Goal: Task Accomplishment & Management: Manage account settings

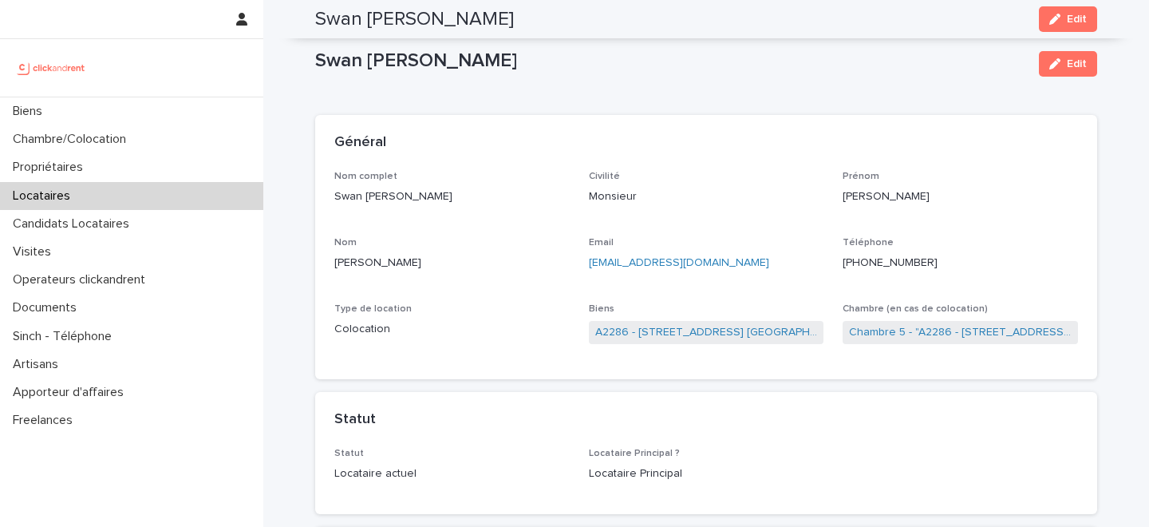
click at [148, 192] on div "Locataires" at bounding box center [131, 196] width 263 height 28
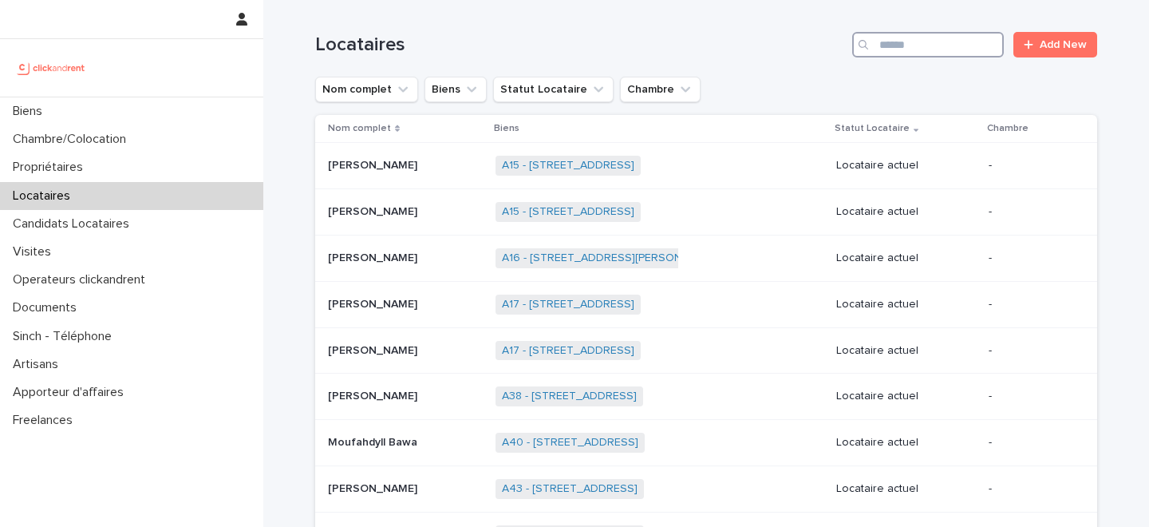
click at [935, 51] on input "Search" at bounding box center [928, 45] width 152 height 26
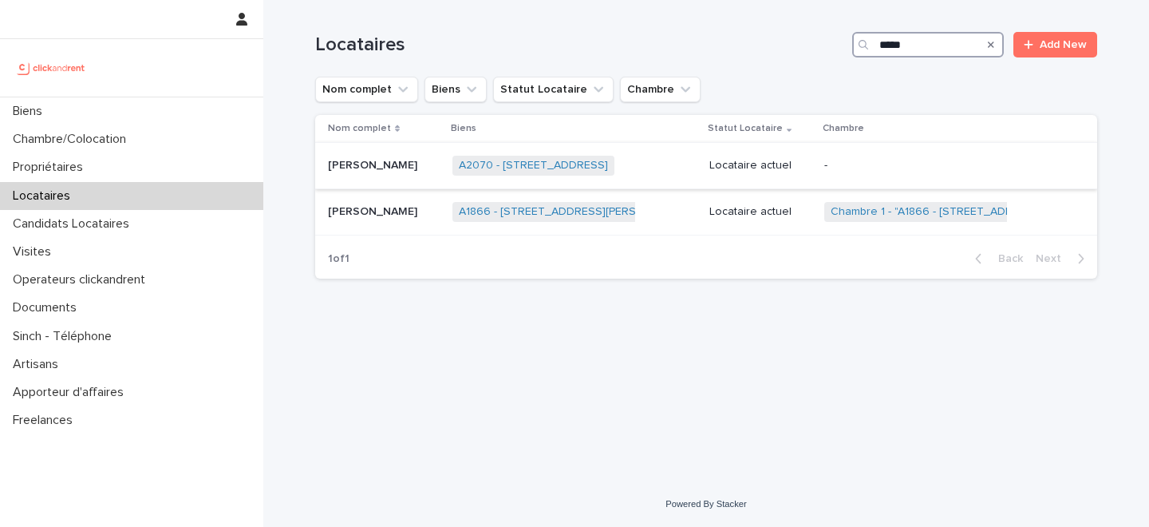
type input "*****"
click at [382, 171] on p "Sukhdev Singh" at bounding box center [374, 164] width 93 height 17
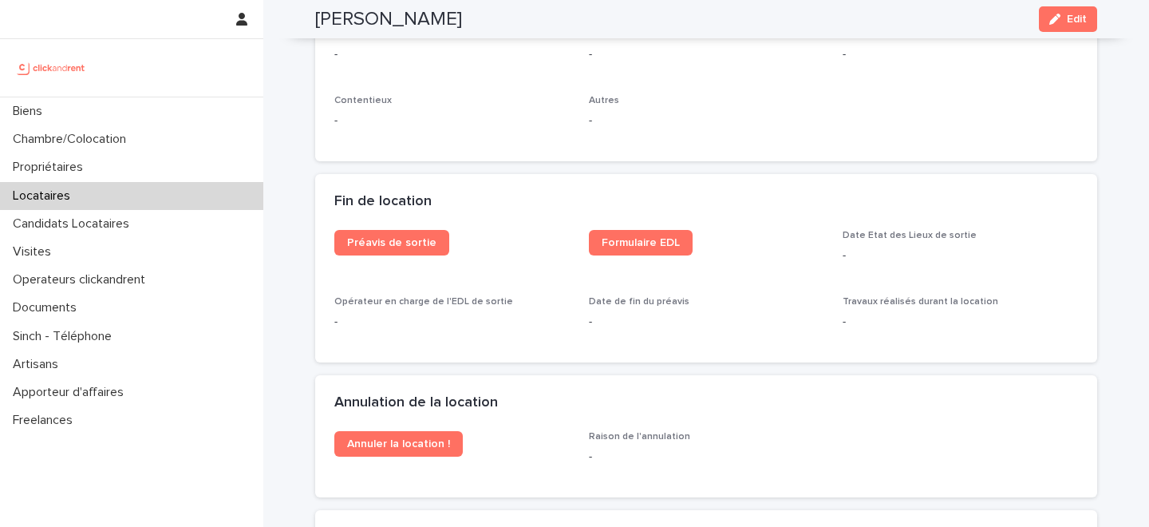
scroll to position [1701, 0]
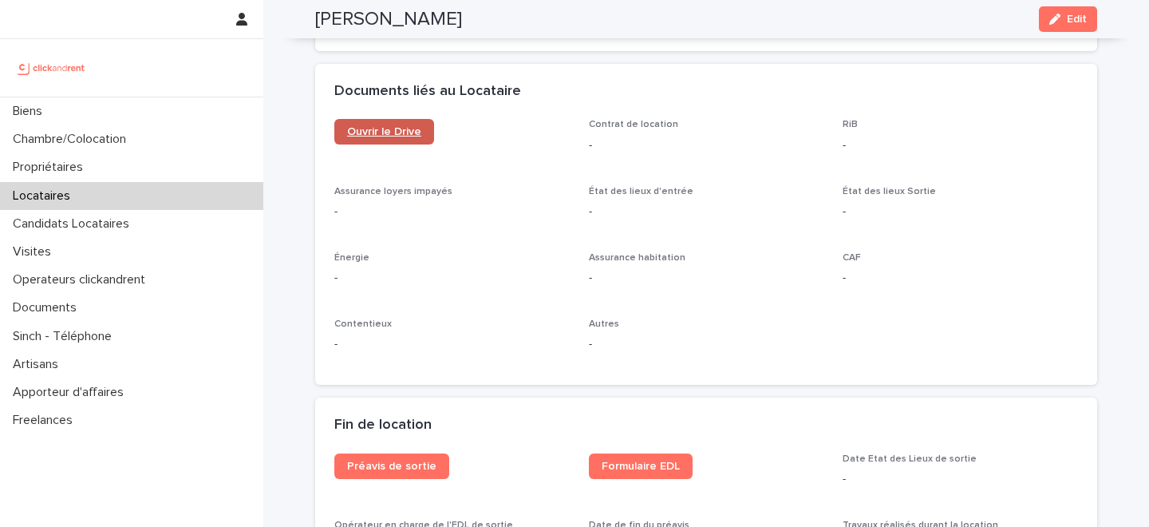
click at [392, 128] on span "Ouvrir le Drive" at bounding box center [384, 131] width 74 height 11
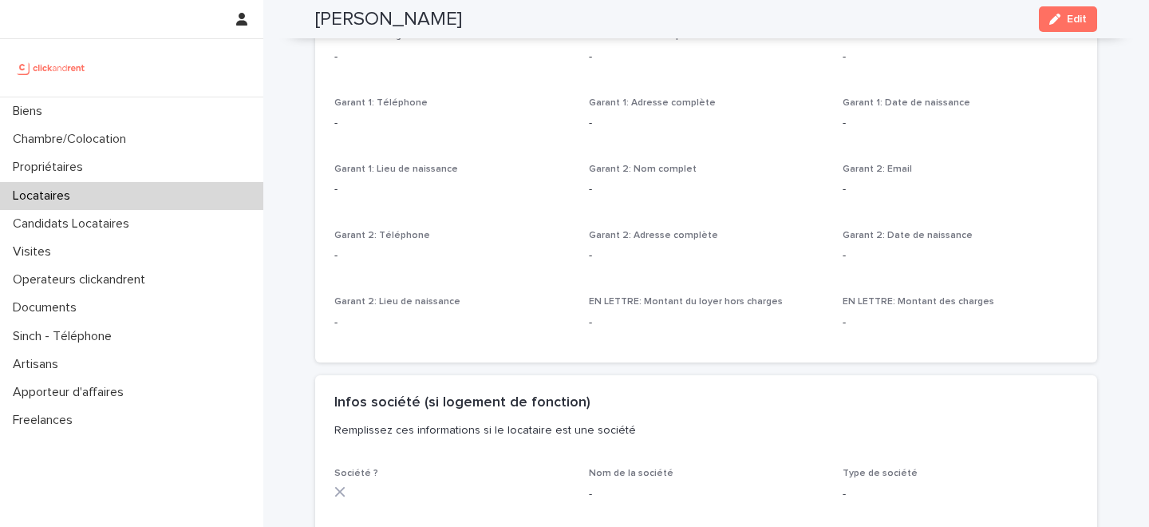
scroll to position [0, 0]
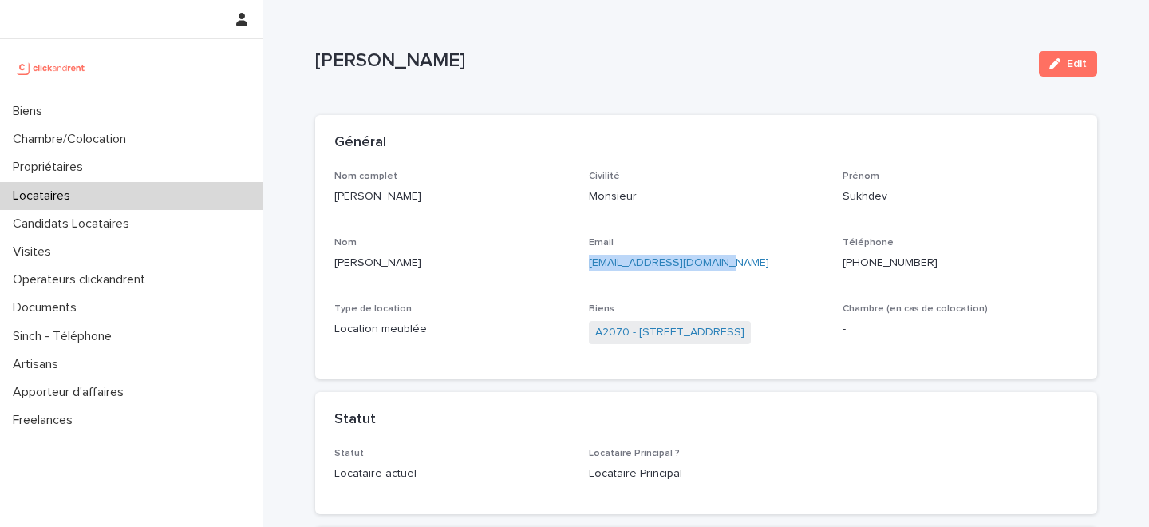
drag, startPoint x: 732, startPoint y: 261, endPoint x: 590, endPoint y: 263, distance: 142.1
click at [590, 263] on p "sukhdev6086fr@gmail.com" at bounding box center [706, 263] width 235 height 17
copy link "sukhdev6086fr@gmail.com"
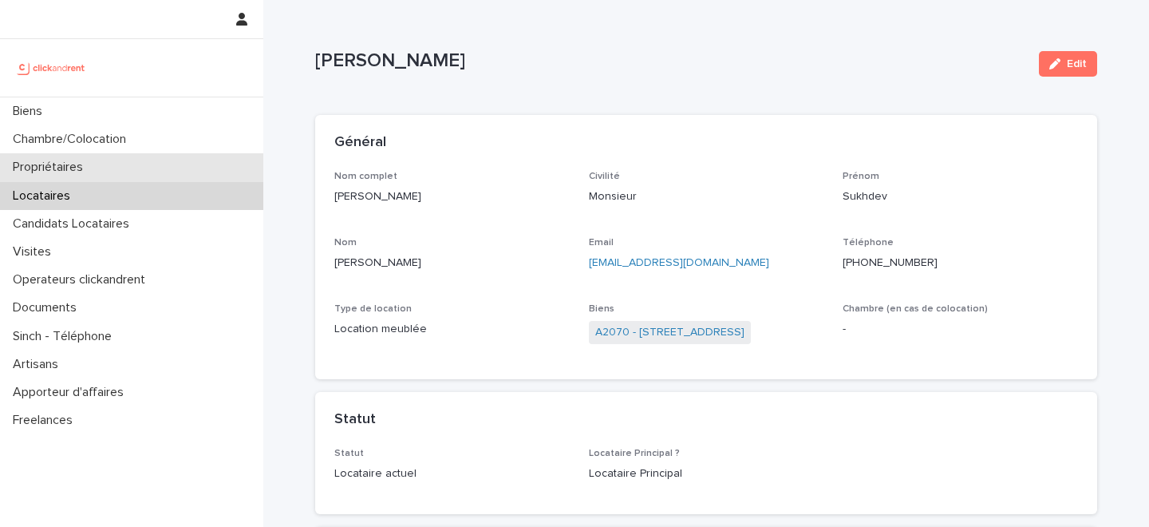
click at [133, 162] on div "Propriétaires" at bounding box center [131, 167] width 263 height 28
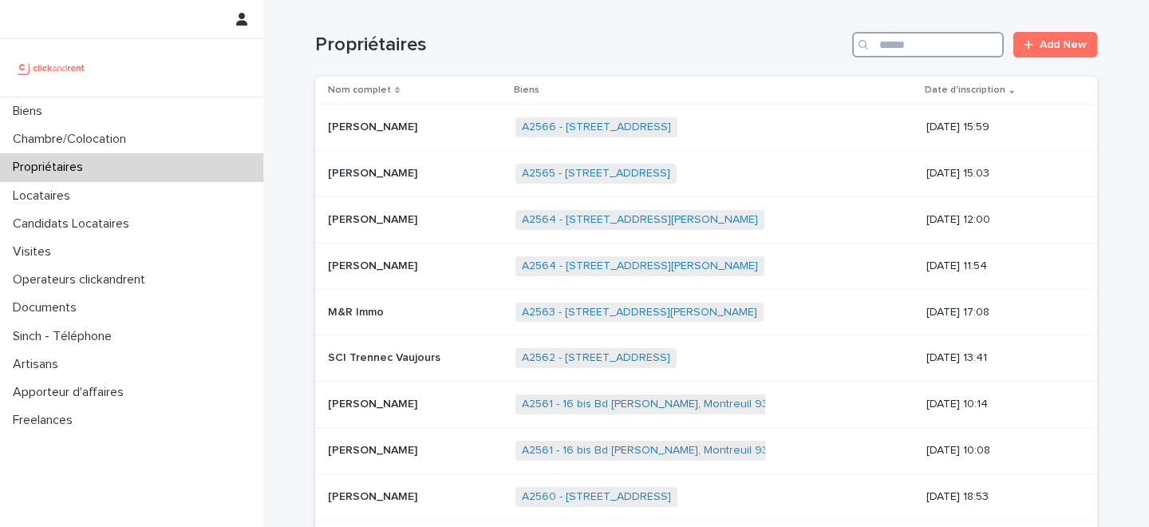
click at [931, 44] on input "Search" at bounding box center [928, 45] width 152 height 26
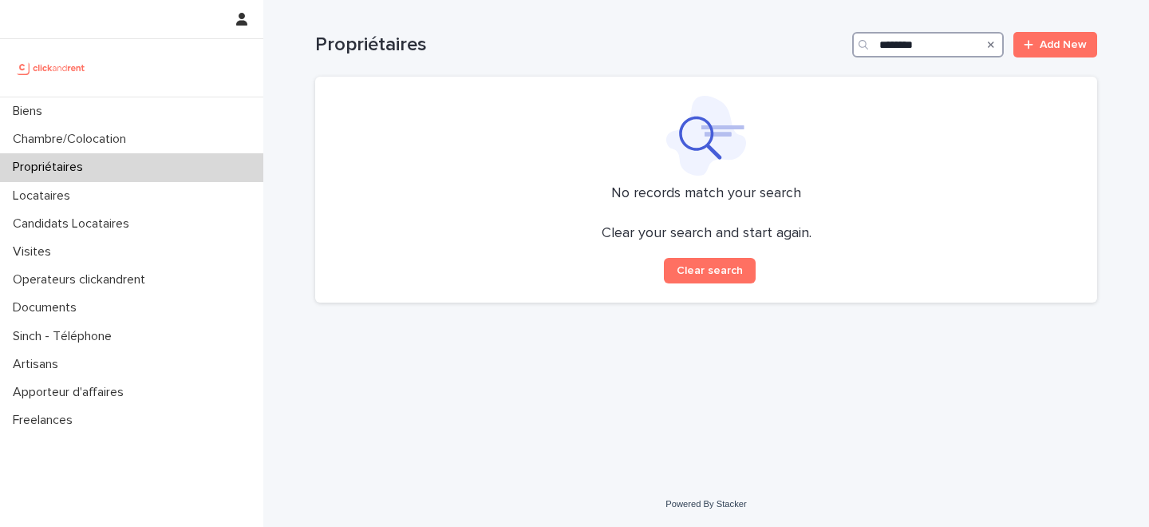
click at [931, 44] on input "********" at bounding box center [928, 45] width 152 height 26
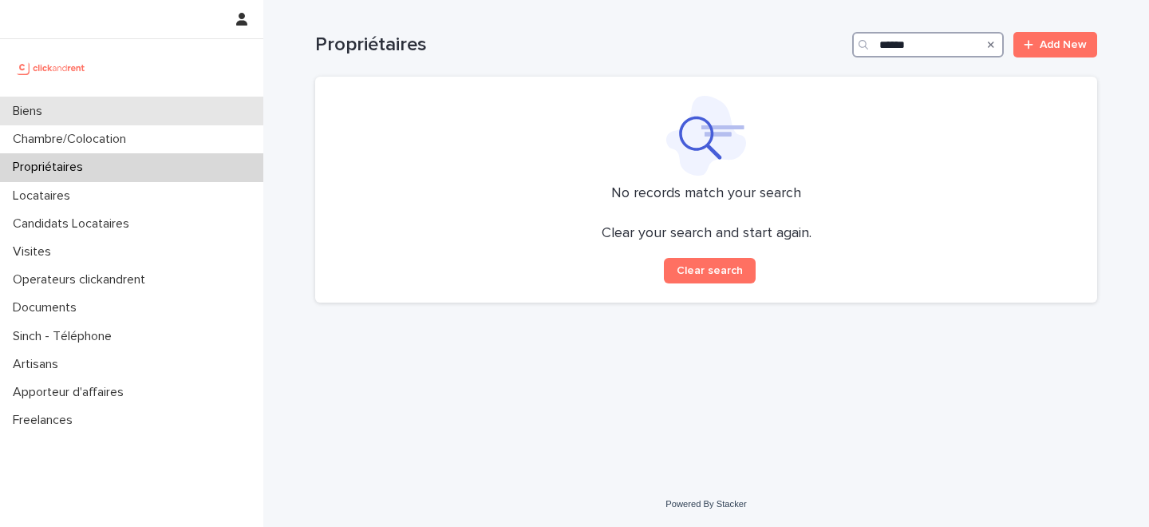
type input "******"
click at [108, 97] on div "Biens" at bounding box center [131, 111] width 263 height 28
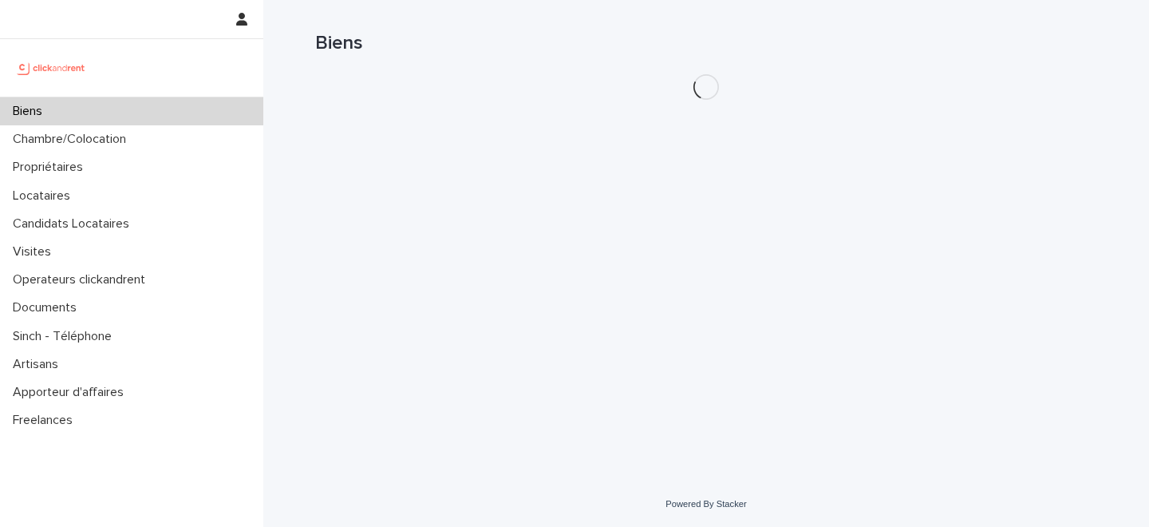
click at [106, 101] on div "Biens" at bounding box center [131, 111] width 263 height 28
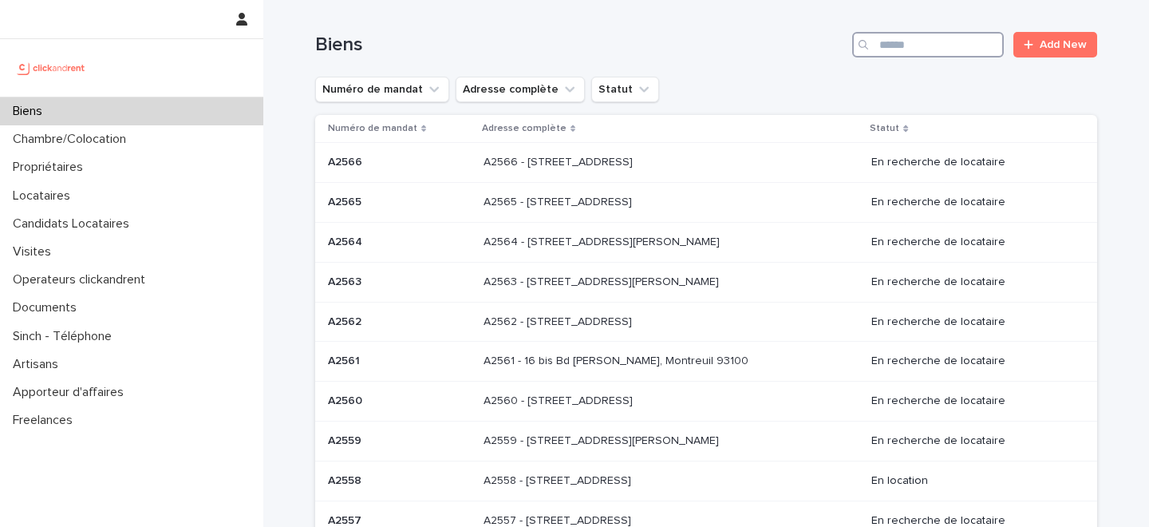
click at [934, 46] on input "Search" at bounding box center [928, 45] width 152 height 26
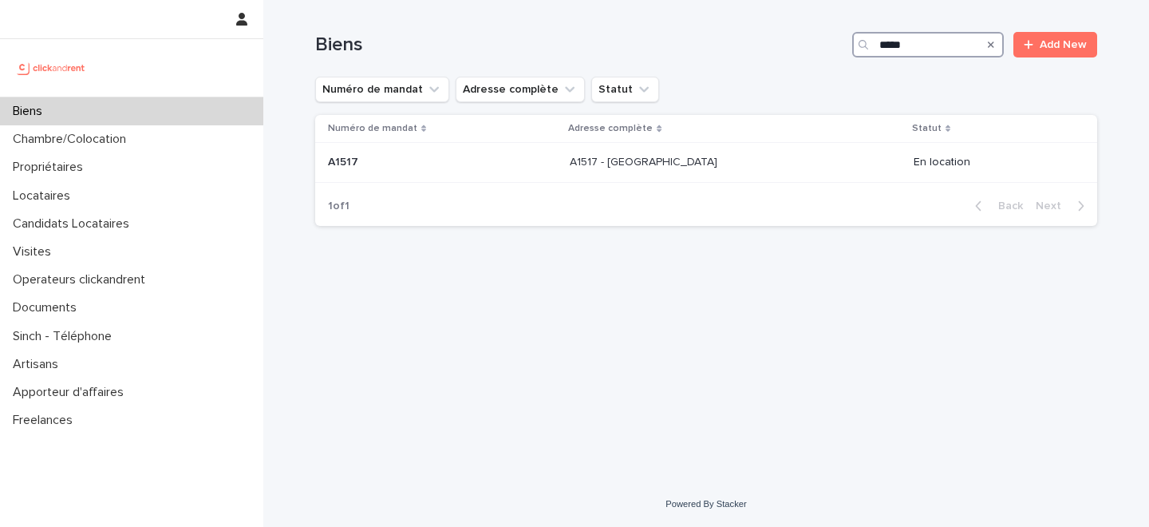
click at [893, 45] on input "*****" at bounding box center [928, 45] width 152 height 26
type input "*****"
click at [615, 160] on p "A2517 - 5 rue du Marché, Lille 59000" at bounding box center [602, 160] width 148 height 17
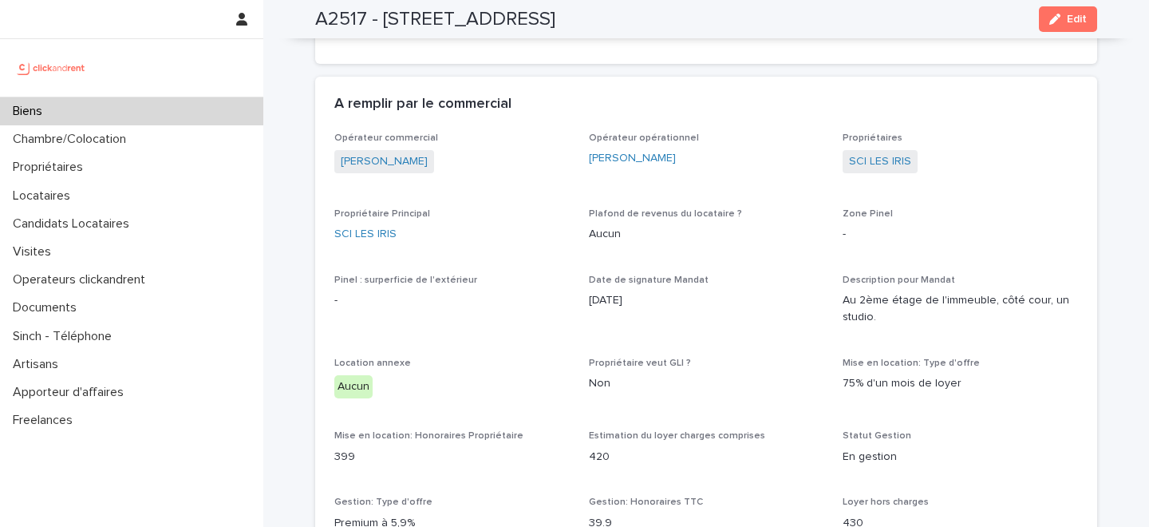
scroll to position [1089, 0]
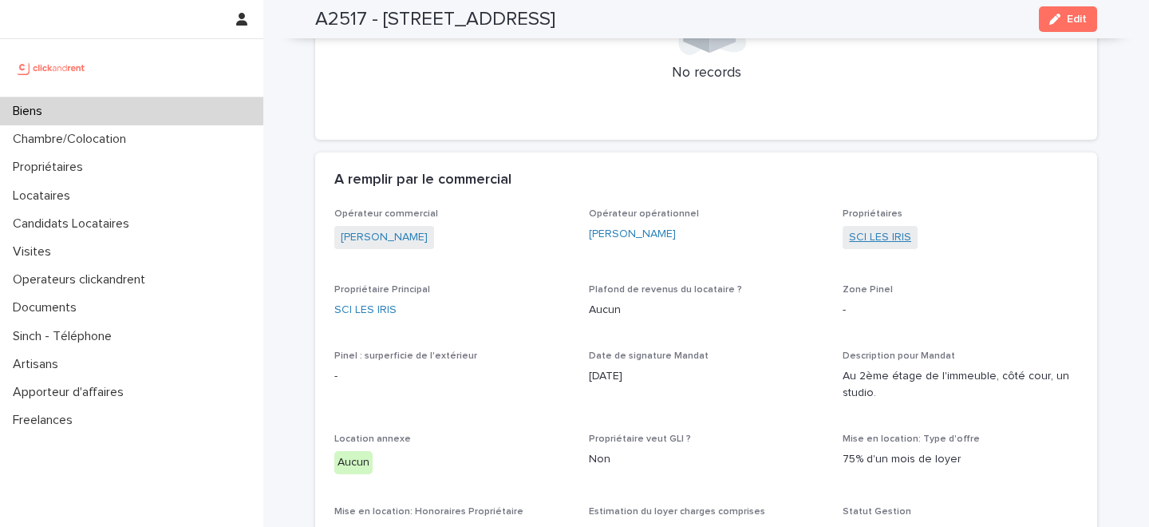
click at [878, 239] on link "SCI LES IRIS" at bounding box center [880, 237] width 62 height 17
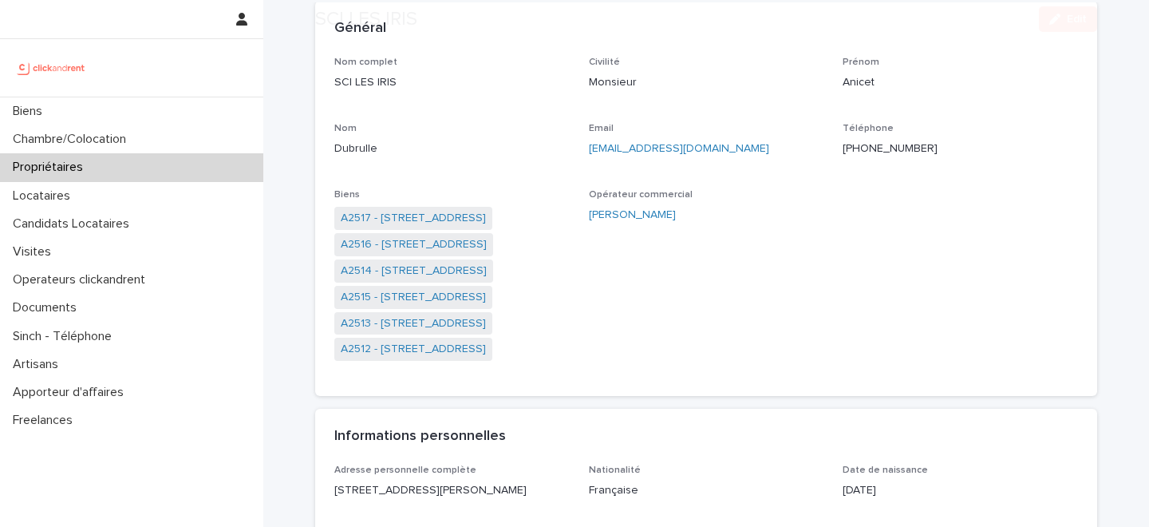
scroll to position [121, 0]
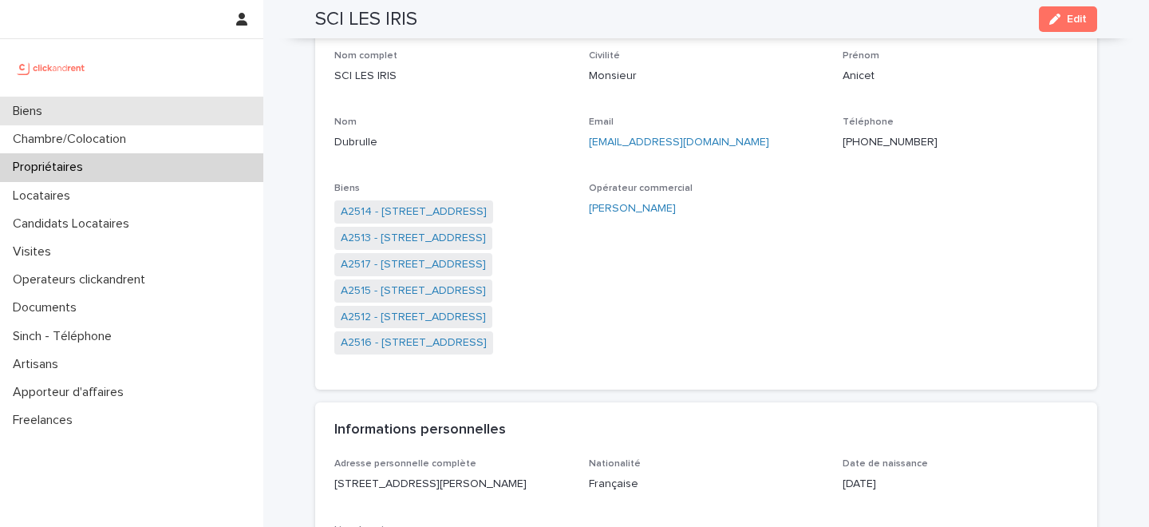
click at [152, 109] on div "Biens" at bounding box center [131, 111] width 263 height 28
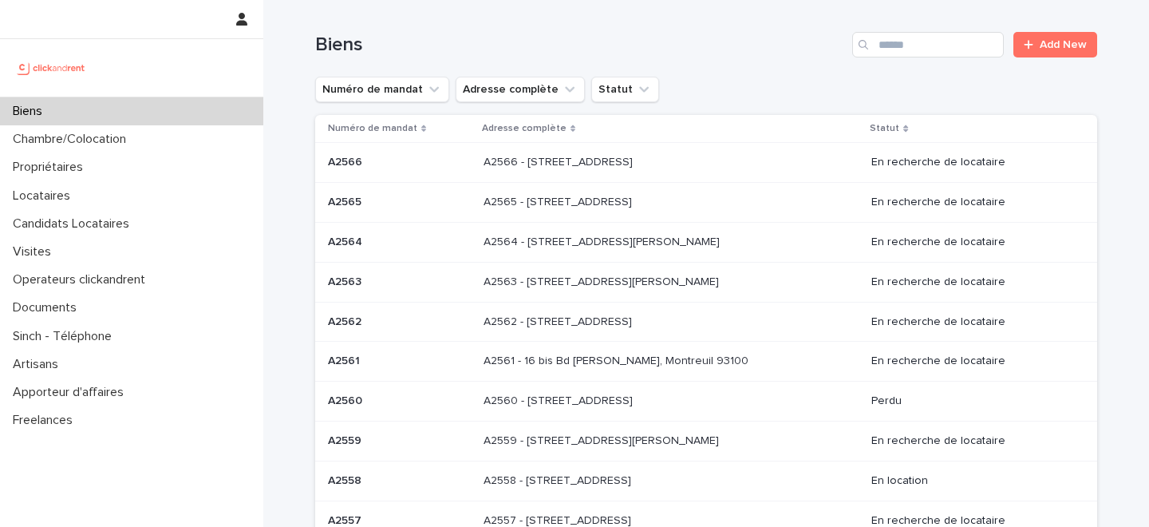
click at [919, 59] on div "Biens Add New" at bounding box center [706, 38] width 782 height 77
click at [932, 48] on input "Search" at bounding box center [928, 45] width 152 height 26
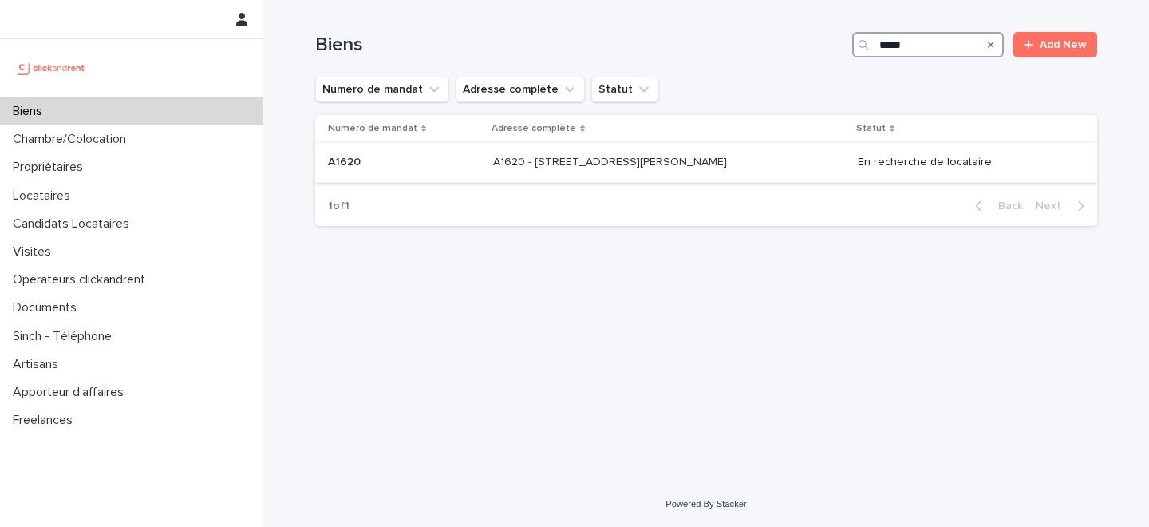
type input "*****"
click at [545, 164] on p "A1620 - 37 rue Alexandre Fourny, Champigny-sur-Marne 94500" at bounding box center [611, 160] width 237 height 17
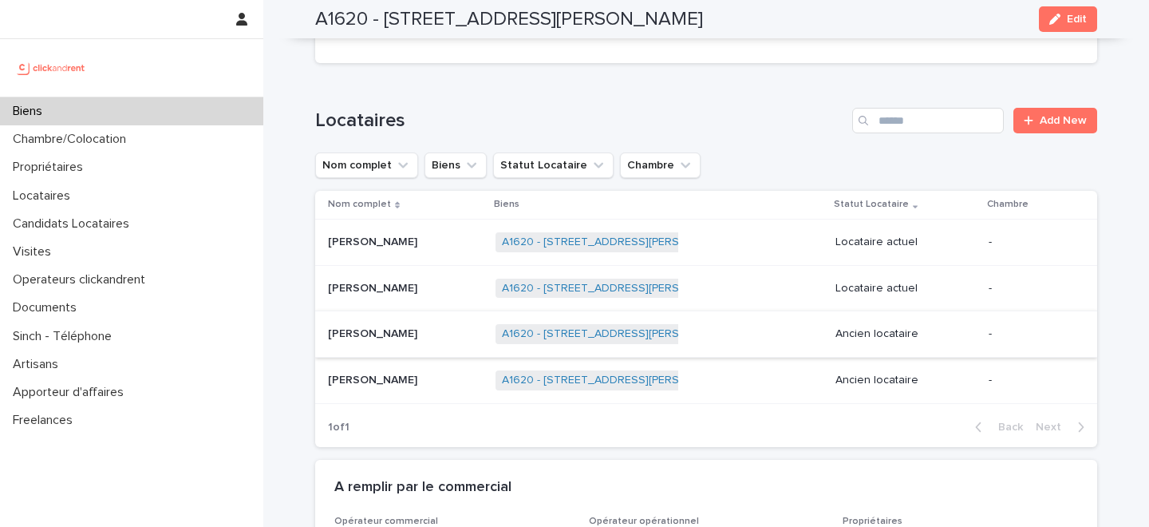
scroll to position [771, 0]
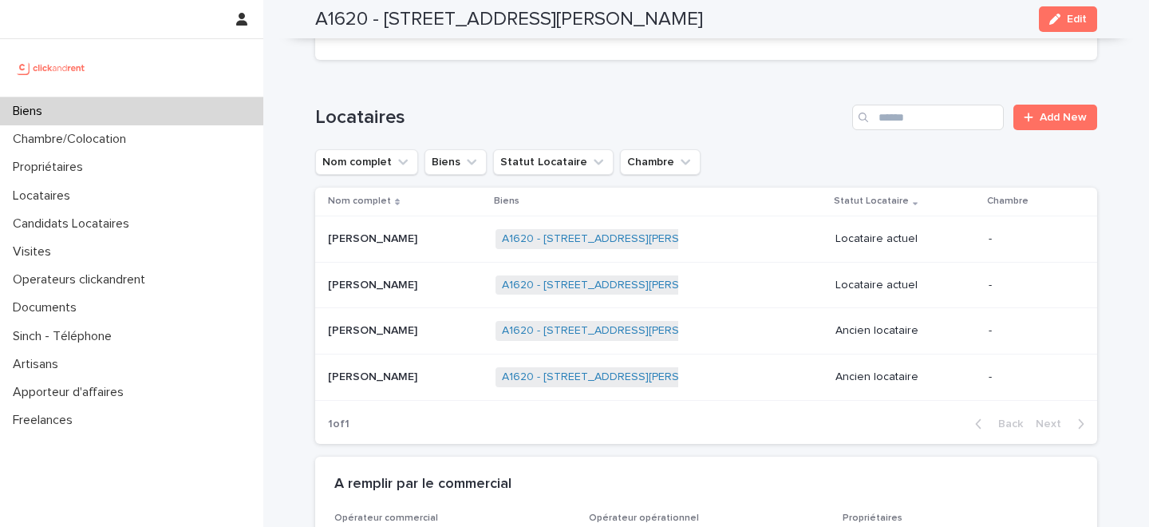
click at [425, 226] on div "Bryan Bapte Bryan Bapte" at bounding box center [405, 239] width 155 height 26
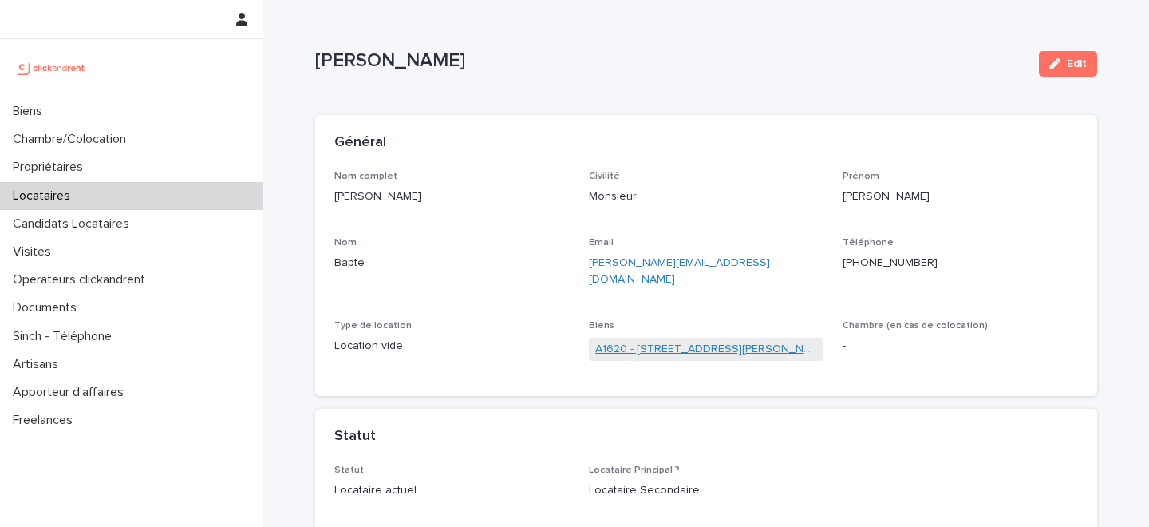
click at [644, 341] on link "A1620 - 37 rue Alexandre Fourny, Champigny-sur-Marne 94500" at bounding box center [706, 349] width 223 height 17
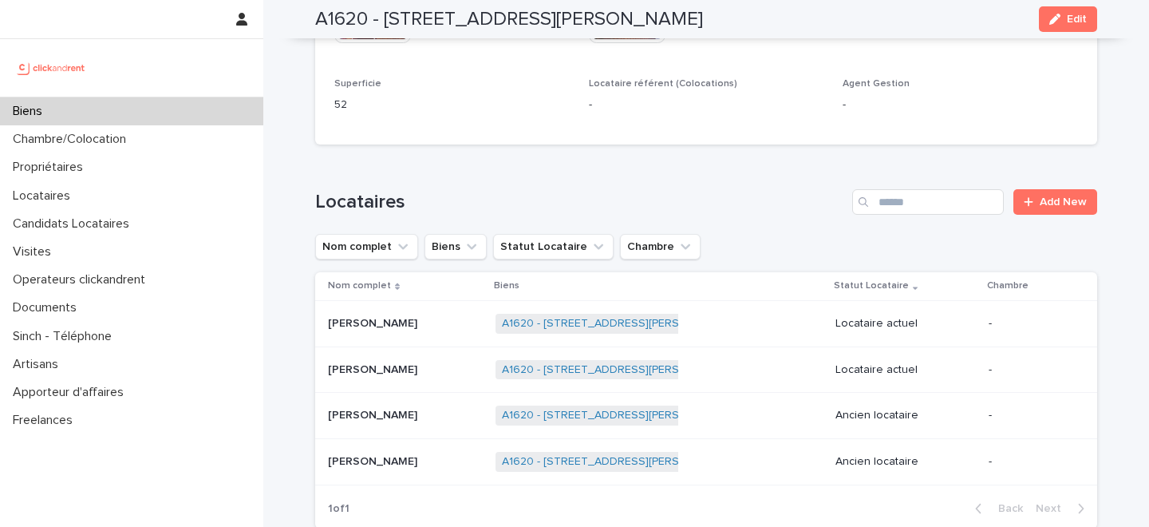
scroll to position [696, 0]
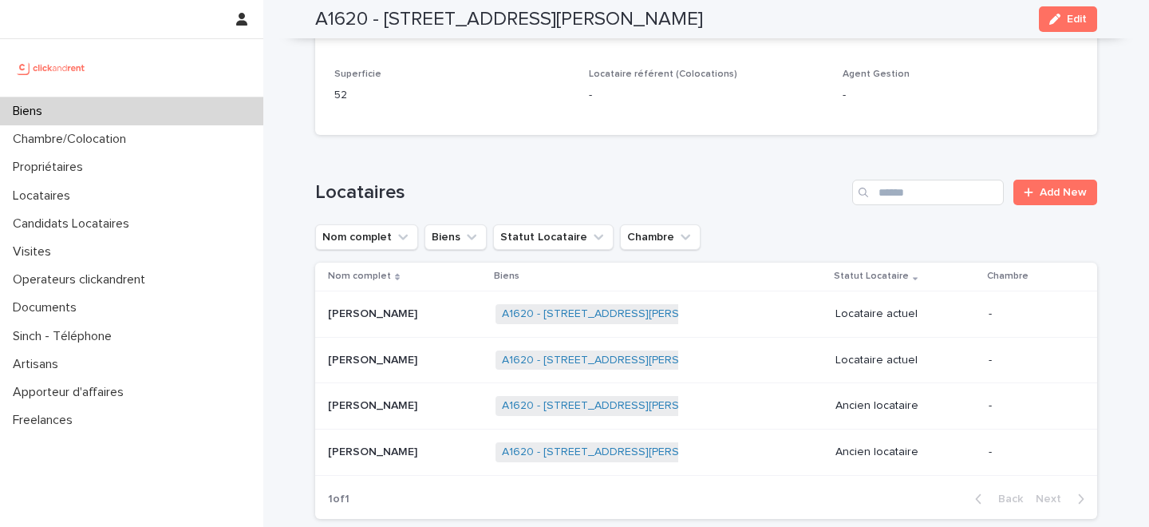
click at [133, 114] on div "Biens" at bounding box center [131, 111] width 263 height 28
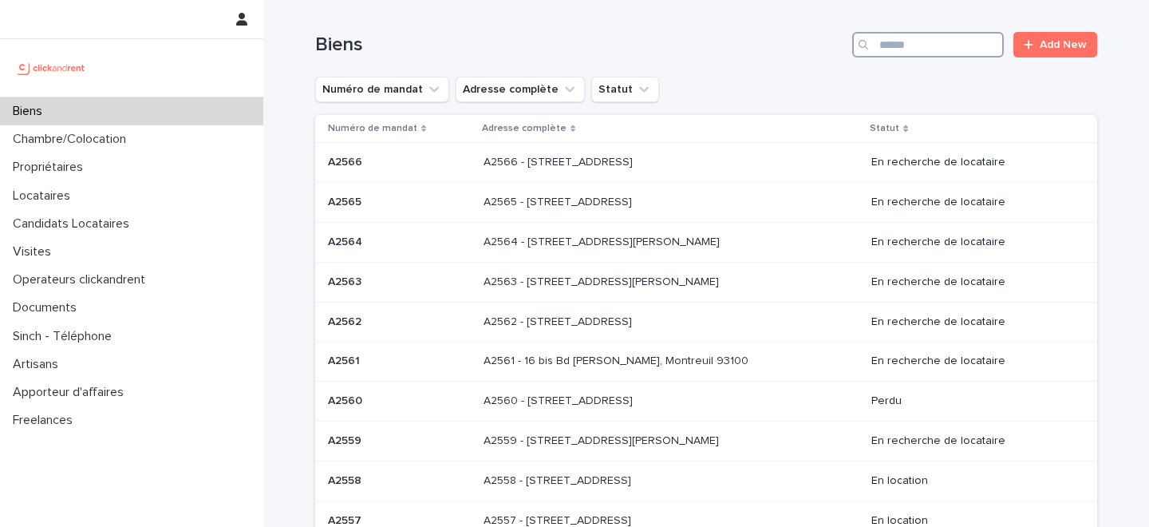
click at [909, 43] on input "Search" at bounding box center [928, 45] width 152 height 26
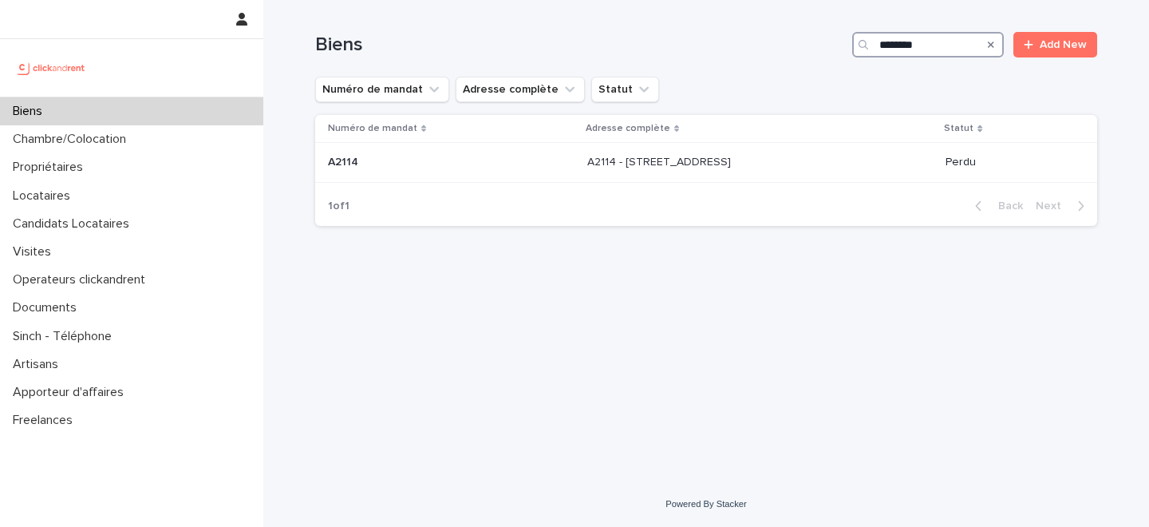
click at [916, 45] on input "********" at bounding box center [928, 45] width 152 height 26
type input "**********"
click at [201, 113] on div "Biens" at bounding box center [131, 111] width 263 height 28
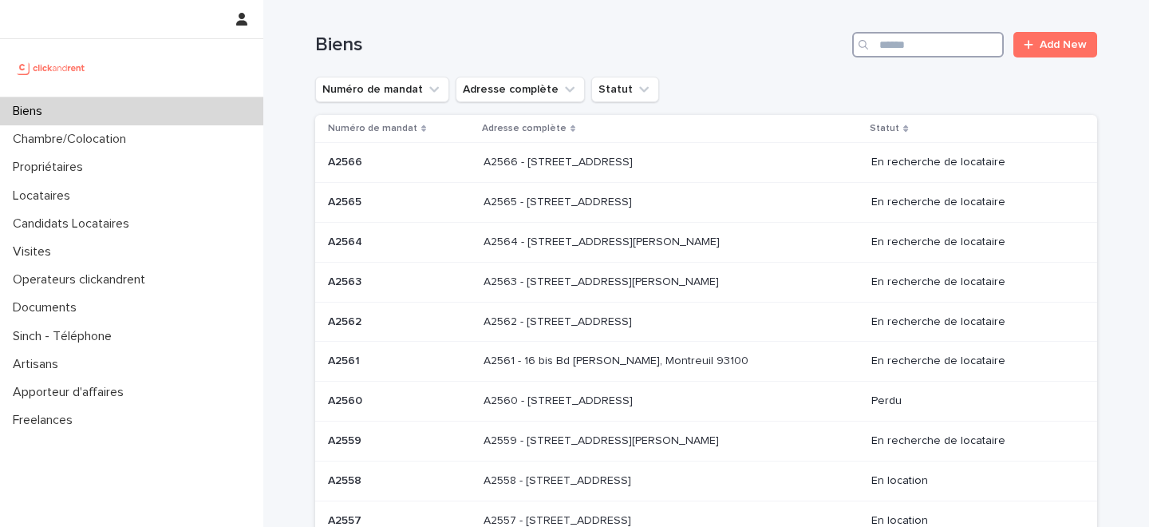
click at [923, 45] on input "Search" at bounding box center [928, 45] width 152 height 26
type input "*"
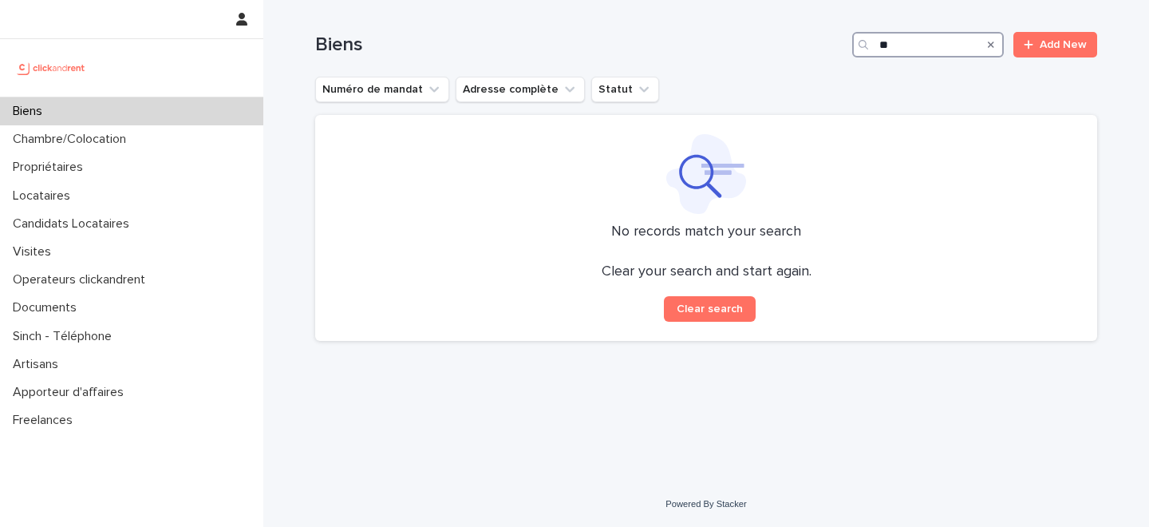
type input "*"
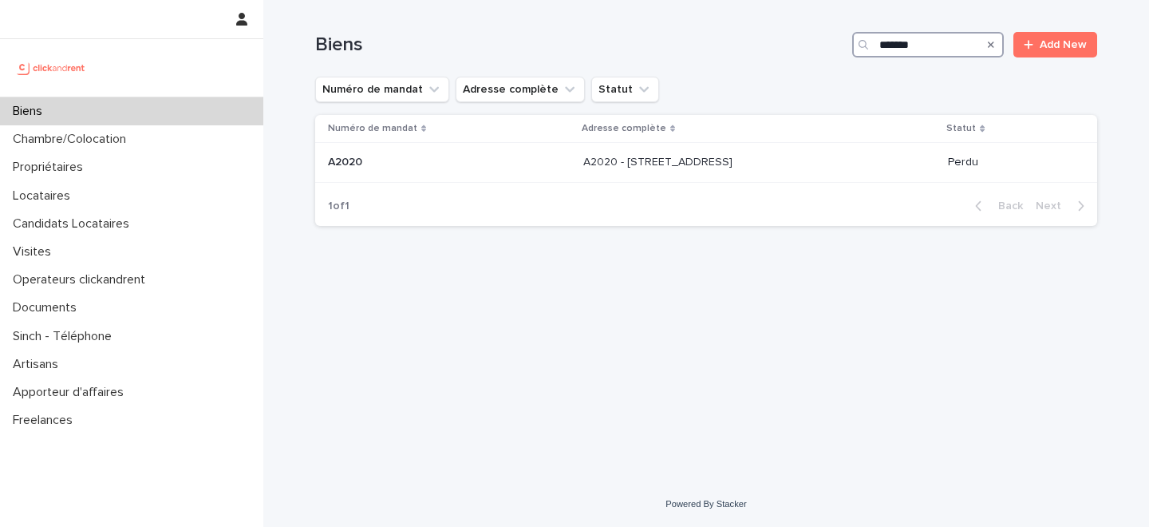
click at [930, 45] on input "*******" at bounding box center [928, 45] width 152 height 26
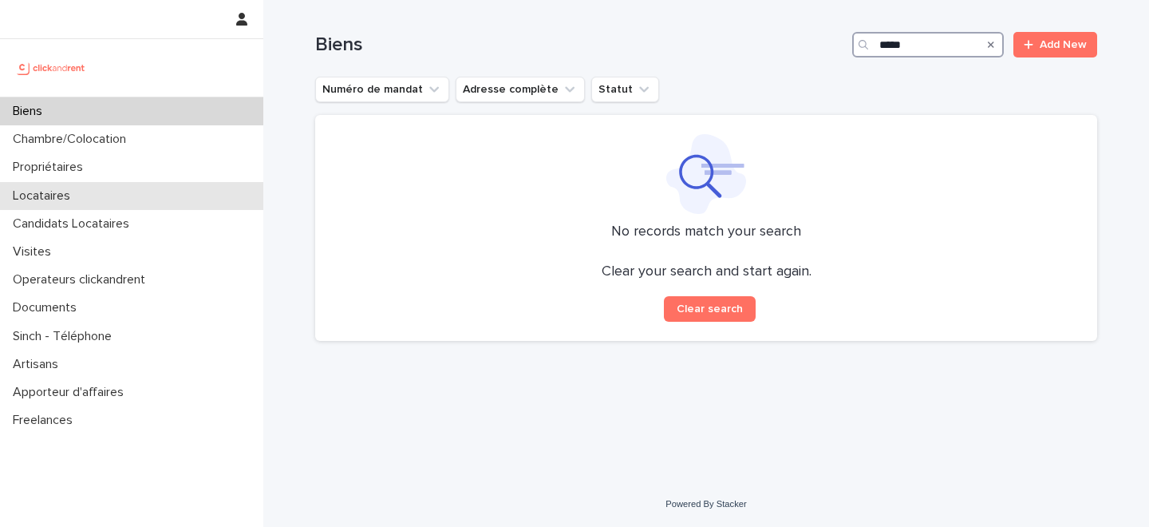
type input "*****"
click at [126, 188] on div "Locataires" at bounding box center [131, 196] width 263 height 28
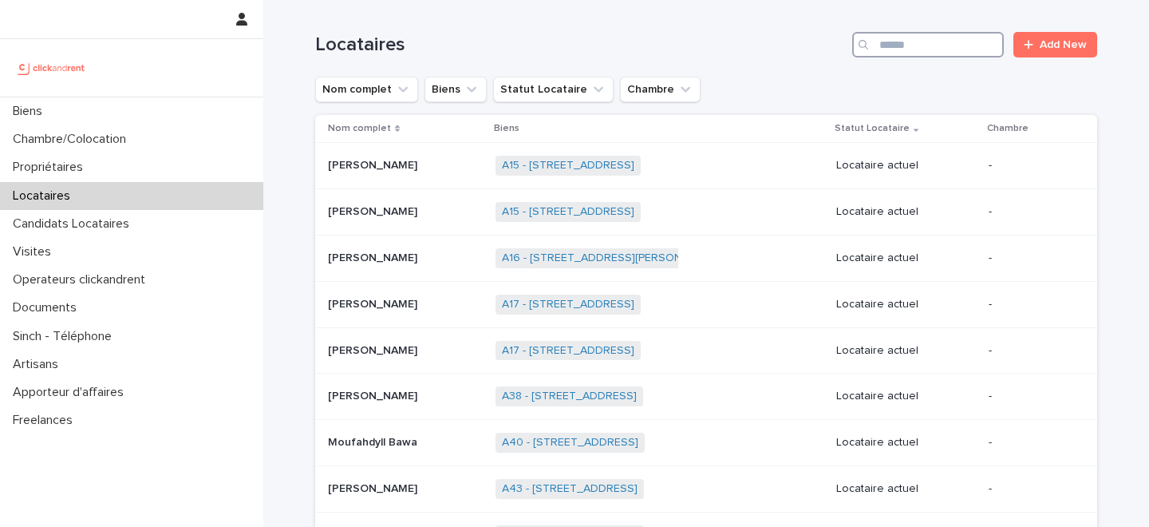
click at [978, 45] on input "Search" at bounding box center [928, 45] width 152 height 26
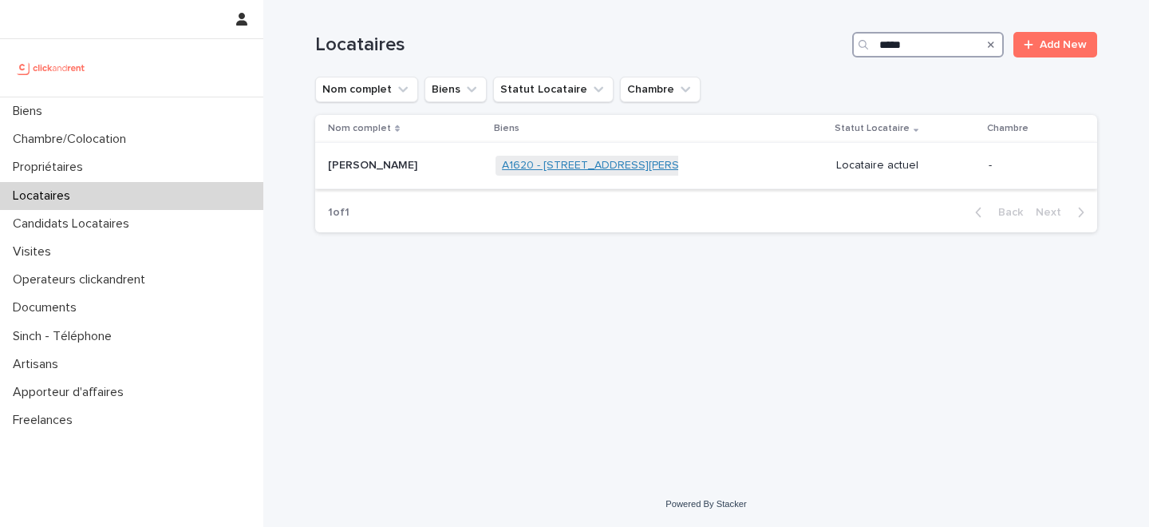
type input "*****"
click at [502, 167] on link "A1620 - 37 rue Alexandre Fourny, Champigny-sur-Marne 94500" at bounding box center [619, 166] width 234 height 14
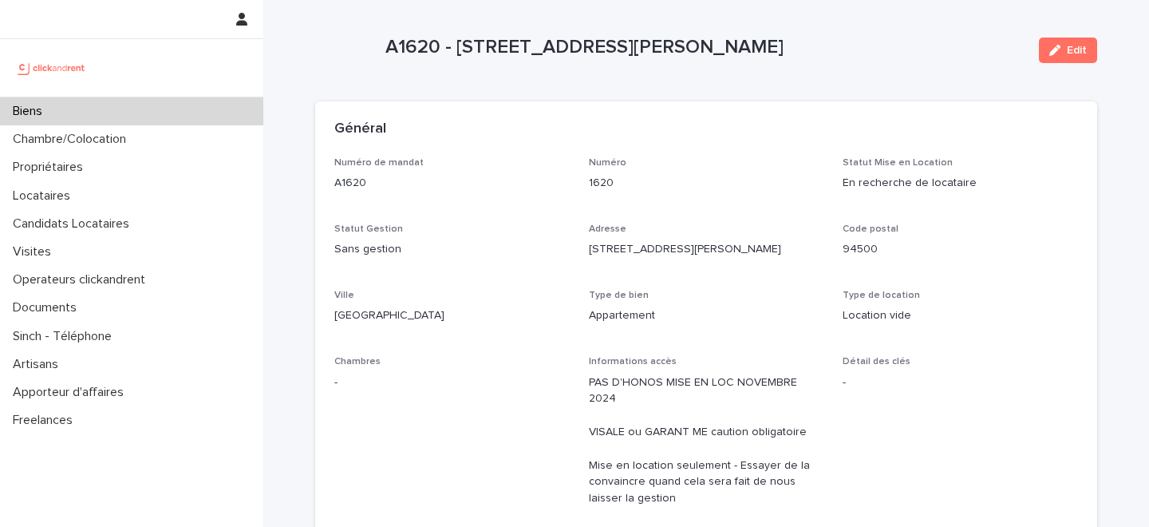
scroll to position [18, 0]
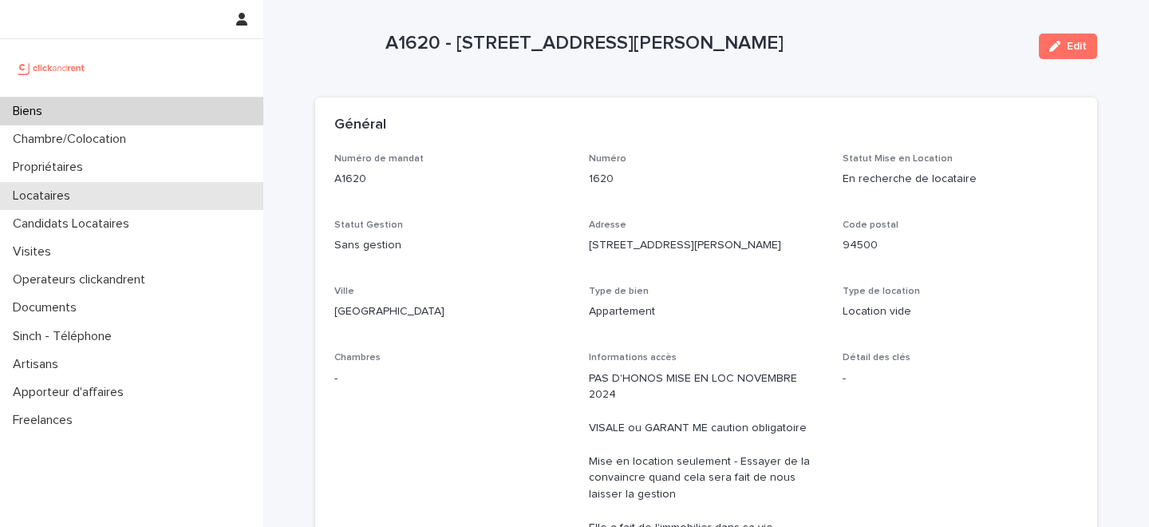
click at [101, 201] on div "Locataires" at bounding box center [131, 196] width 263 height 28
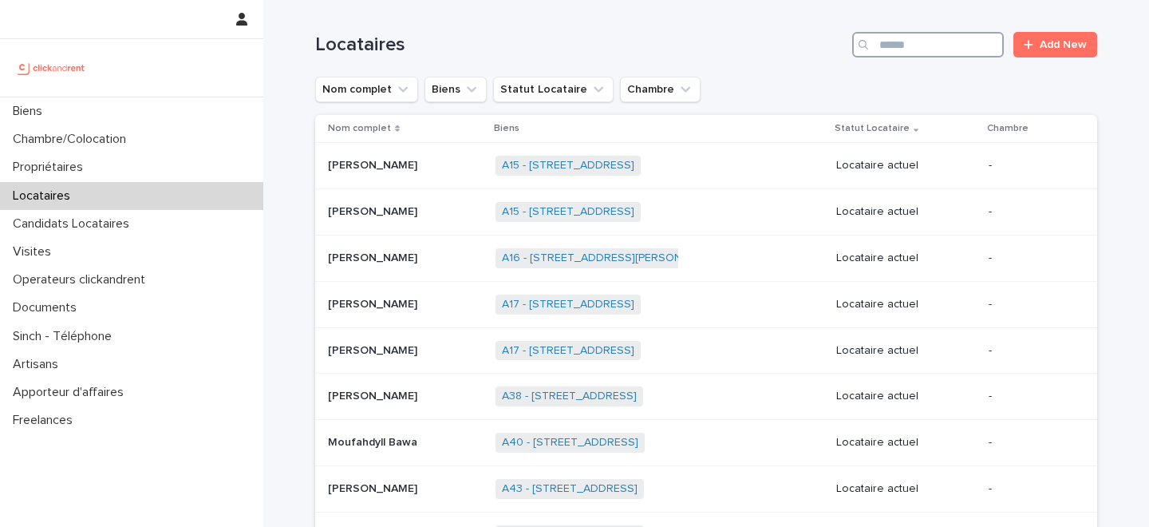
click at [943, 36] on input "Search" at bounding box center [928, 45] width 152 height 26
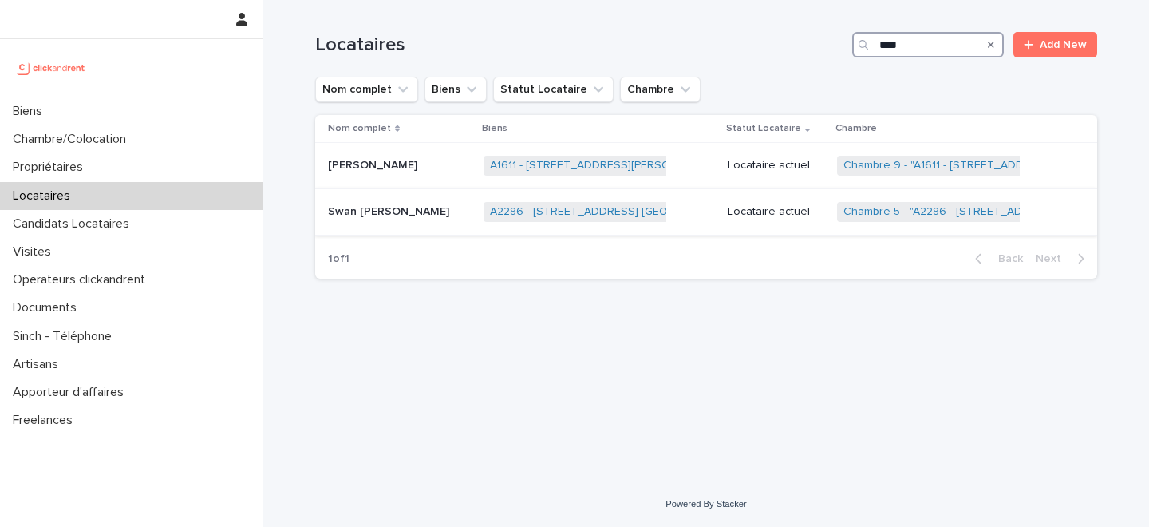
type input "****"
click at [413, 213] on p "Swan Joseph Fernandez" at bounding box center [390, 210] width 125 height 17
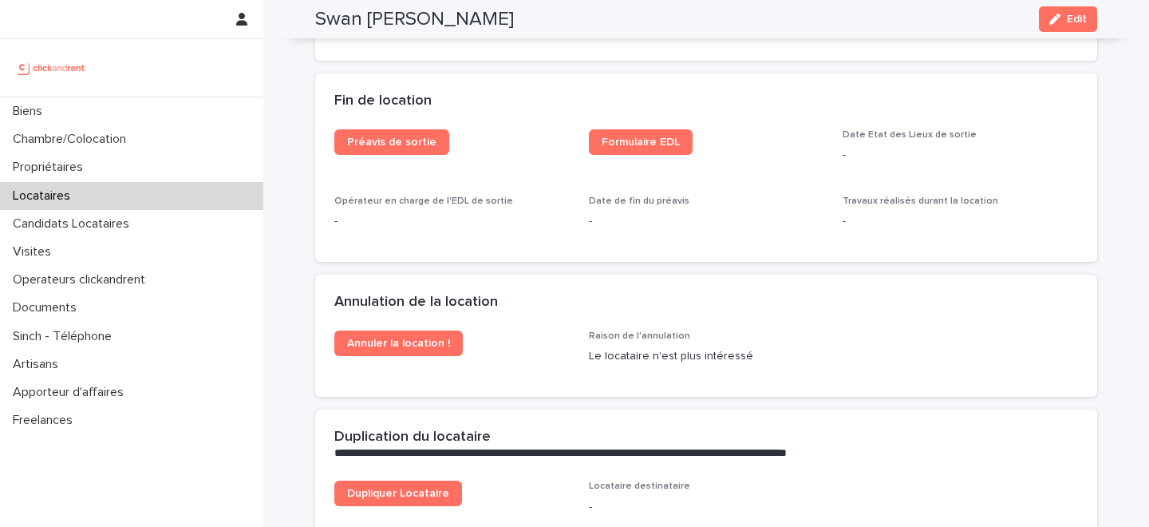
scroll to position [1722, 0]
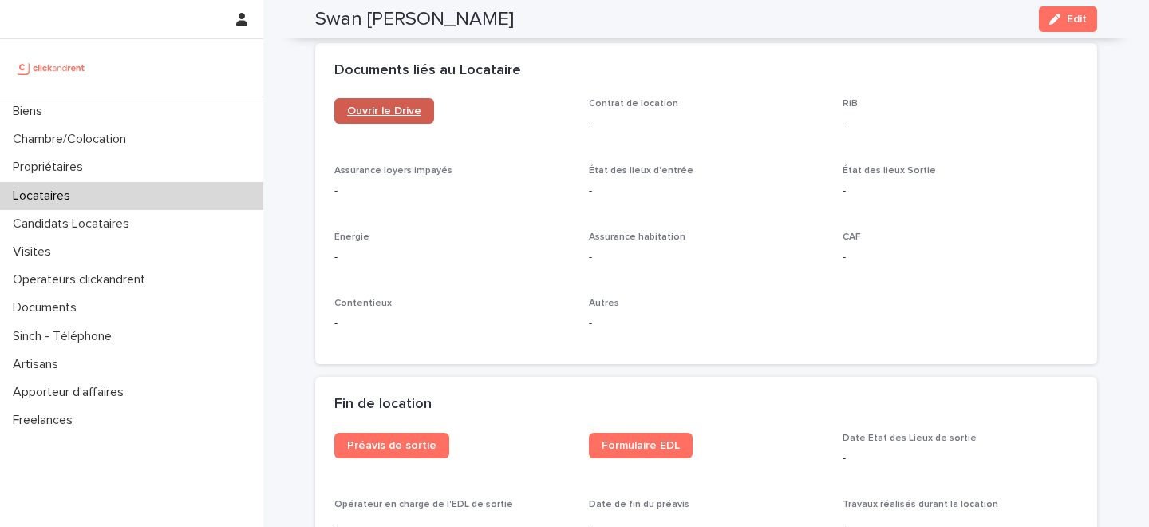
click at [390, 100] on link "Ouvrir le Drive" at bounding box center [384, 111] width 100 height 26
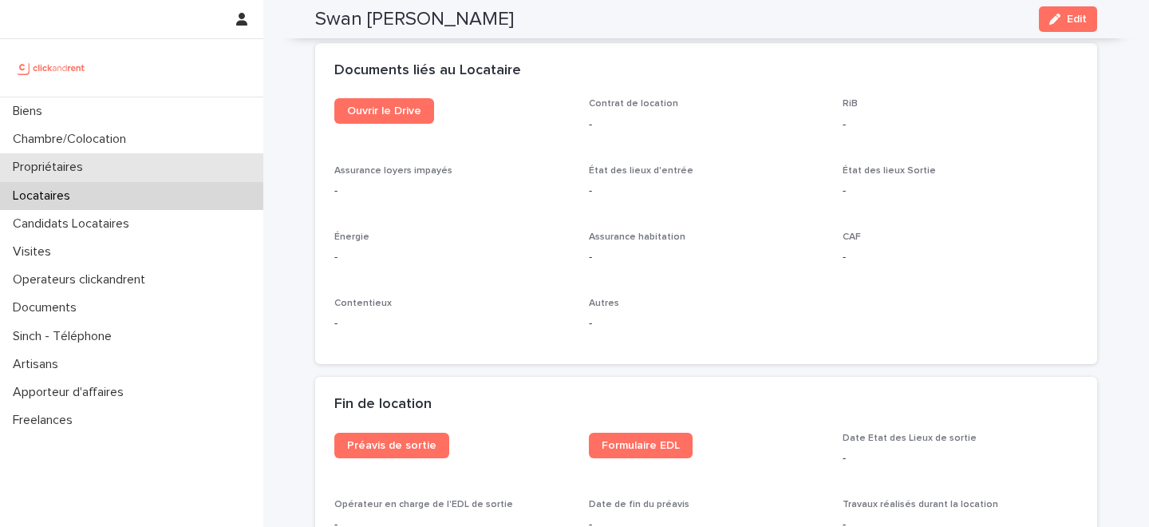
click at [115, 170] on div "Propriétaires" at bounding box center [131, 167] width 263 height 28
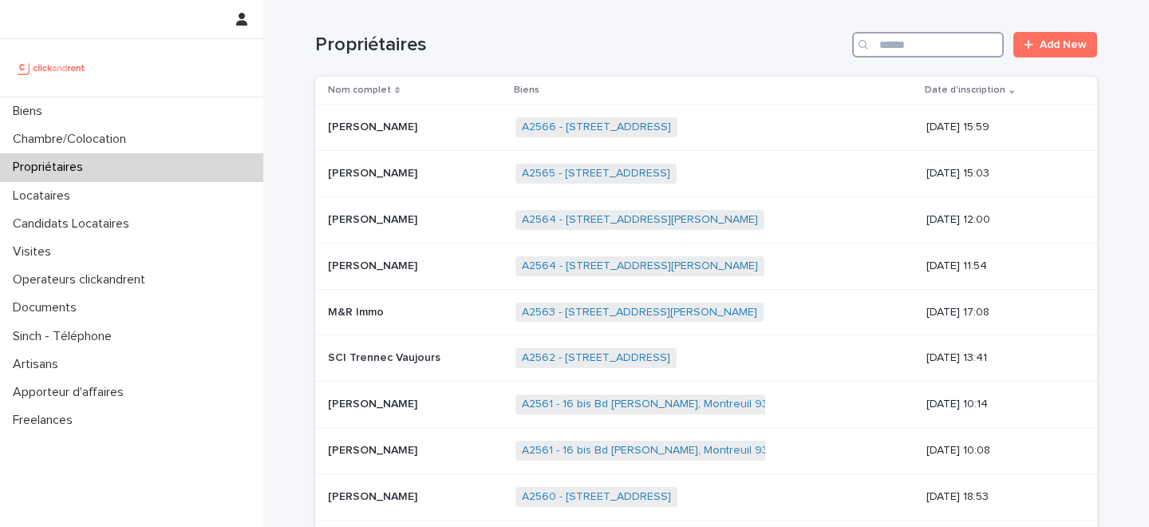
click at [937, 45] on input "Search" at bounding box center [928, 45] width 152 height 26
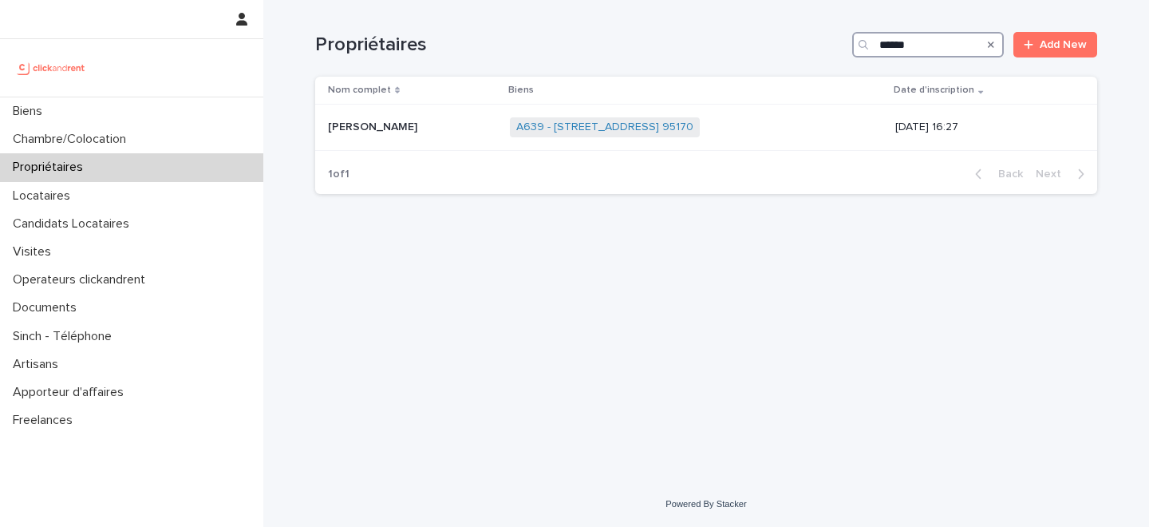
type input "******"
click at [429, 260] on div "Loading... Saving… Loading... Saving… Propriétaires ****** Add New Nom complet …" at bounding box center [706, 220] width 798 height 441
click at [567, 241] on div "Loading... Saving… Loading... Saving… Propriétaires ****** Add New Nom complet …" at bounding box center [706, 220] width 798 height 441
click at [523, 127] on link "A639 - 146 Boulevard de Montmorency, Deuil-la-barre 95170" at bounding box center [604, 128] width 177 height 14
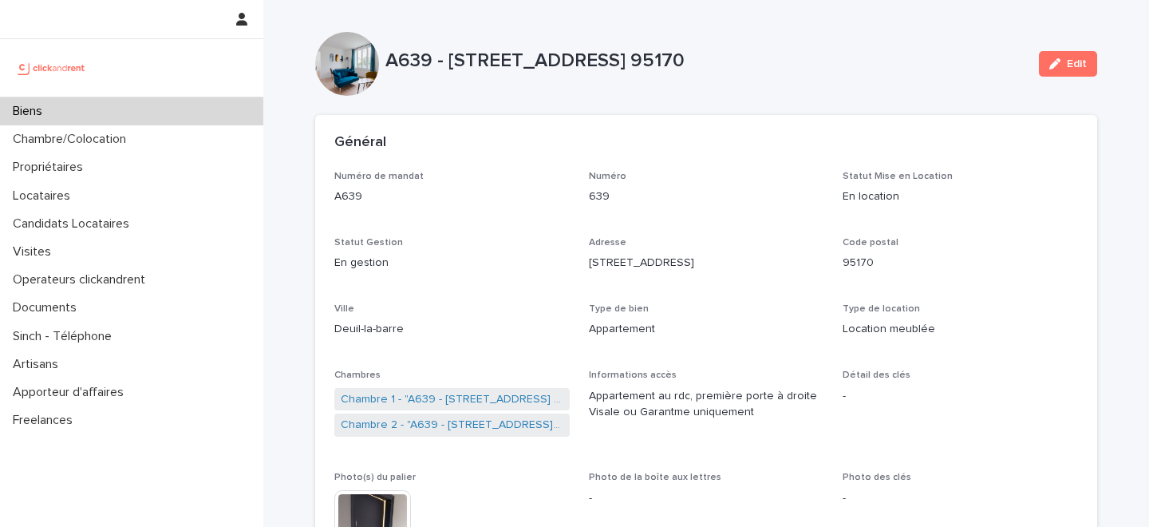
click at [502, 213] on div "Numéro de mandat A639" at bounding box center [451, 194] width 235 height 47
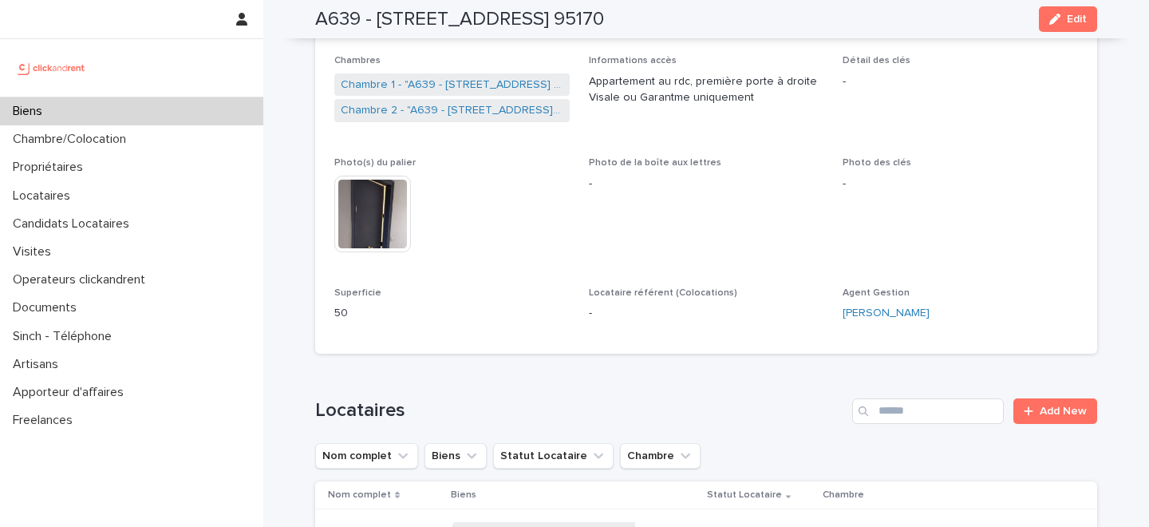
scroll to position [482, 0]
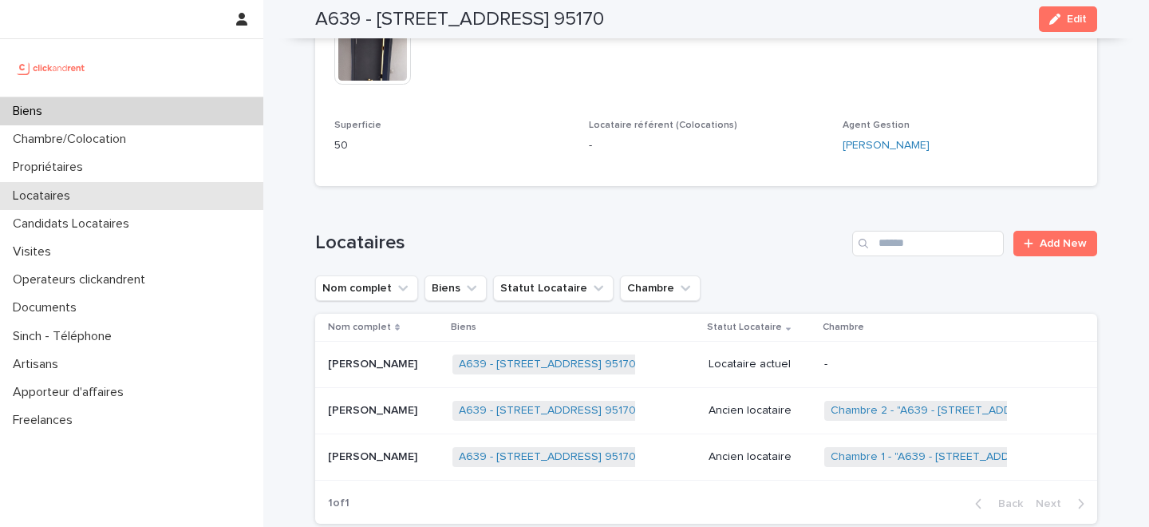
click at [173, 188] on div "Locataires" at bounding box center [131, 196] width 263 height 28
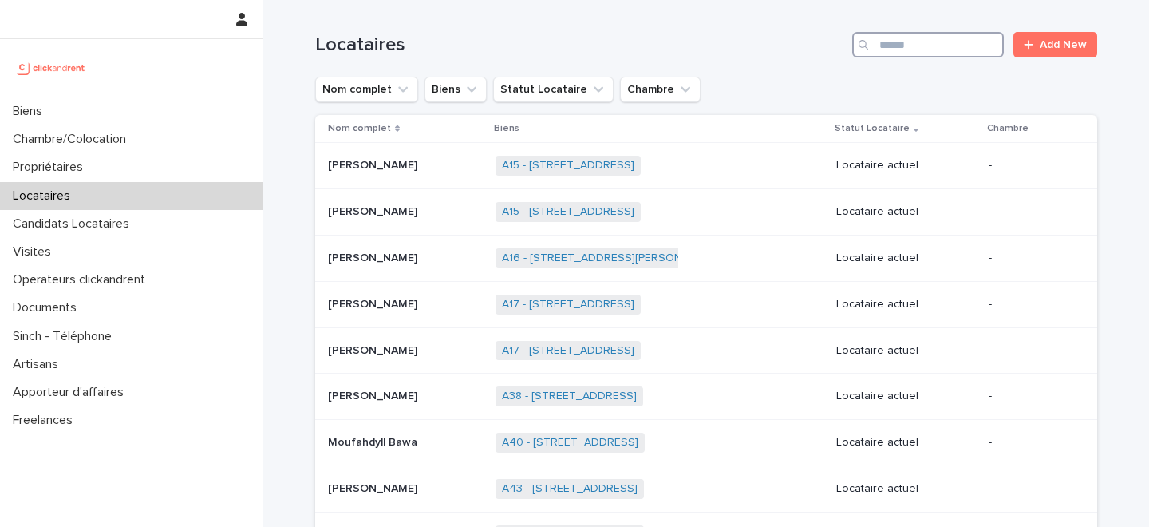
click at [976, 41] on input "Search" at bounding box center [928, 45] width 152 height 26
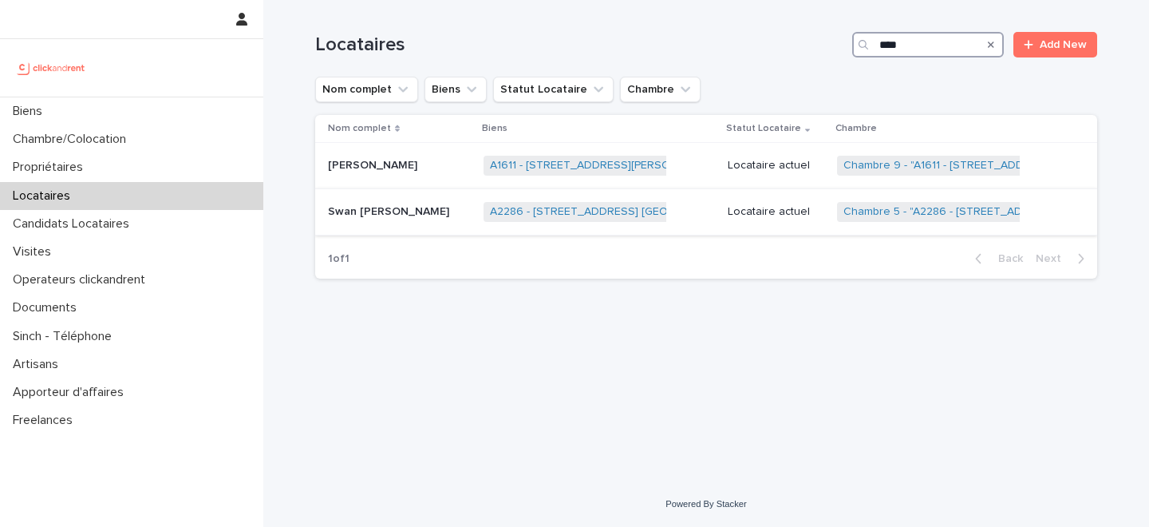
type input "****"
click at [433, 215] on p "Swan Joseph Fernandez" at bounding box center [390, 210] width 125 height 17
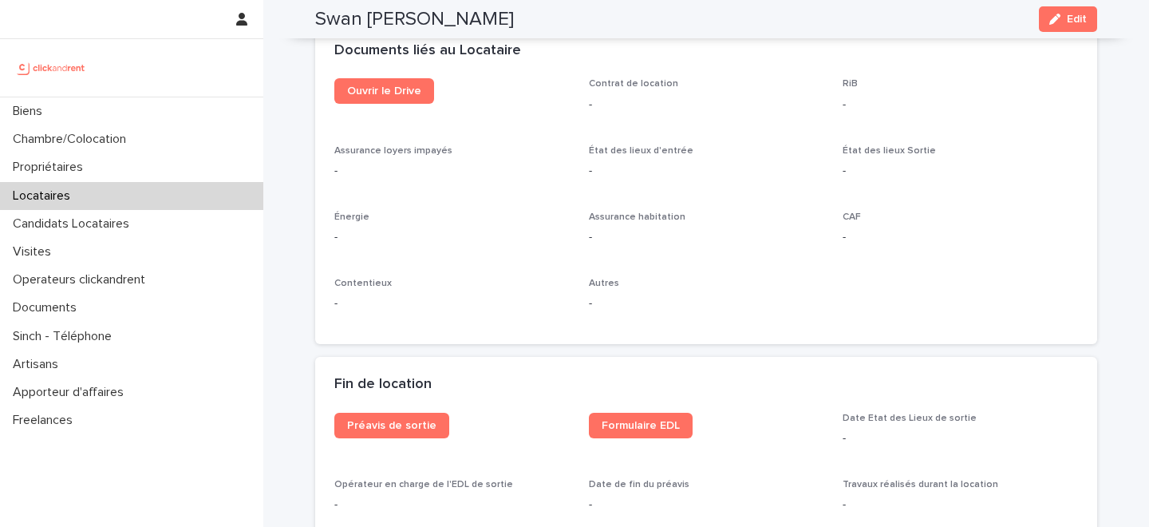
scroll to position [1430, 0]
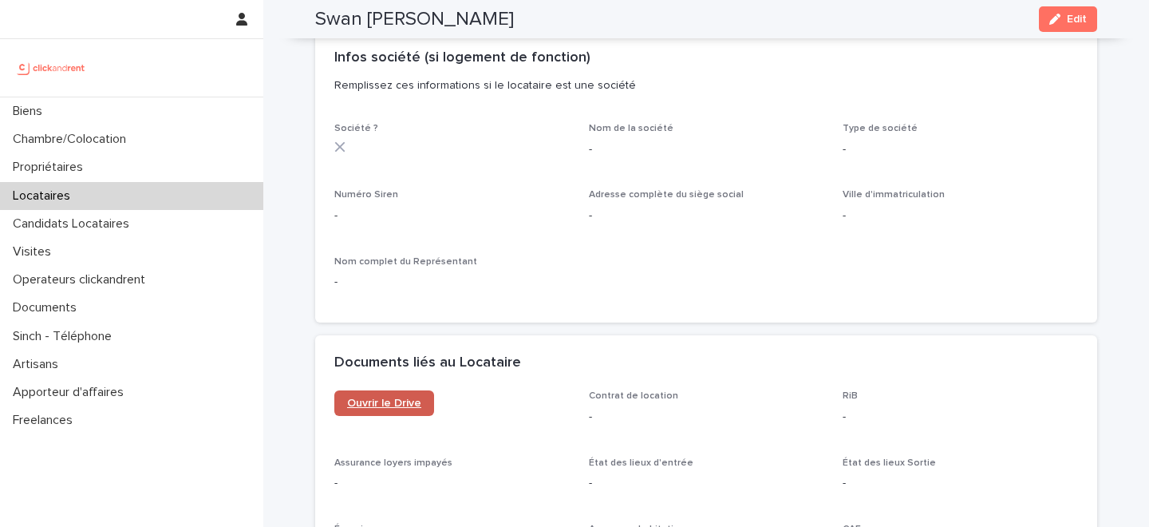
click at [391, 407] on span "Ouvrir le Drive" at bounding box center [384, 402] width 74 height 11
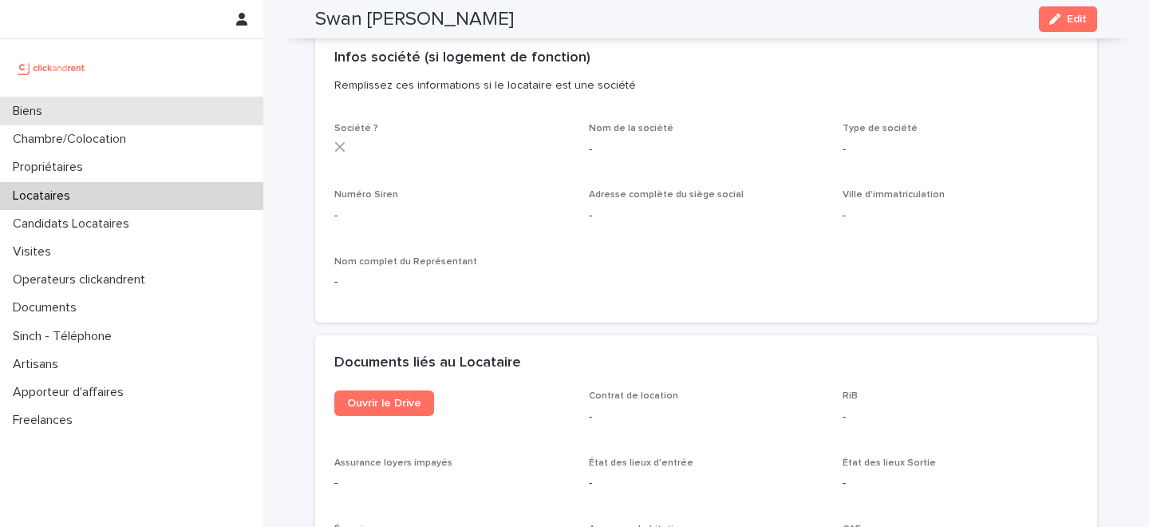
click at [156, 121] on div "Biens" at bounding box center [131, 111] width 263 height 28
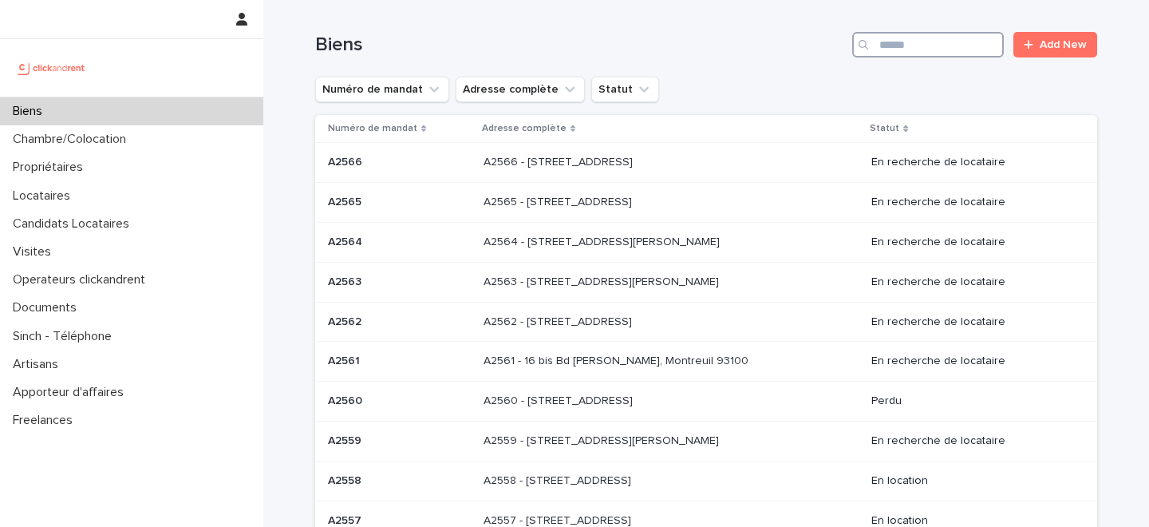
click at [920, 40] on input "Search" at bounding box center [928, 45] width 152 height 26
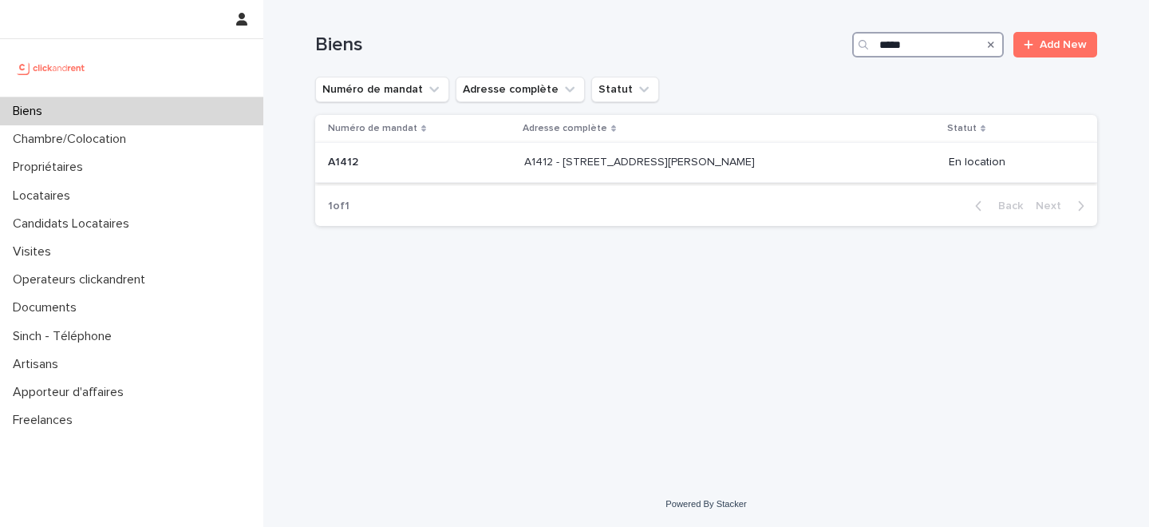
type input "*****"
click at [606, 160] on p "A1412 - 11 rue Camille Desmoulins, Levallois-Perret 92300" at bounding box center [641, 160] width 234 height 17
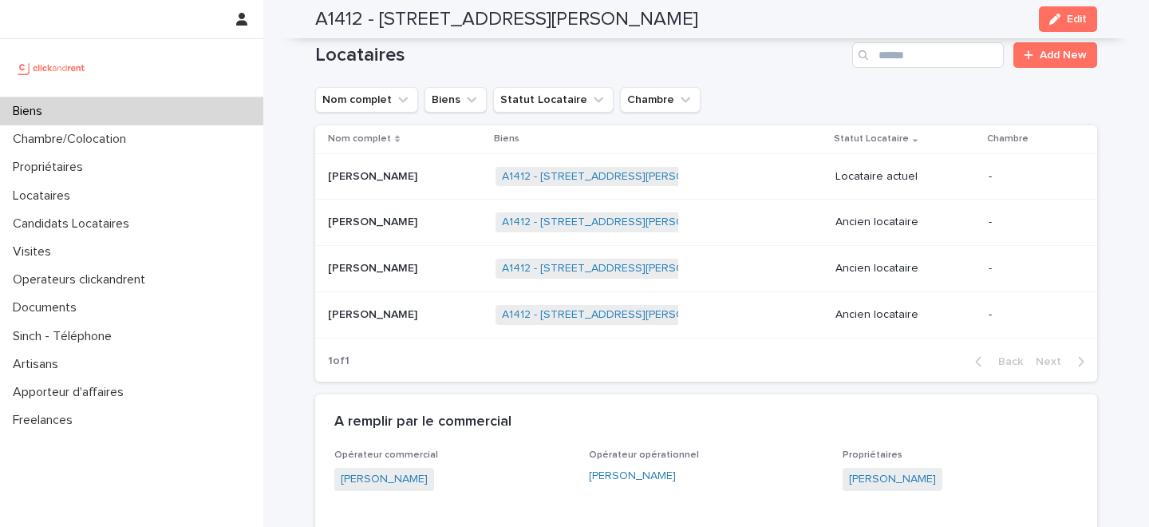
scroll to position [749, 0]
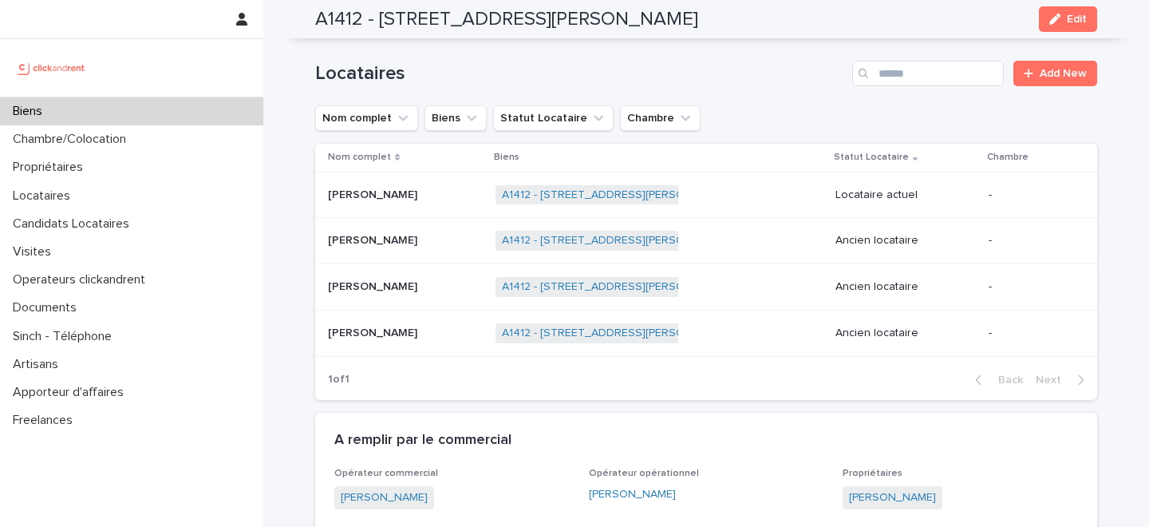
click at [421, 201] on p "Jasmine Parvaresh" at bounding box center [374, 193] width 93 height 17
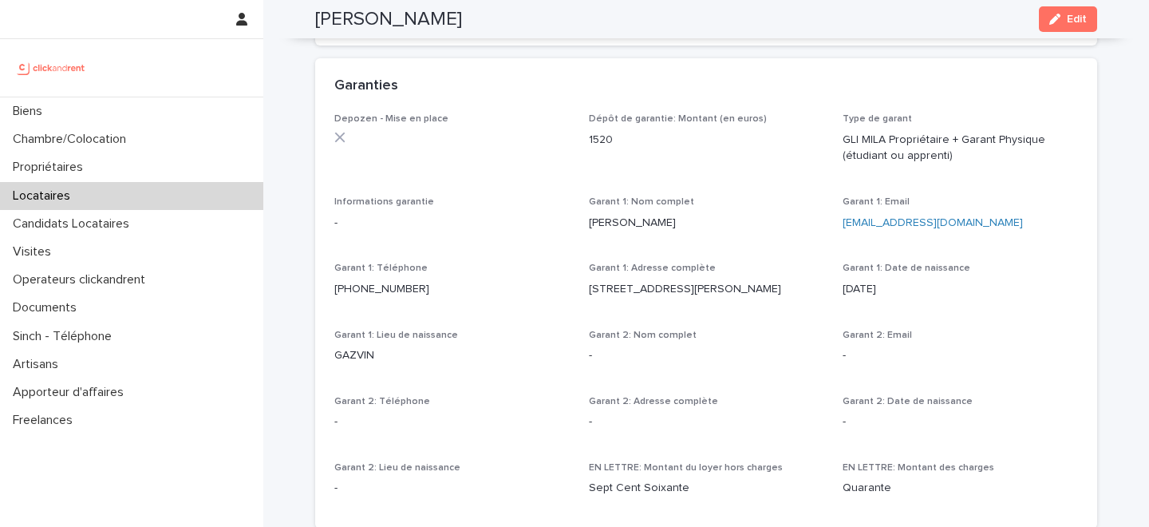
scroll to position [929, 0]
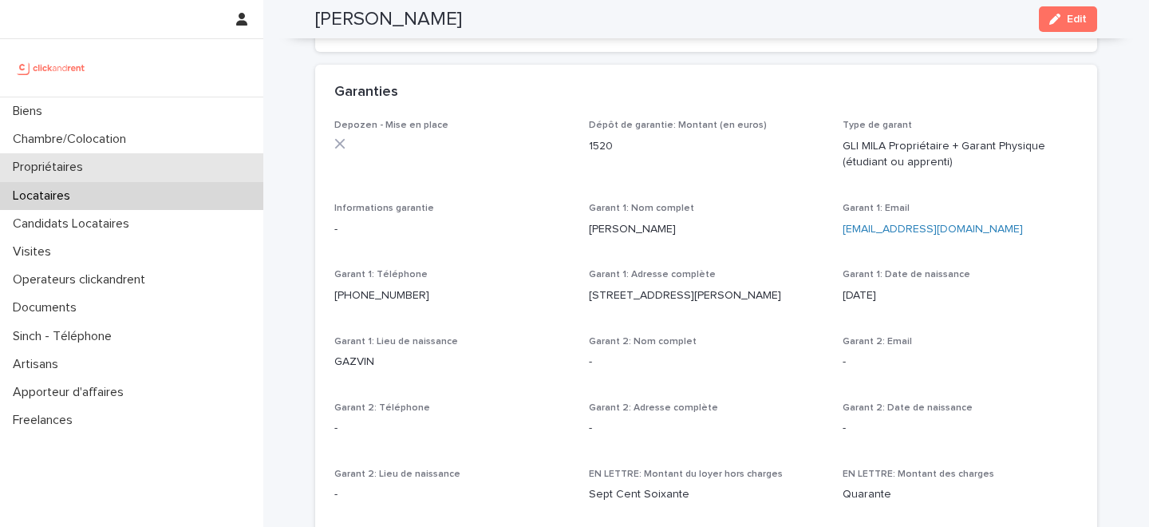
click at [164, 168] on div "Propriétaires" at bounding box center [131, 167] width 263 height 28
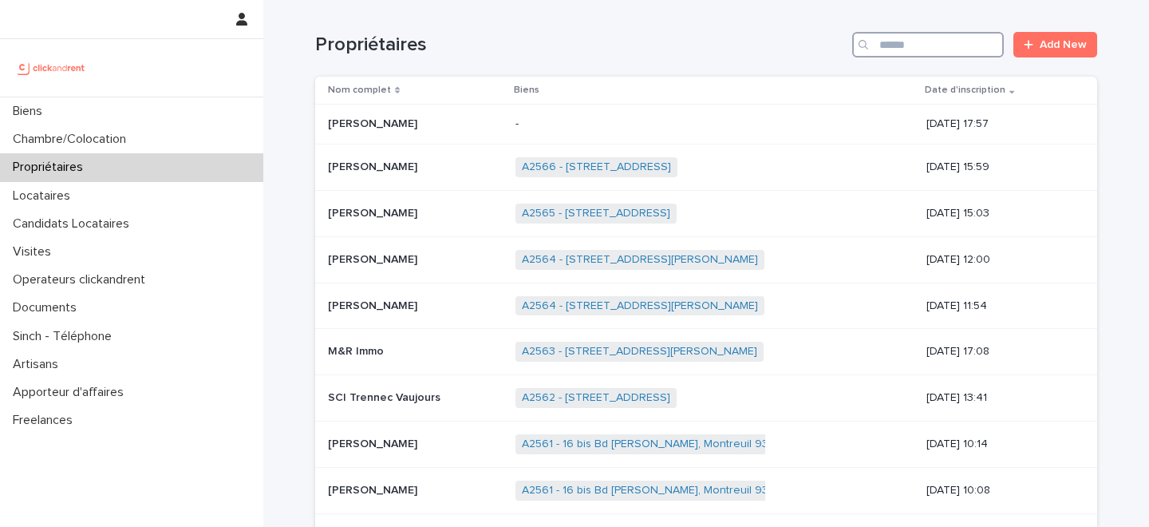
click at [902, 49] on input "Search" at bounding box center [928, 45] width 152 height 26
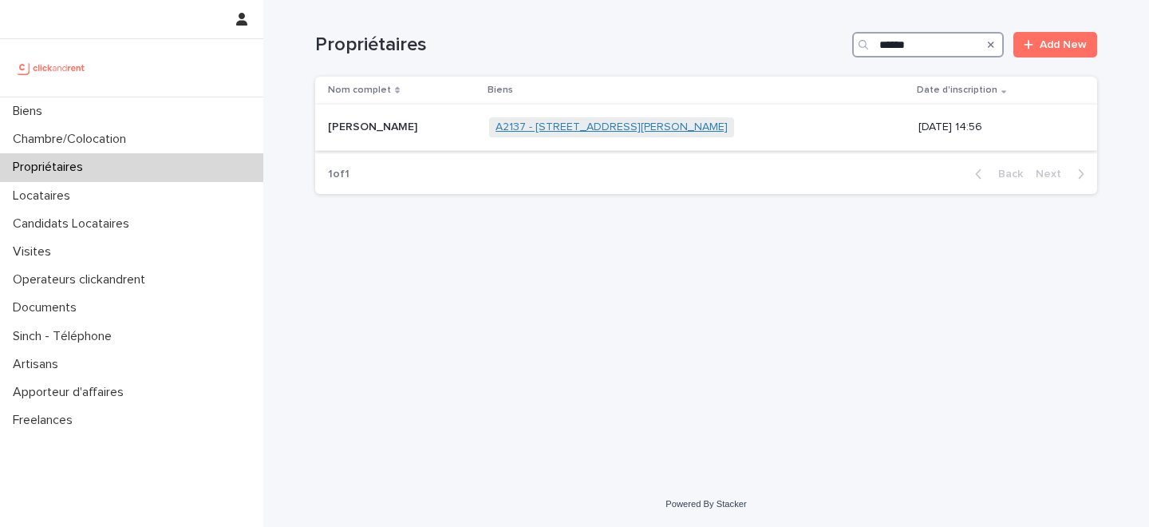
type input "******"
click at [534, 129] on link "A2137 - 15 rue Valentin Hauy, Amiens 80000" at bounding box center [612, 128] width 232 height 14
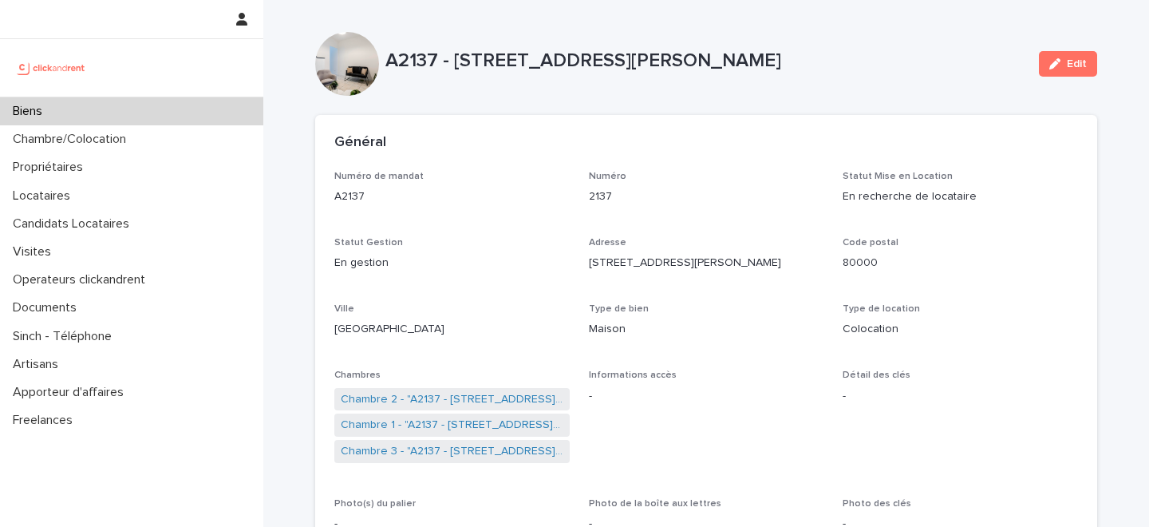
scroll to position [24, 0]
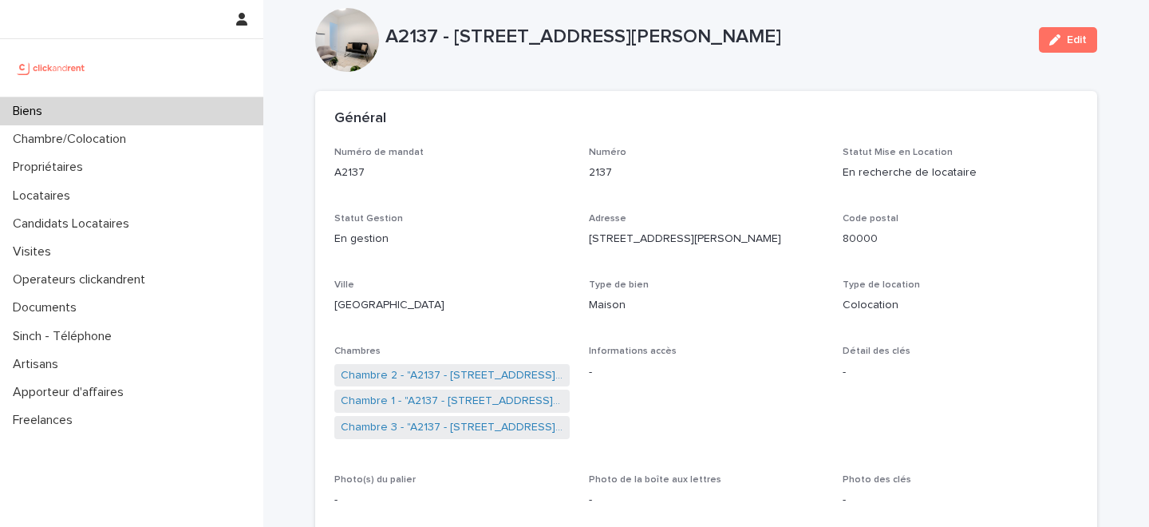
click at [105, 115] on div "Biens" at bounding box center [131, 111] width 263 height 28
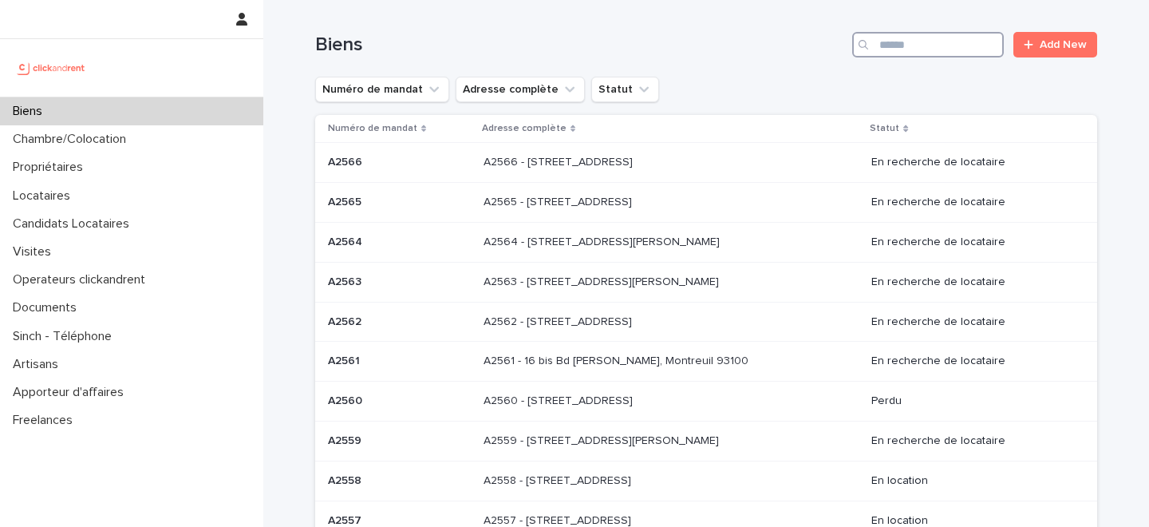
click at [929, 45] on input "Search" at bounding box center [928, 45] width 152 height 26
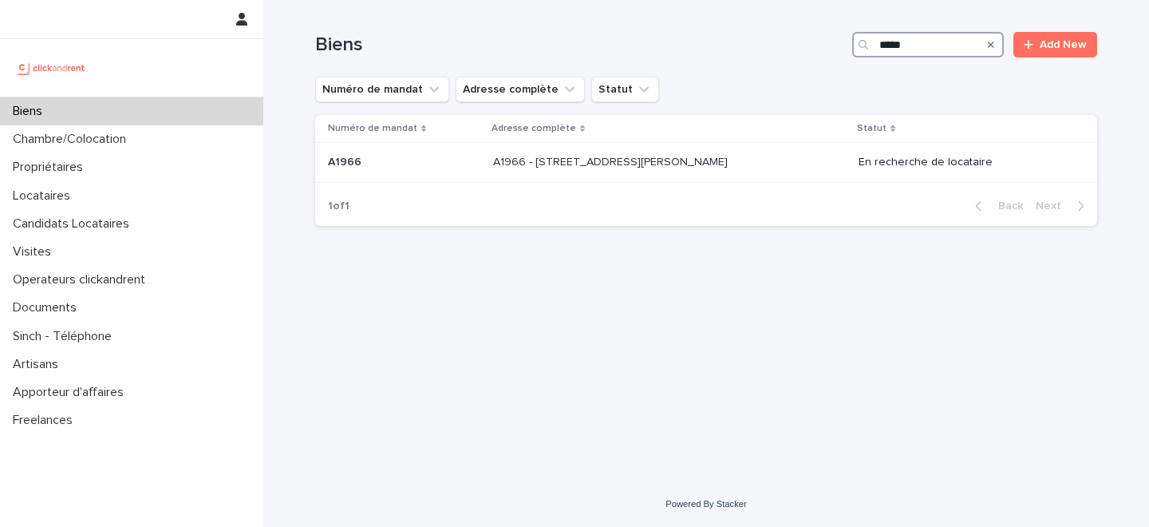
type input "*****"
click at [484, 168] on td "A1966 A1966" at bounding box center [401, 163] width 172 height 40
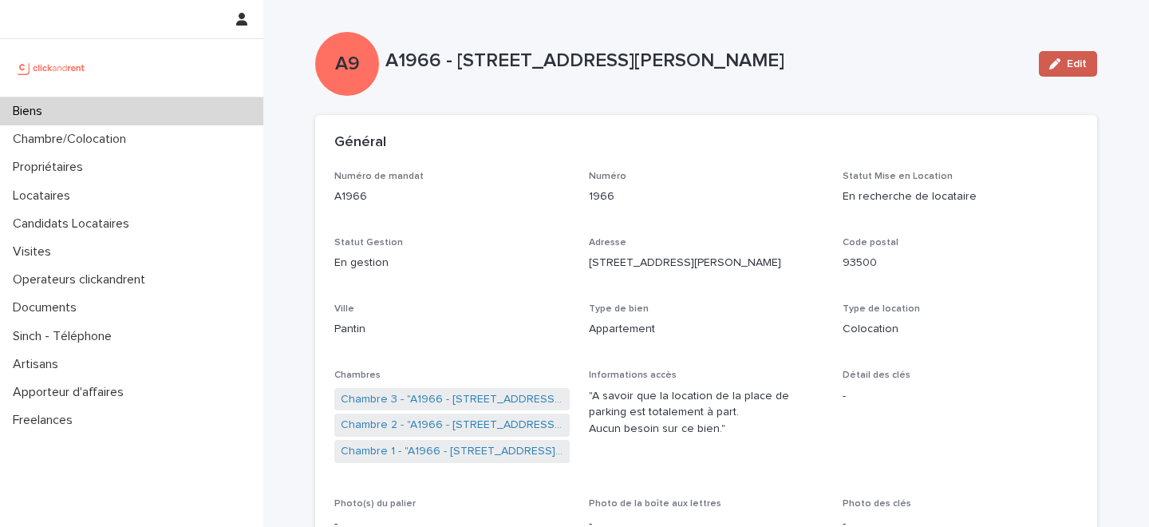
click at [1056, 61] on icon "button" at bounding box center [1055, 63] width 11 height 11
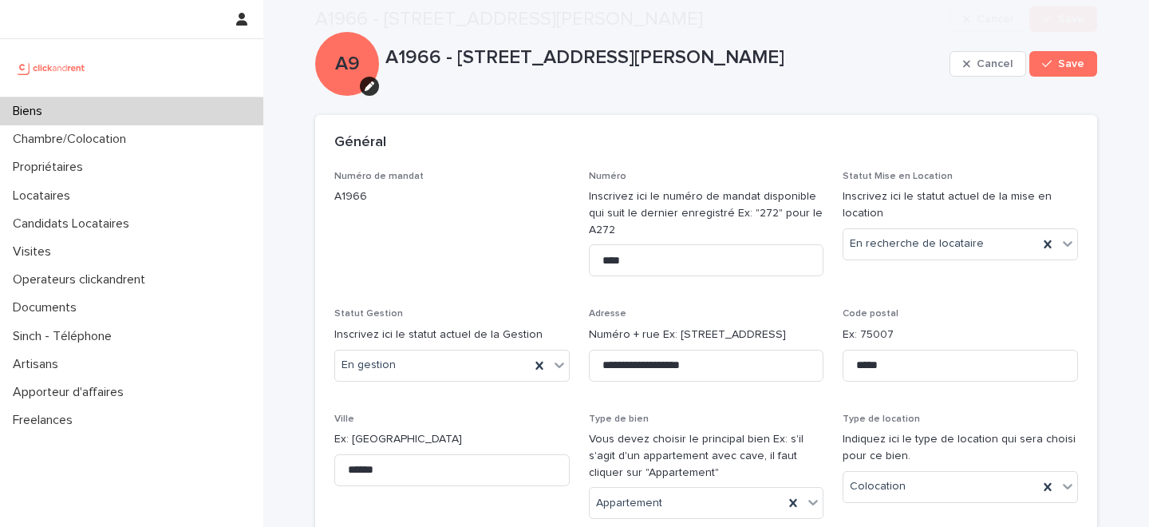
scroll to position [7036, 0]
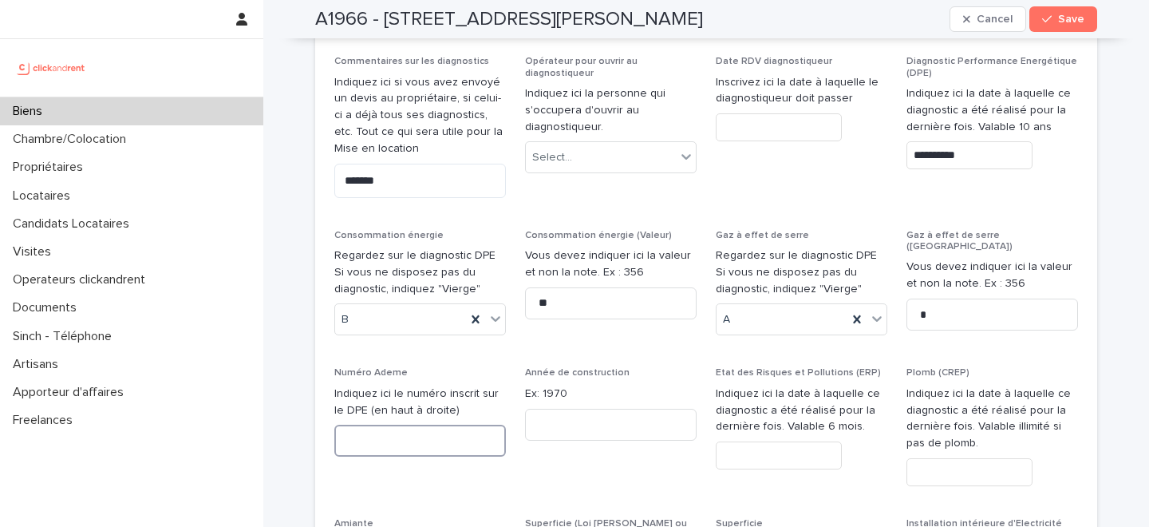
click at [437, 425] on input at bounding box center [420, 441] width 172 height 32
type input "**********"
click at [1061, 23] on span "Save" at bounding box center [1071, 19] width 26 height 11
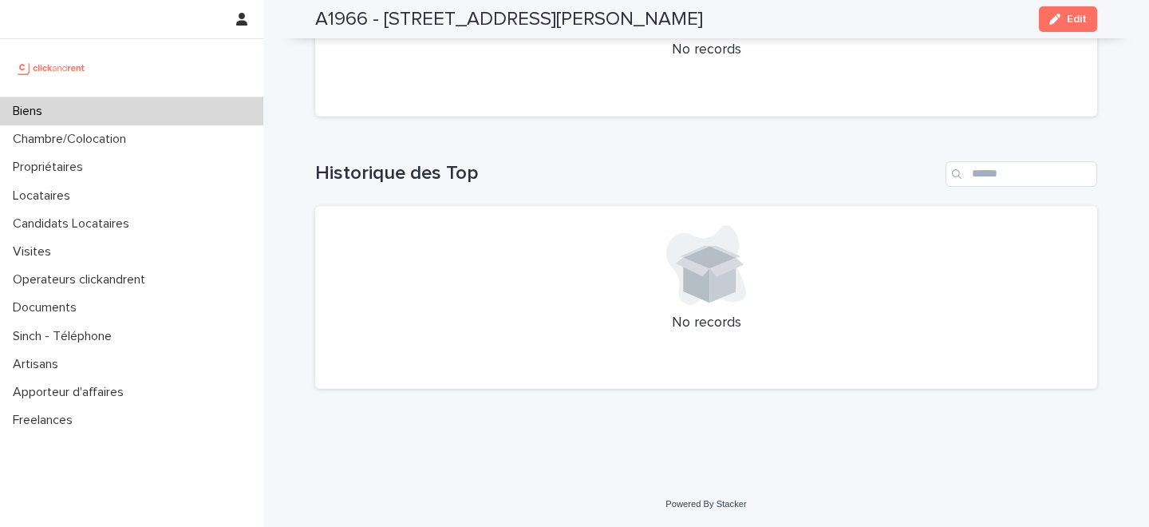
scroll to position [4046, 0]
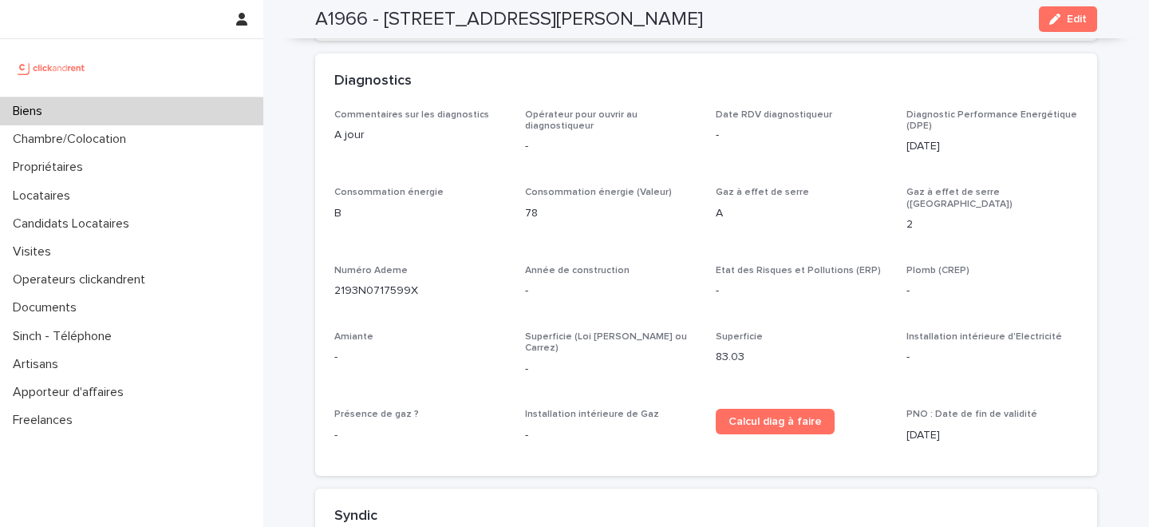
click at [119, 109] on div "Biens" at bounding box center [131, 111] width 263 height 28
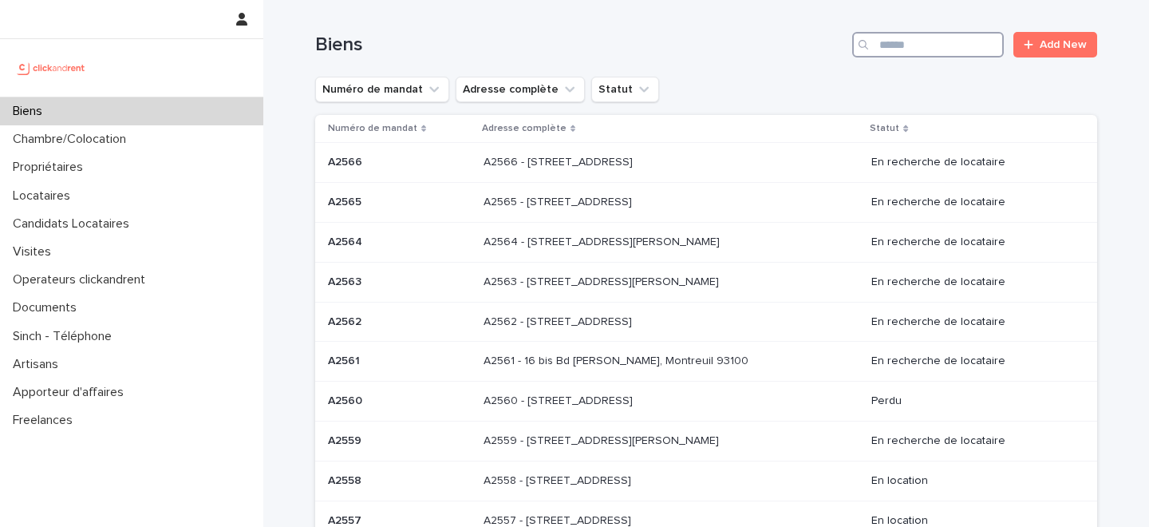
click at [943, 34] on input "Search" at bounding box center [928, 45] width 152 height 26
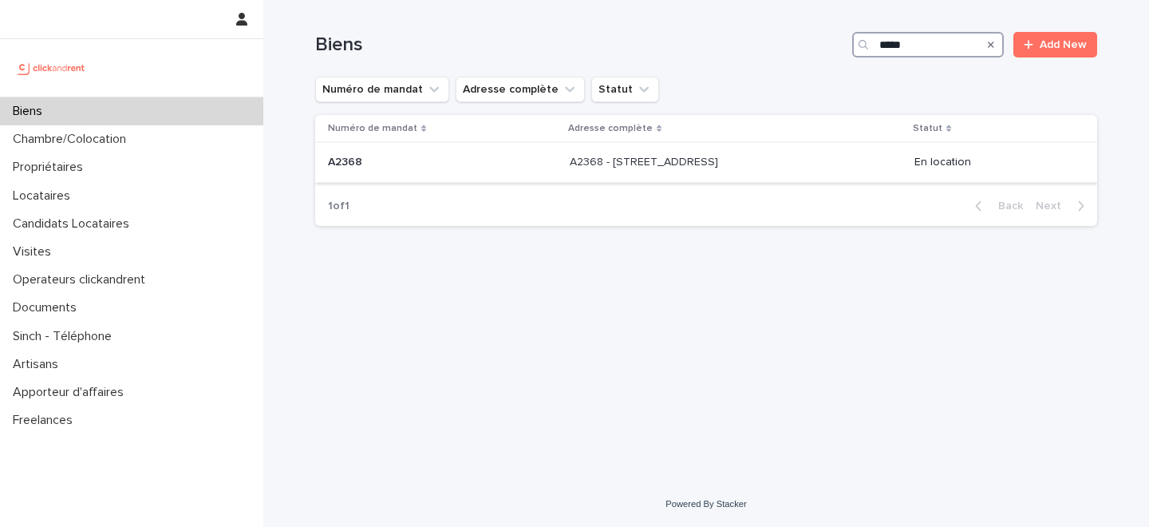
type input "*****"
click at [586, 165] on p "A2368 - 5 avenue des Mandarines, Nantes 44000" at bounding box center [646, 160] width 152 height 17
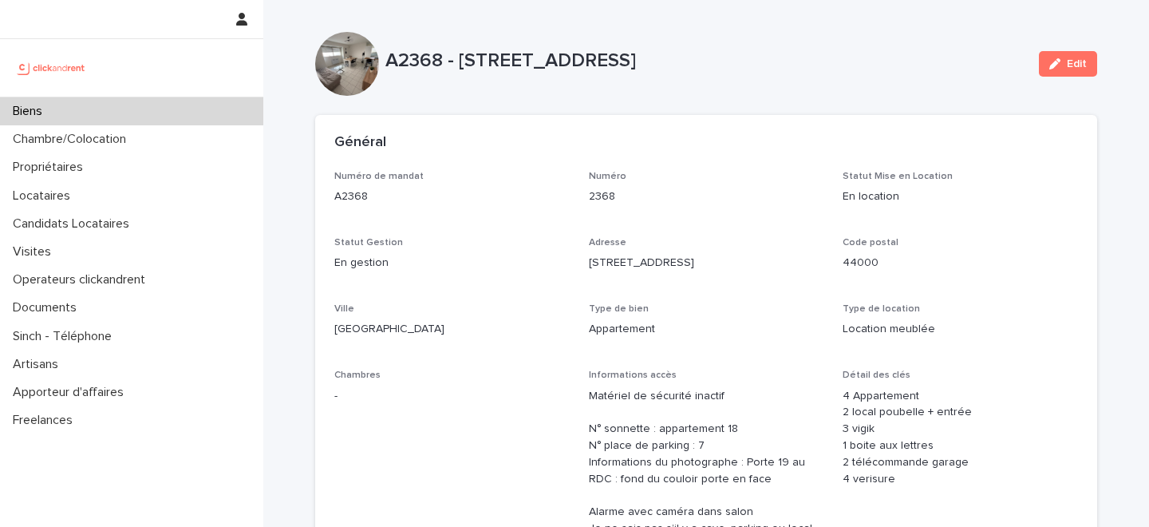
click at [1073, 57] on button "Edit" at bounding box center [1068, 64] width 58 height 26
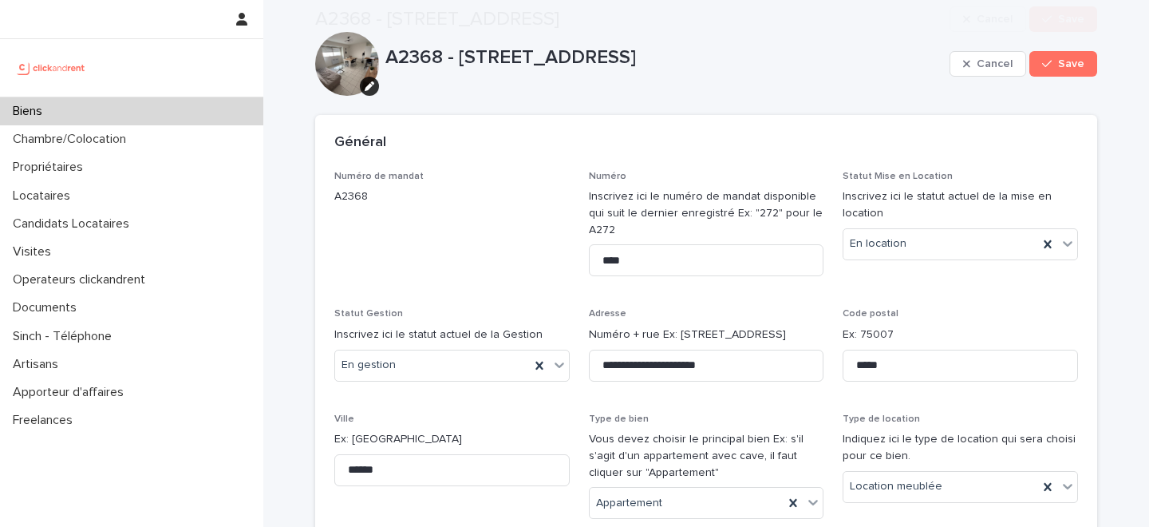
scroll to position [8018, 0]
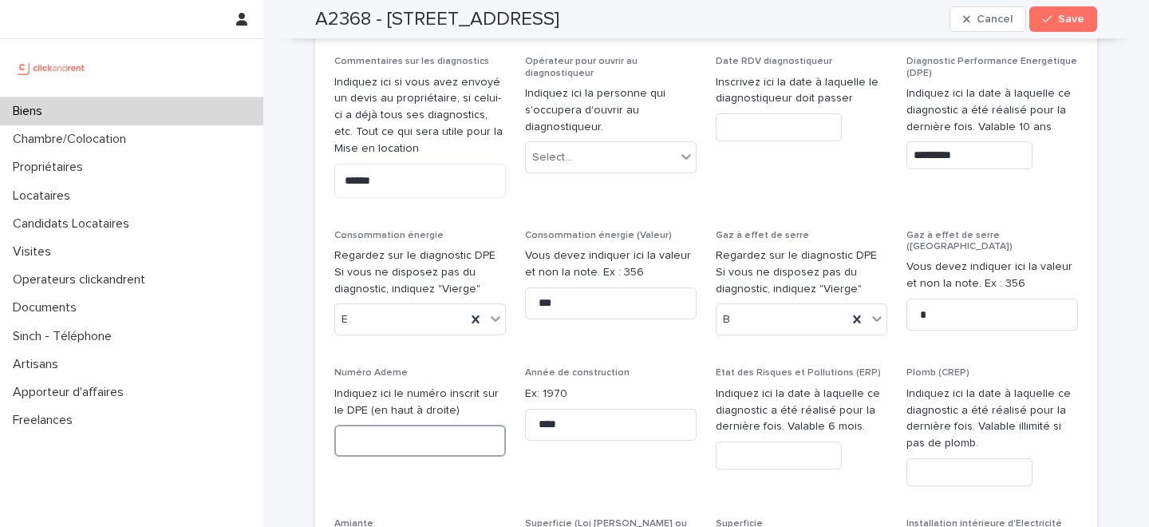
click at [392, 425] on input at bounding box center [420, 441] width 172 height 32
paste input "**********"
type input "**********"
click at [1074, 14] on span "Save" at bounding box center [1071, 19] width 26 height 11
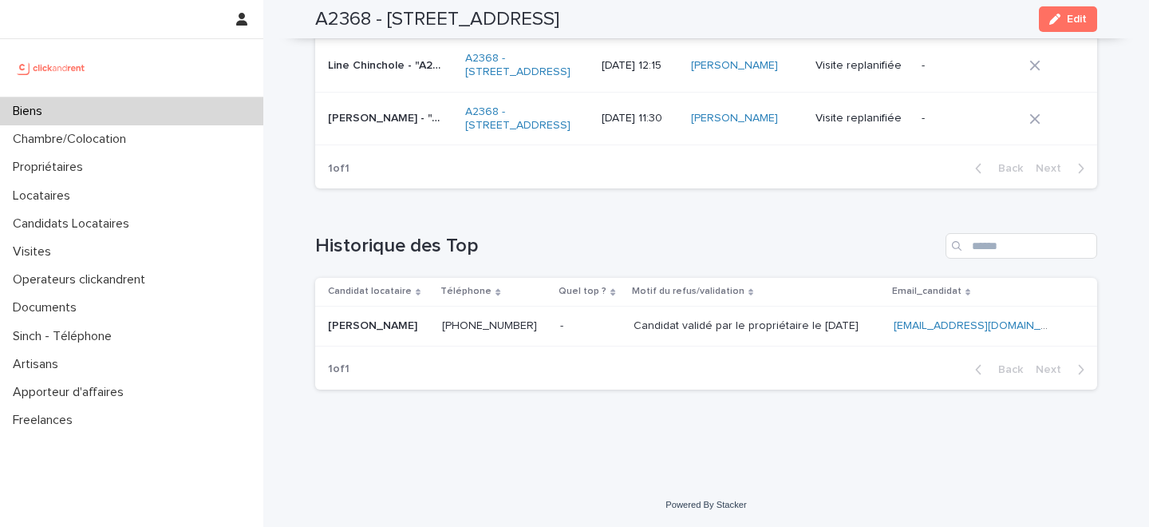
scroll to position [4892, 0]
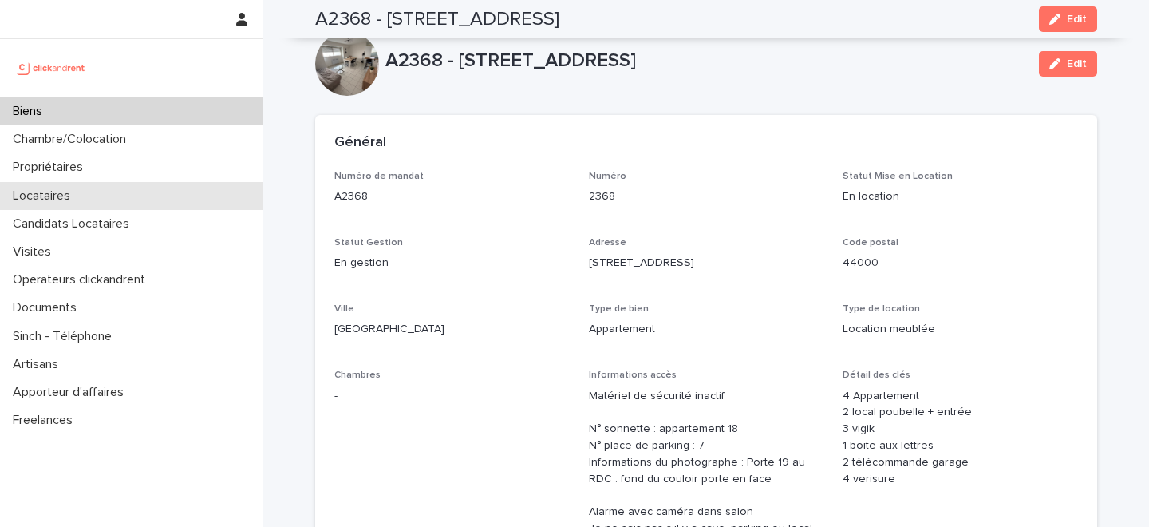
scroll to position [4893, 0]
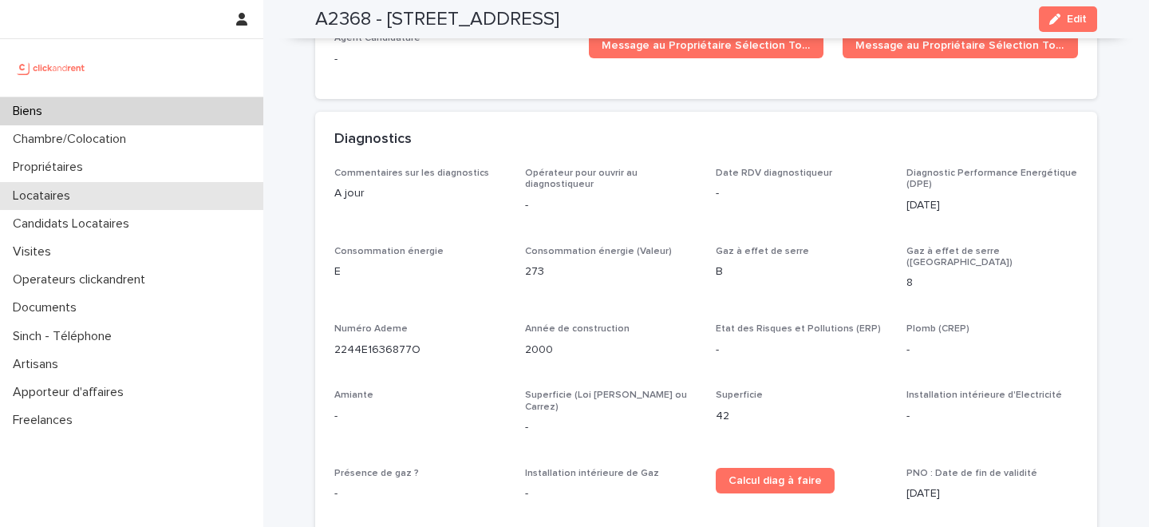
click at [111, 196] on div "Locataires" at bounding box center [131, 196] width 263 height 28
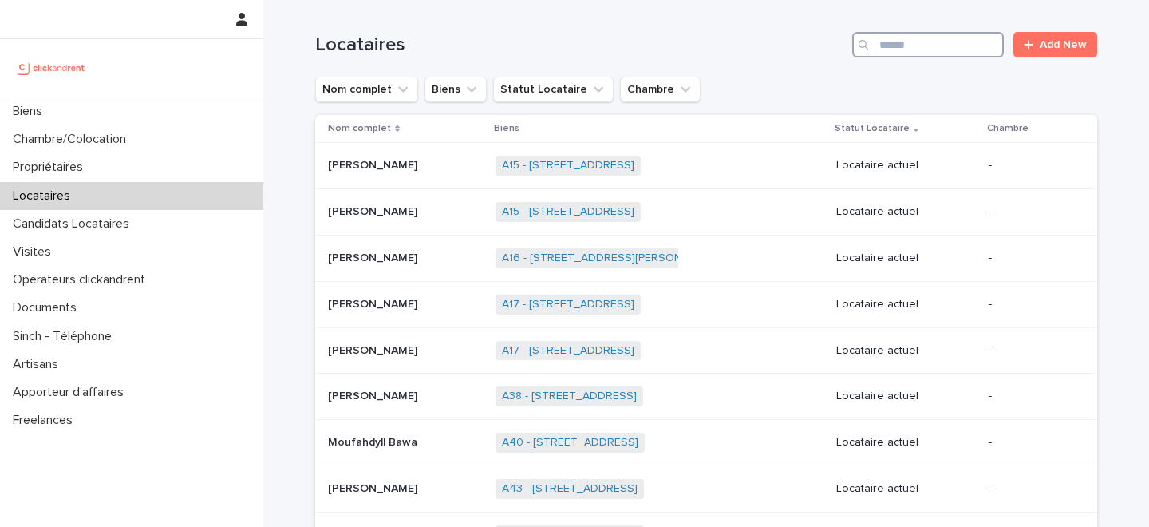
click at [919, 41] on input "Search" at bounding box center [928, 45] width 152 height 26
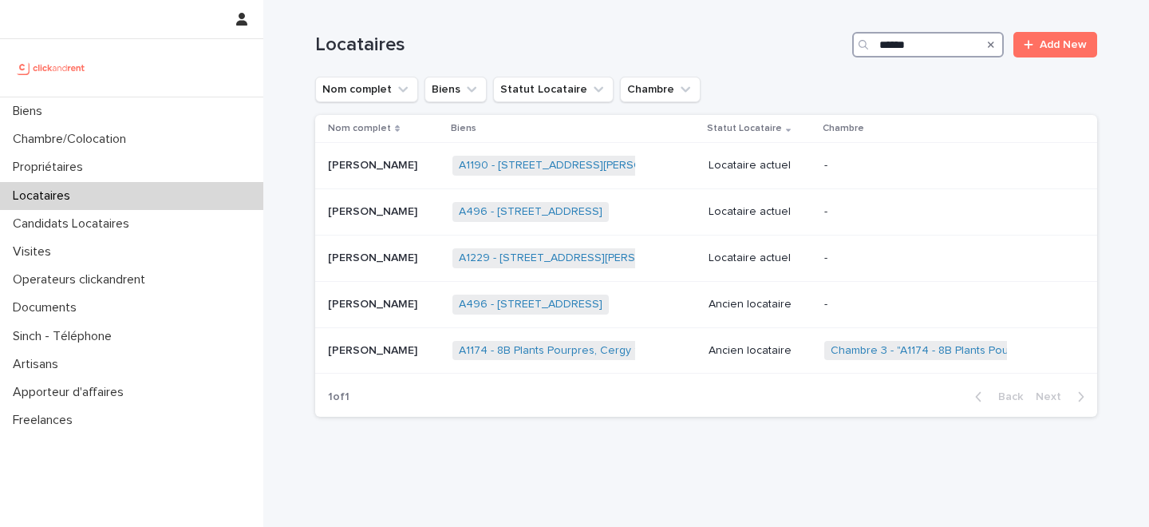
click at [906, 36] on input "******" at bounding box center [928, 45] width 152 height 26
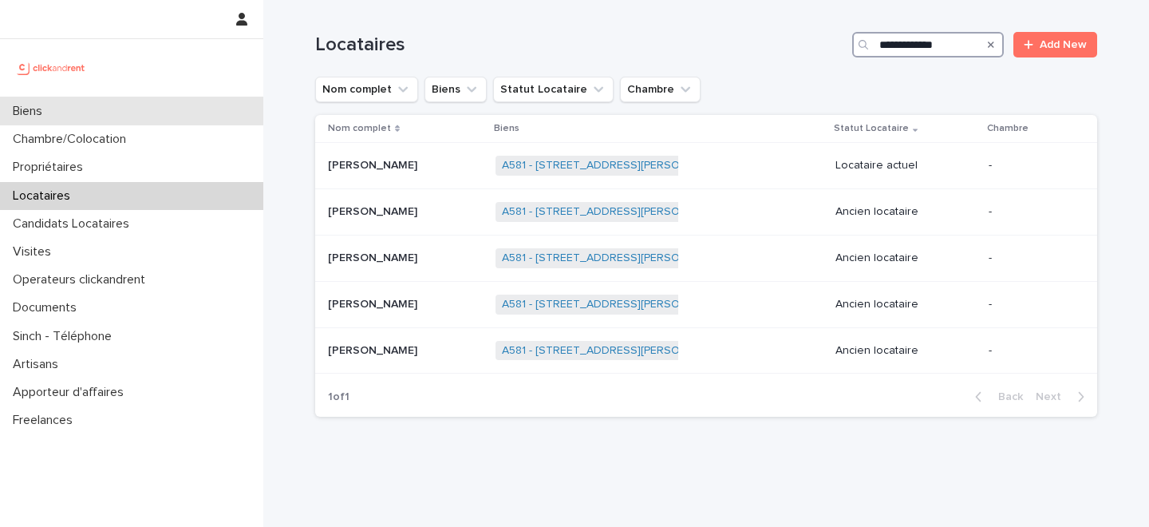
type input "**********"
click at [170, 116] on div "Biens" at bounding box center [131, 111] width 263 height 28
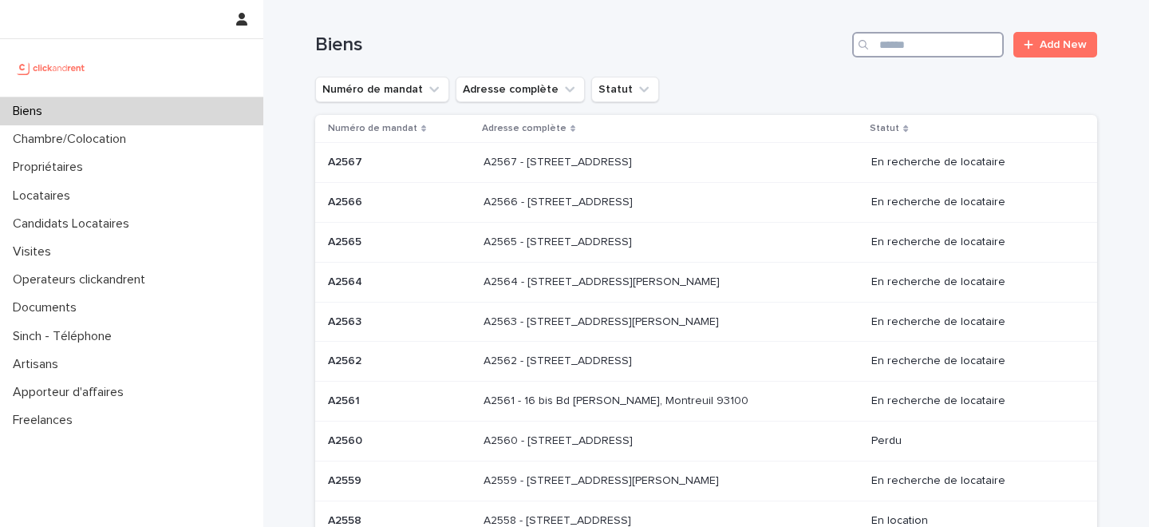
click at [908, 45] on input "Search" at bounding box center [928, 45] width 152 height 26
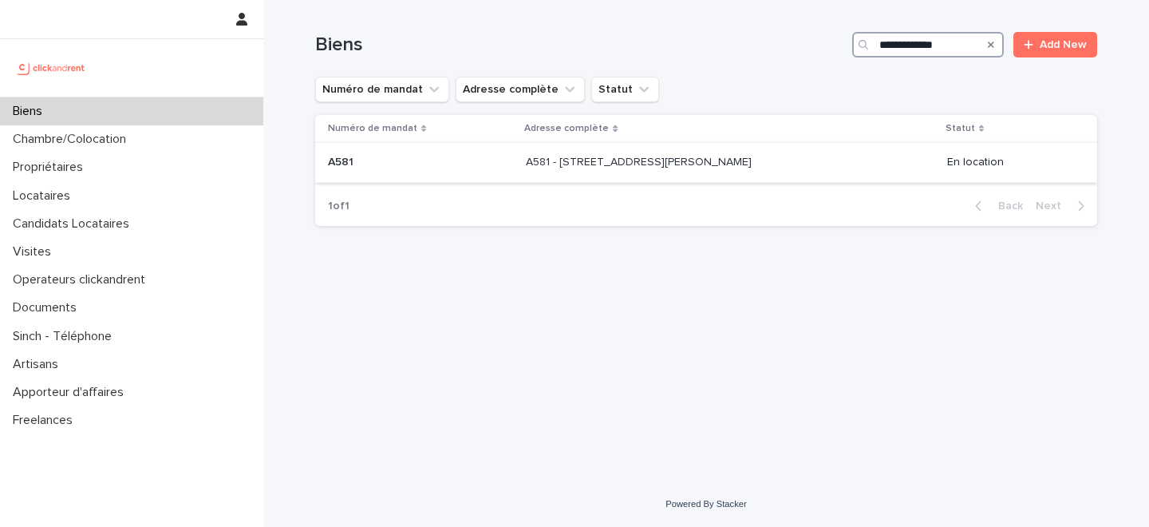
type input "**********"
click at [539, 164] on p "A581 - 10 Rue Firmin Gillot, Paris 75015" at bounding box center [640, 160] width 229 height 17
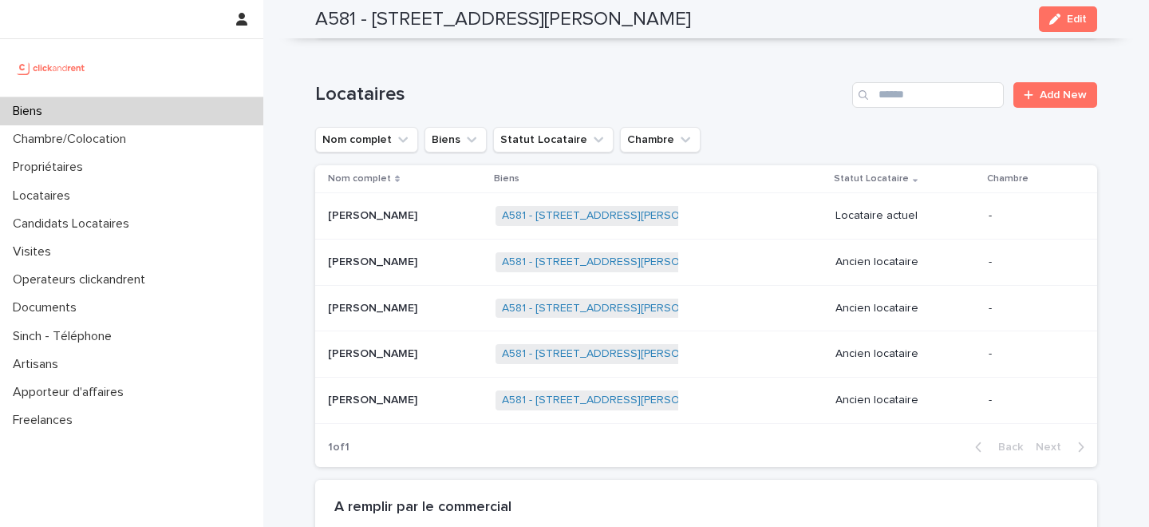
scroll to position [797, 0]
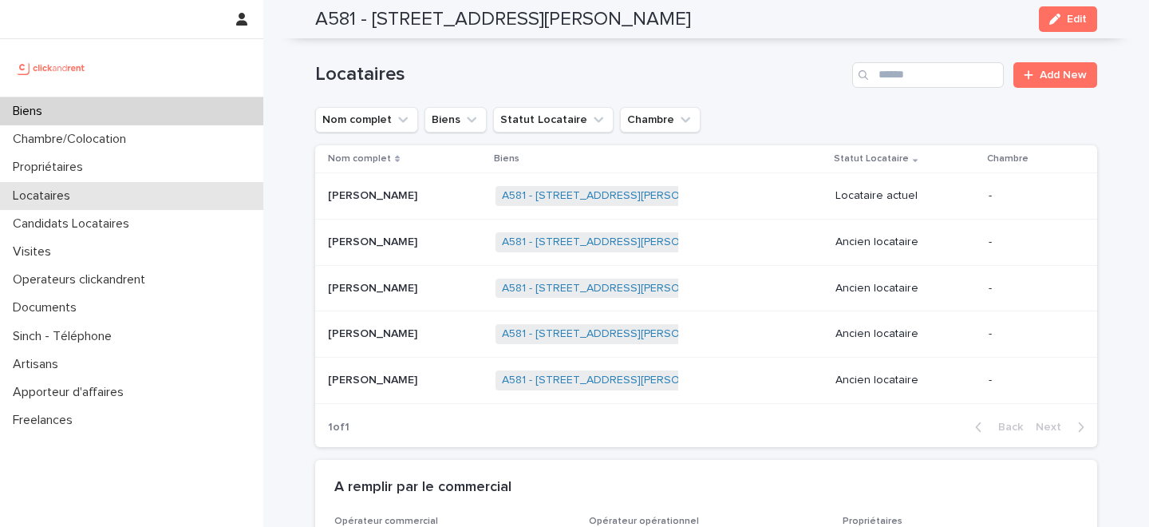
click at [81, 193] on p "Locataires" at bounding box center [44, 195] width 77 height 15
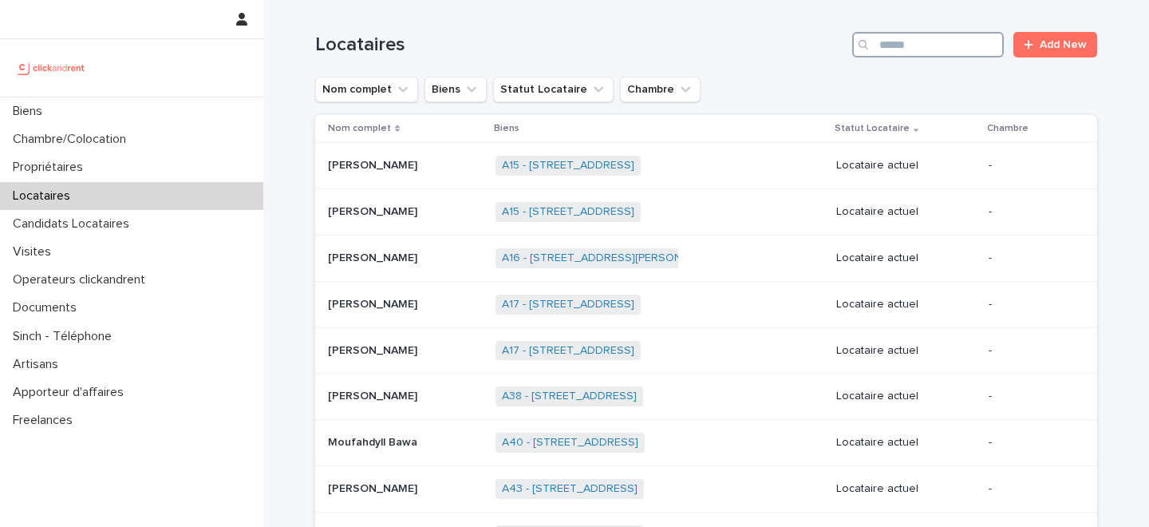
click at [939, 52] on input "Search" at bounding box center [928, 45] width 152 height 26
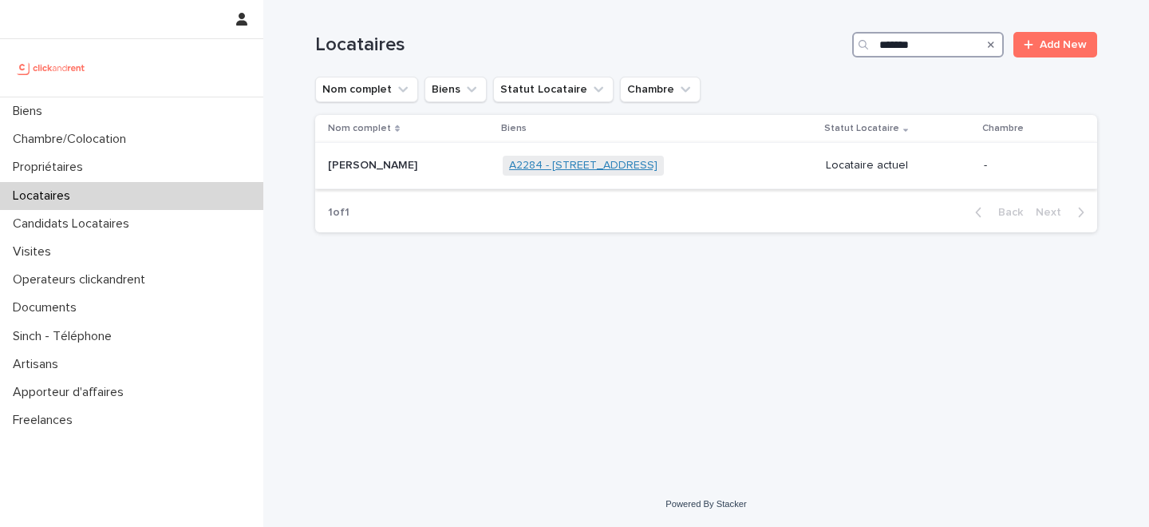
type input "*******"
click at [527, 169] on link "A2284 - 54 rue Basfroi, Paris 75011" at bounding box center [583, 166] width 148 height 14
click at [427, 170] on p at bounding box center [409, 166] width 162 height 14
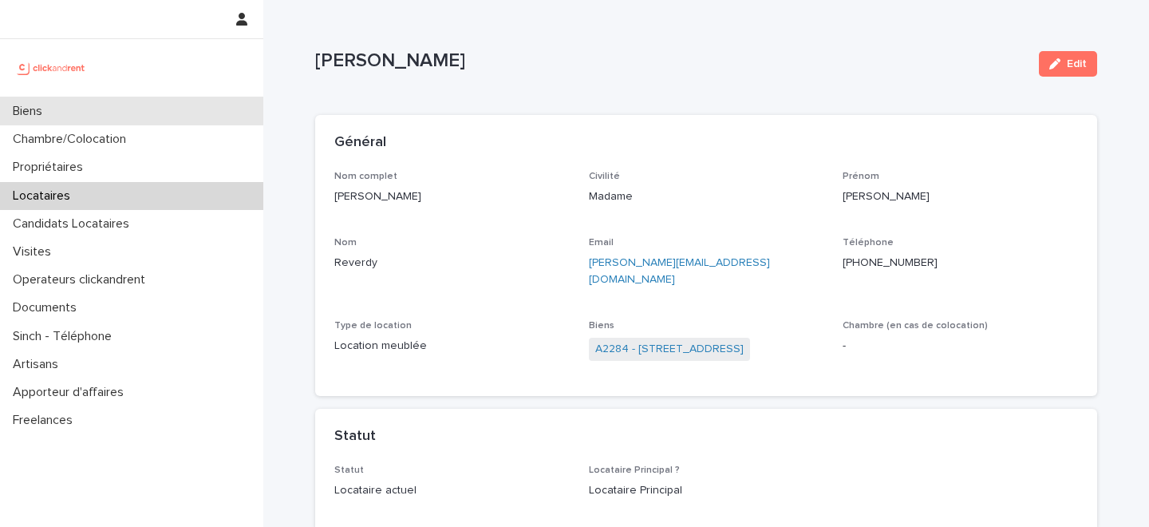
click at [168, 106] on div "Biens" at bounding box center [131, 111] width 263 height 28
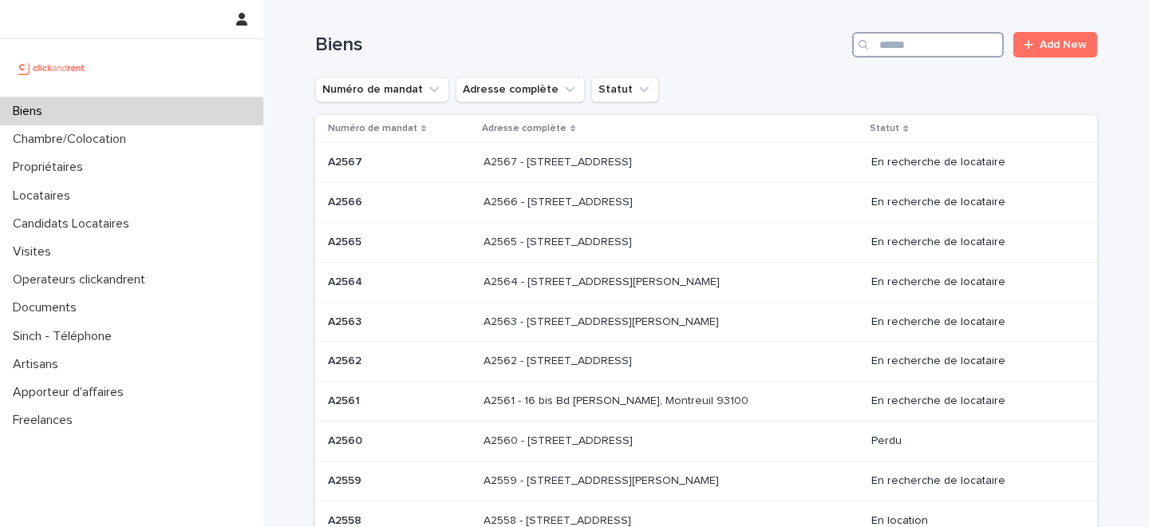
click at [927, 49] on input "Search" at bounding box center [928, 45] width 152 height 26
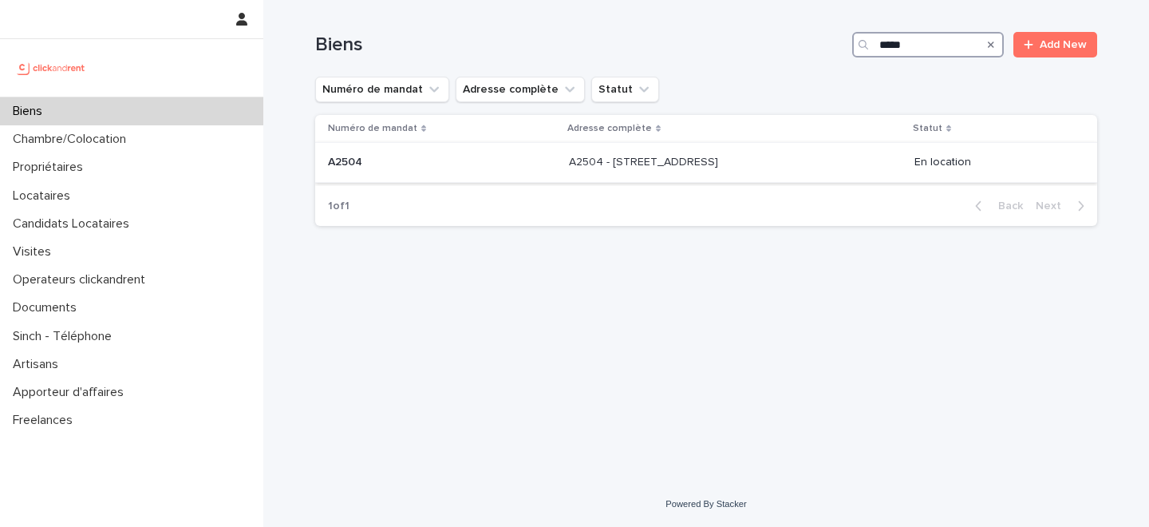
type input "*****"
click at [569, 173] on div "A2504 - 30 rue Belgrand, Paris 75020 A2504 - 30 rue Belgrand, Paris 75020" at bounding box center [735, 162] width 333 height 26
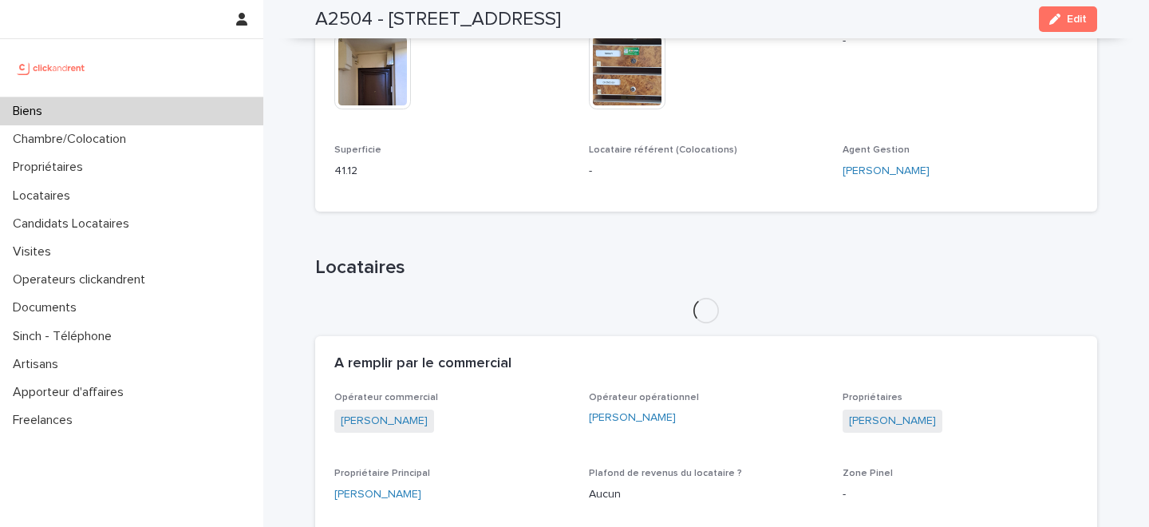
scroll to position [1086, 0]
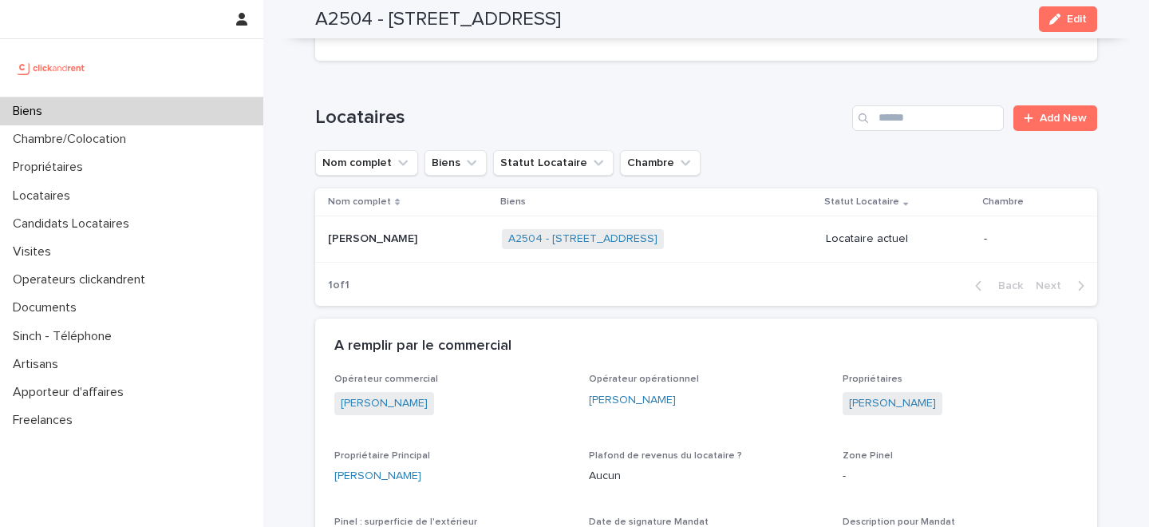
click at [448, 232] on p at bounding box center [408, 239] width 161 height 14
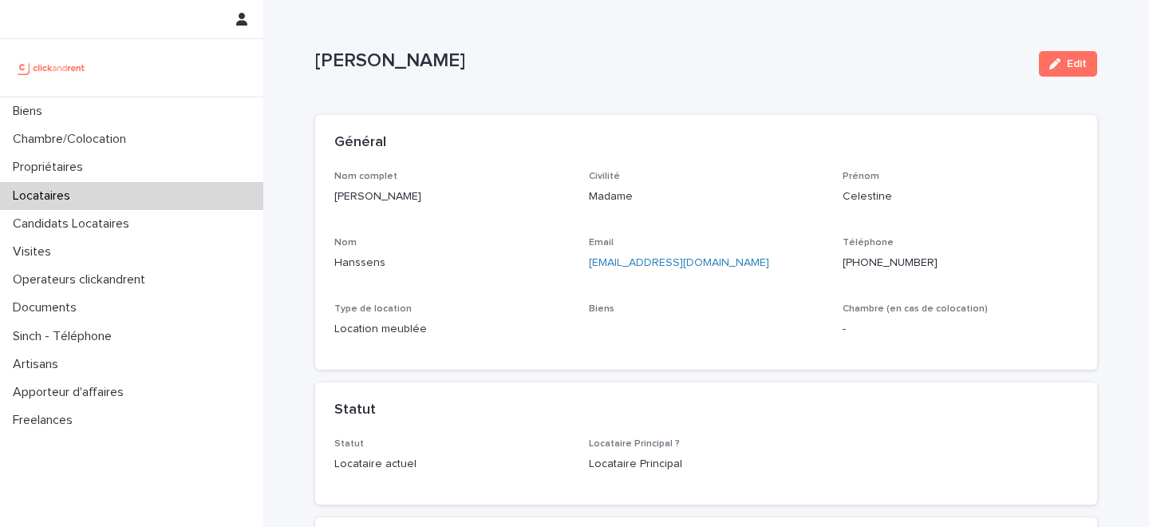
click at [1084, 56] on button "Edit" at bounding box center [1068, 64] width 58 height 26
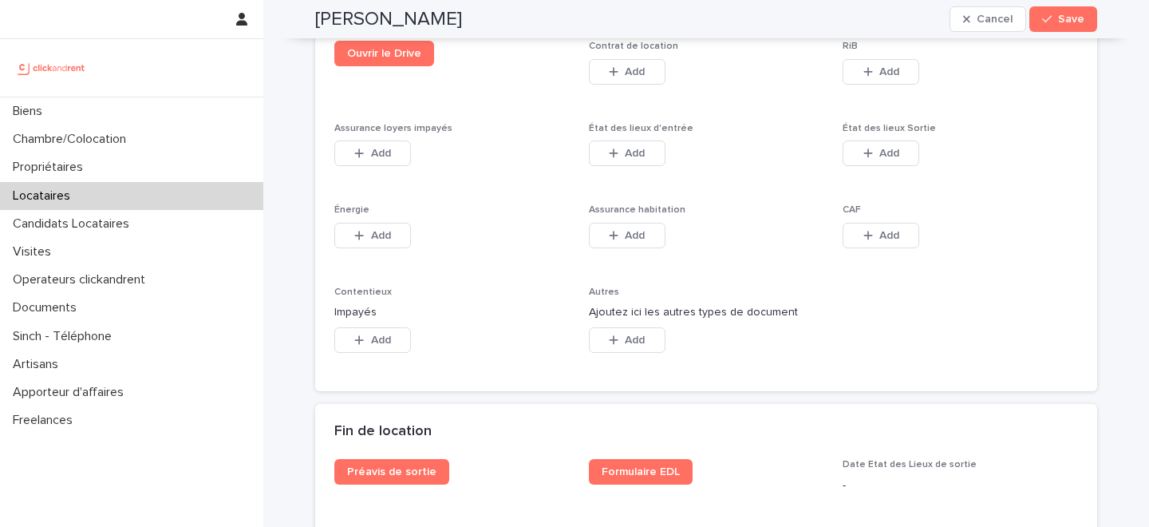
scroll to position [2684, 0]
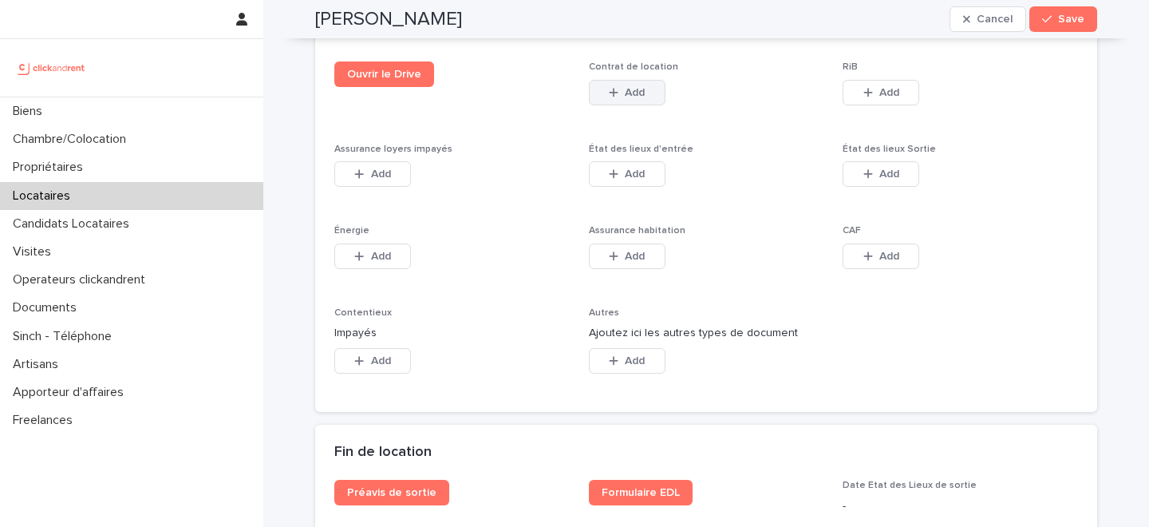
click at [633, 97] on span "Add" at bounding box center [635, 92] width 20 height 11
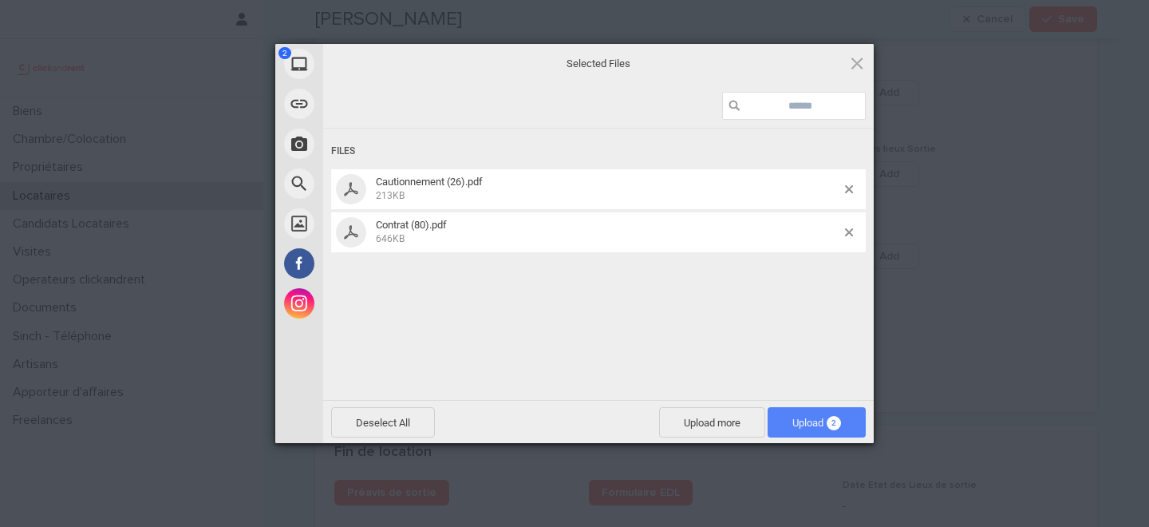
click at [801, 423] on span "Upload 2" at bounding box center [817, 423] width 49 height 12
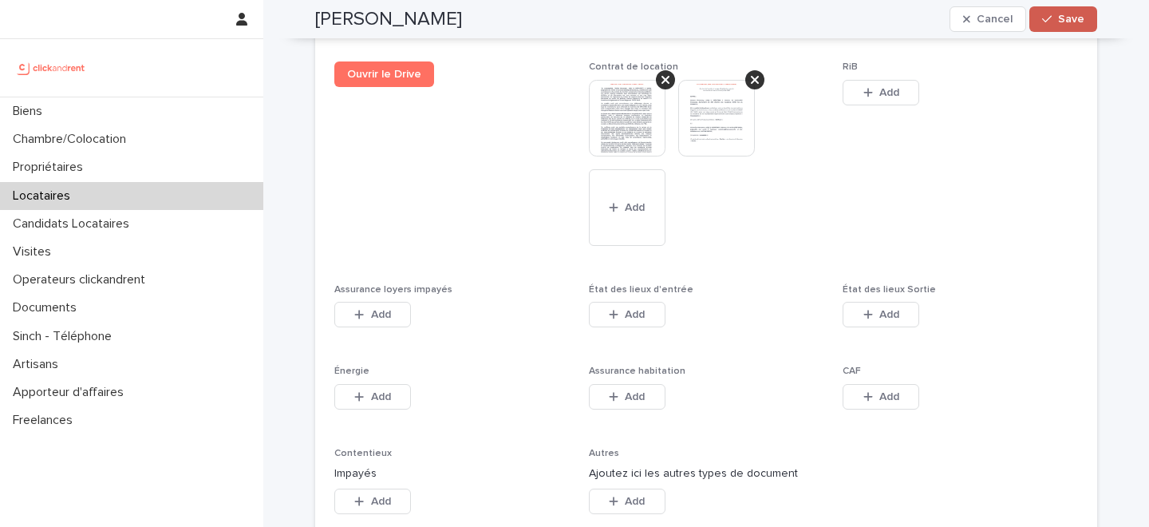
click at [1061, 19] on span "Save" at bounding box center [1071, 19] width 26 height 11
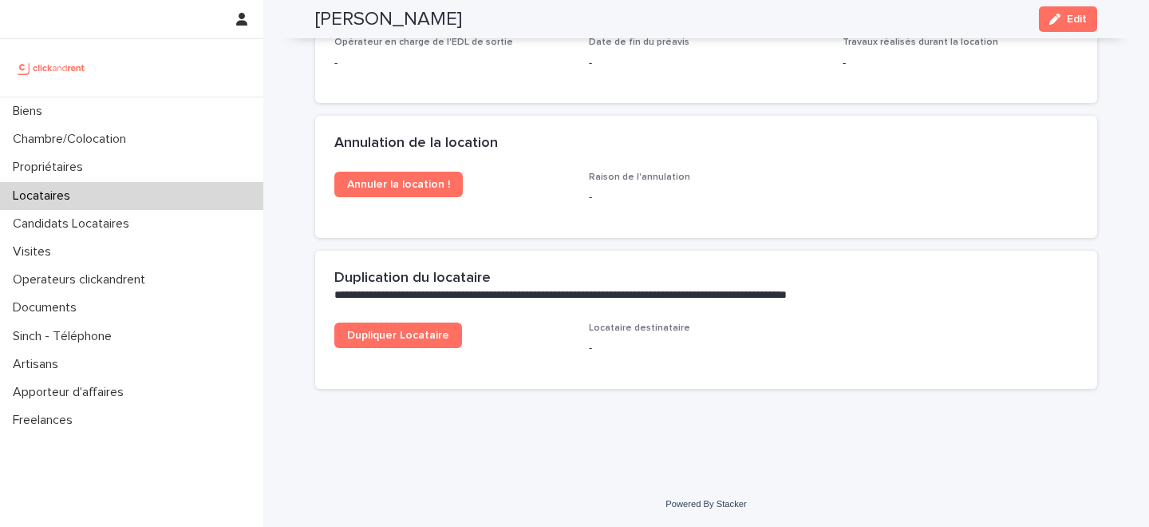
scroll to position [2246, 0]
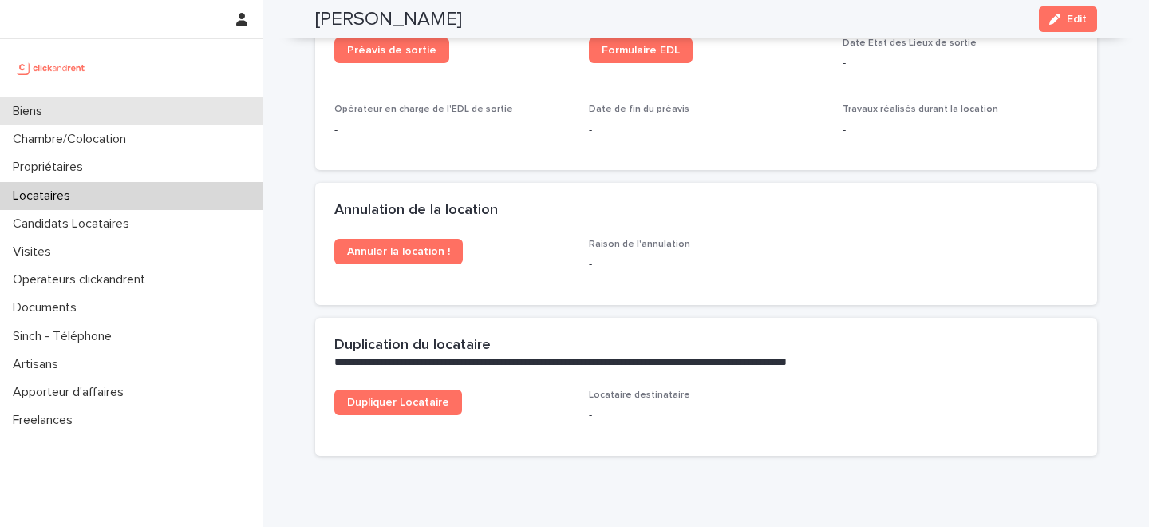
click at [152, 114] on div "Biens" at bounding box center [131, 111] width 263 height 28
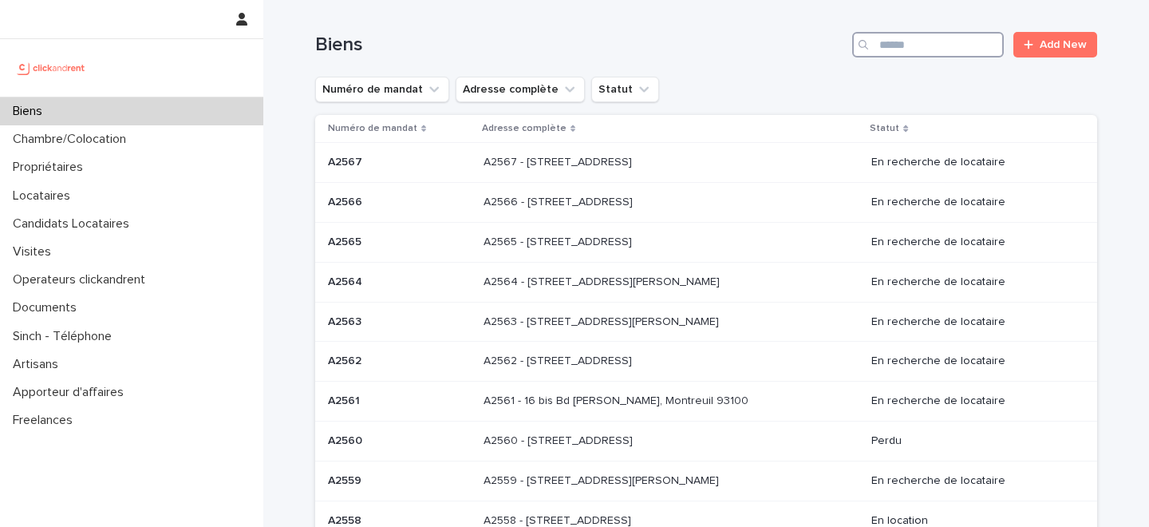
click at [928, 53] on input "Search" at bounding box center [928, 45] width 152 height 26
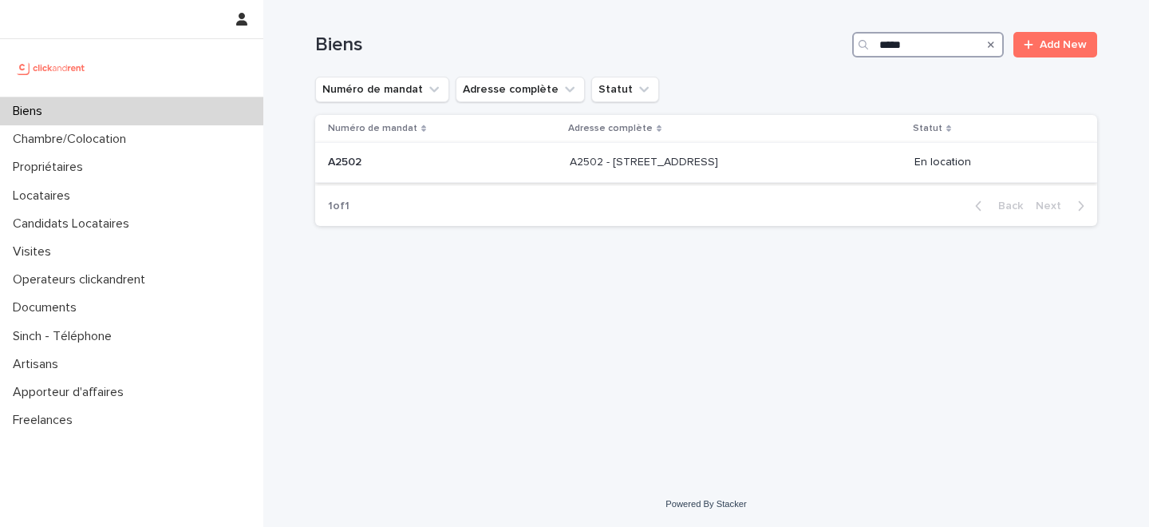
type input "*****"
click at [564, 161] on td "A2502 - 5 rue Caplat, Paris 75018 A2502 - 5 rue Caplat, Paris 75018" at bounding box center [736, 163] width 345 height 40
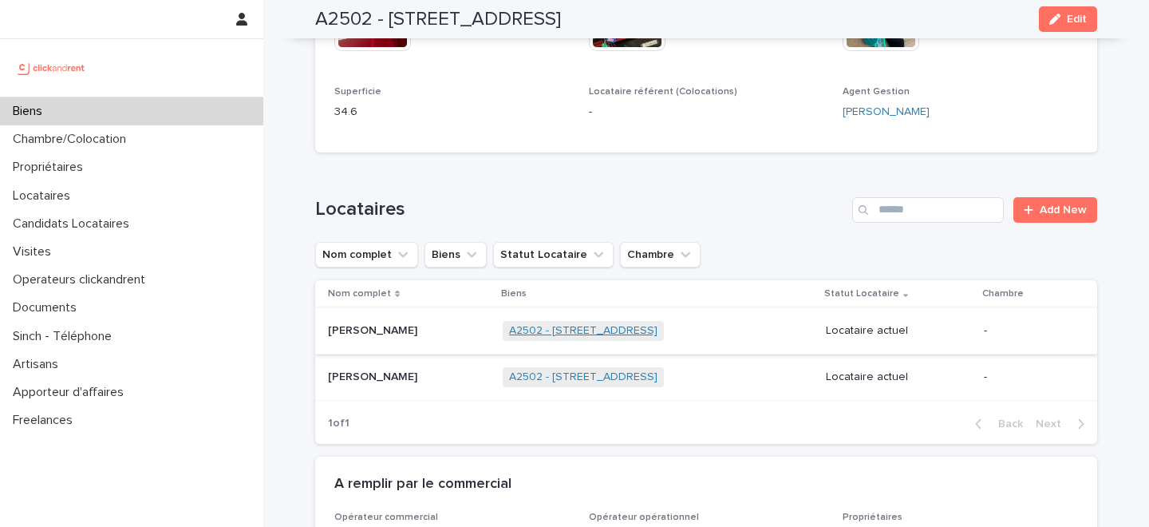
scroll to position [813, 0]
click at [431, 323] on p at bounding box center [409, 330] width 162 height 14
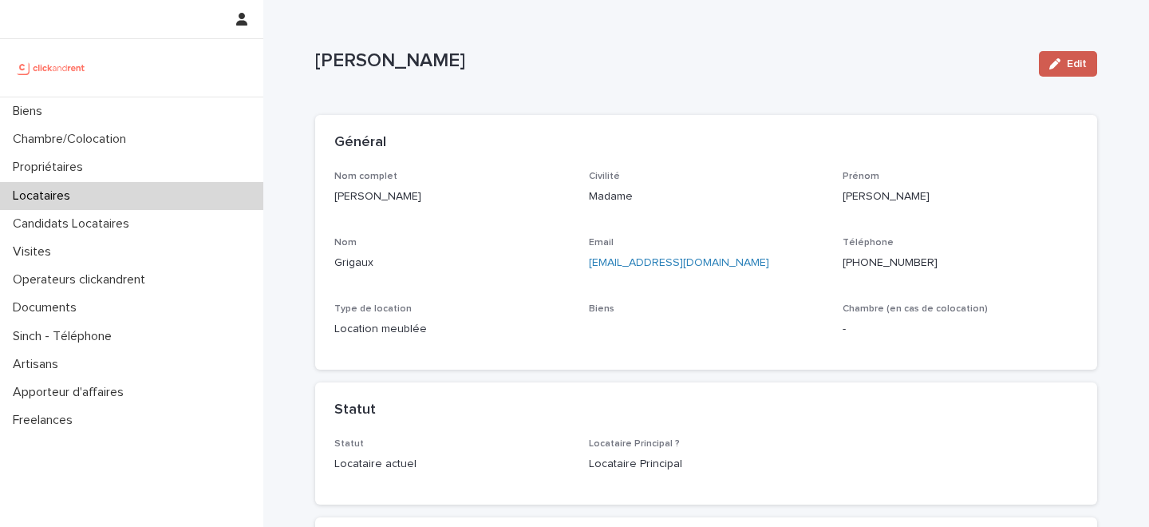
click at [1056, 65] on icon "button" at bounding box center [1055, 63] width 11 height 11
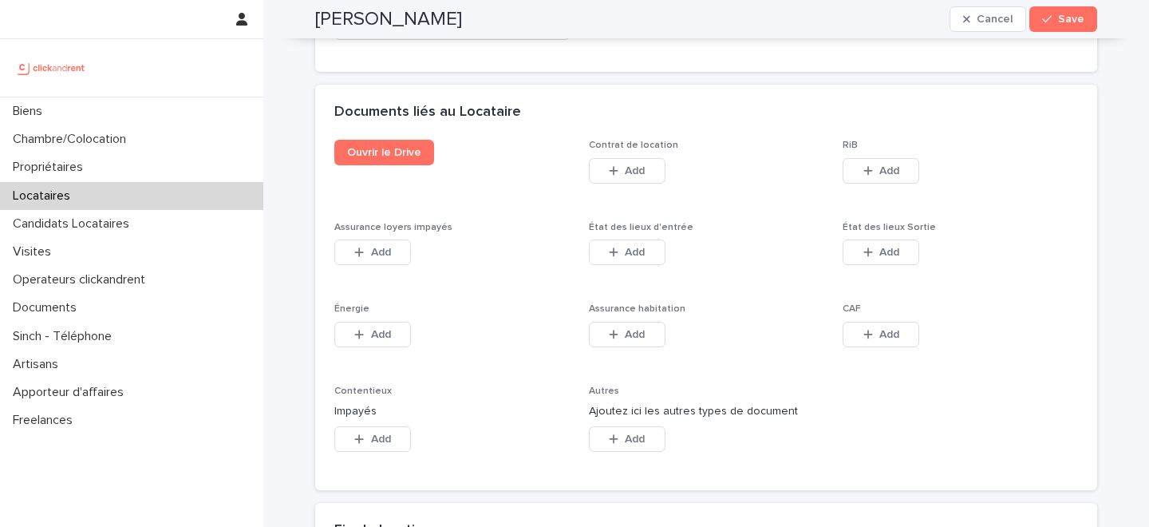
scroll to position [2592, 0]
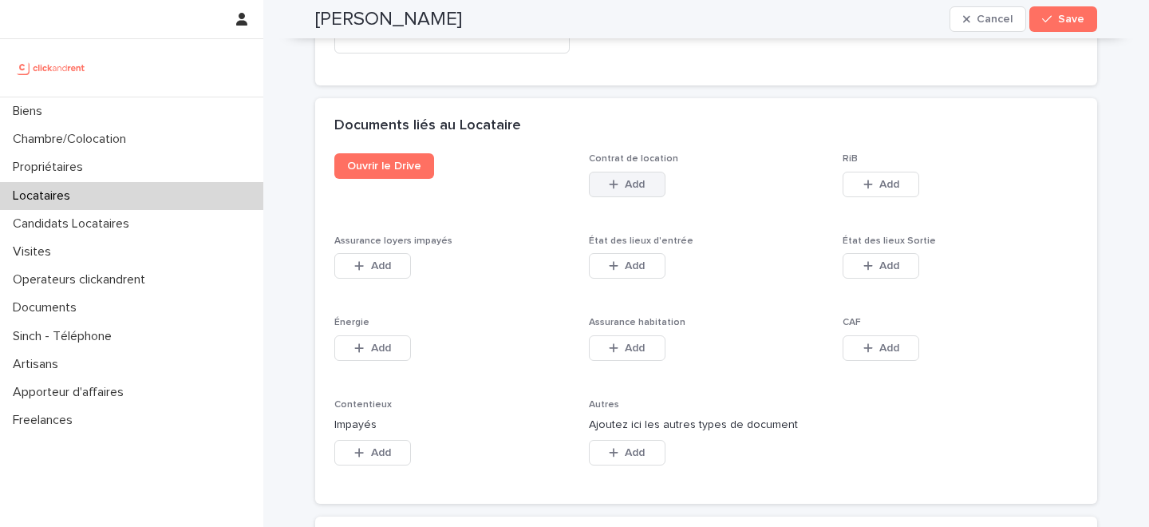
click at [634, 179] on span "Add" at bounding box center [635, 184] width 20 height 11
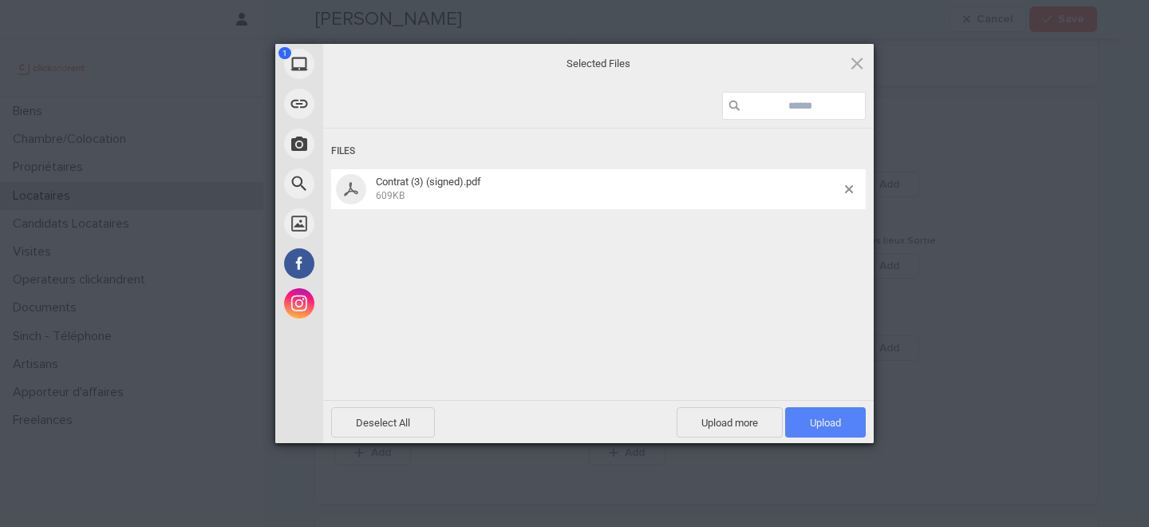
click at [825, 415] on span "Upload 1" at bounding box center [825, 422] width 81 height 30
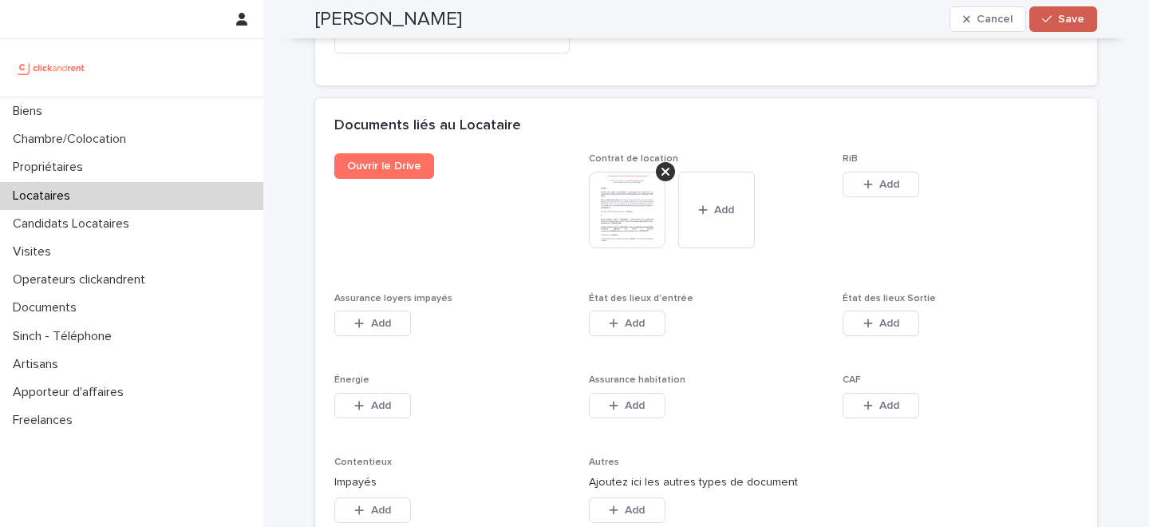
click at [1063, 23] on span "Save" at bounding box center [1071, 19] width 26 height 11
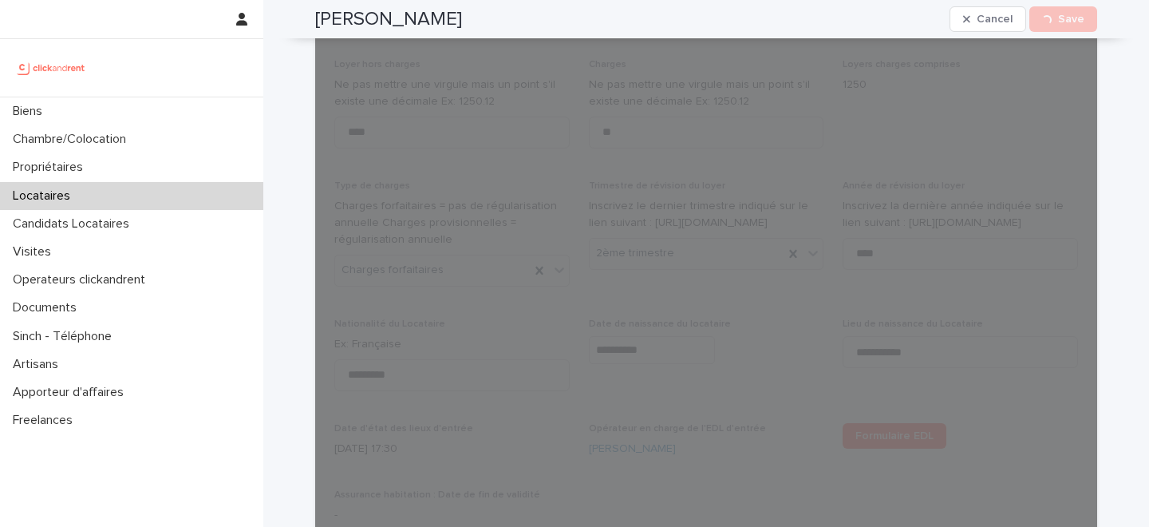
scroll to position [0, 0]
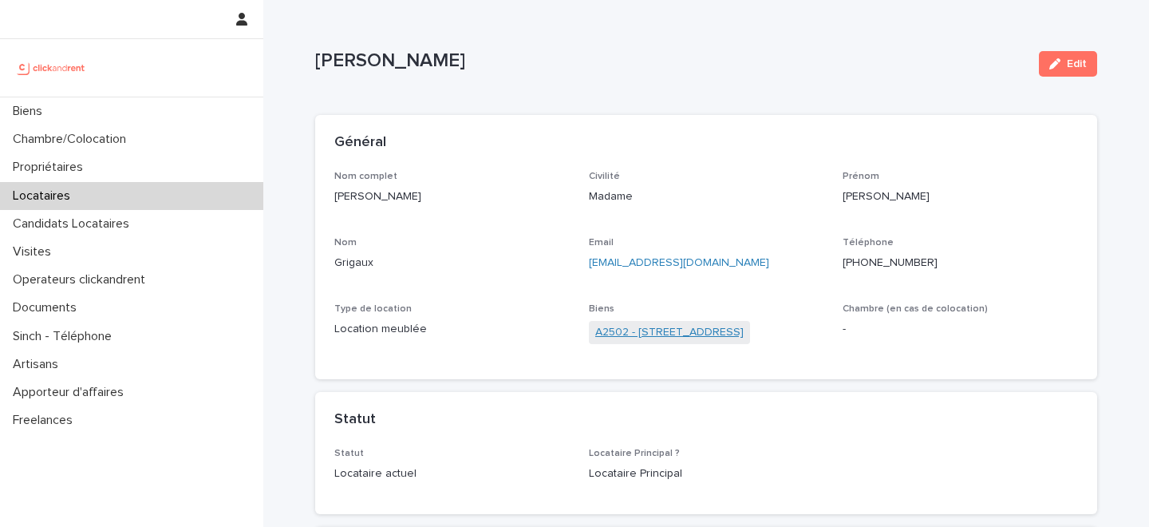
click at [665, 334] on link "A2502 - 5 rue Caplat, Paris 75018" at bounding box center [669, 332] width 148 height 17
click at [1070, 58] on span "Edit" at bounding box center [1077, 63] width 20 height 11
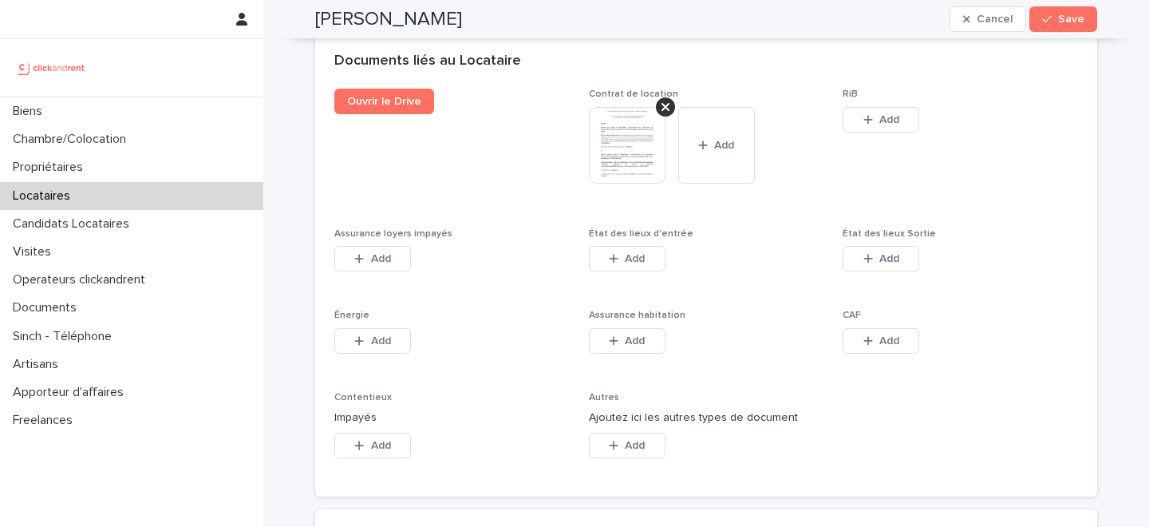
scroll to position [2656, 0]
click at [386, 255] on span "Add" at bounding box center [381, 260] width 20 height 11
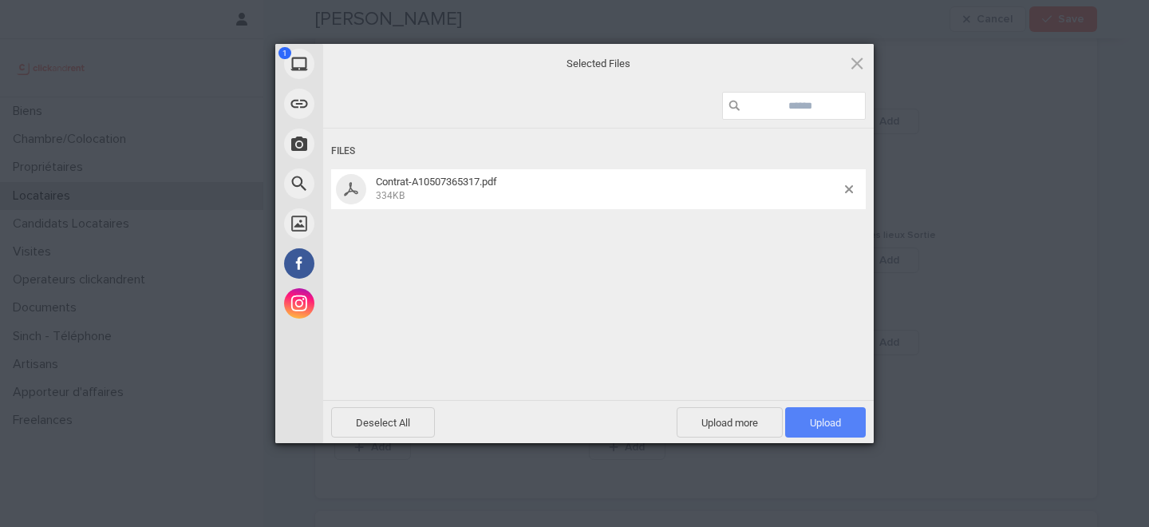
click at [829, 426] on span "Upload 1" at bounding box center [825, 423] width 31 height 12
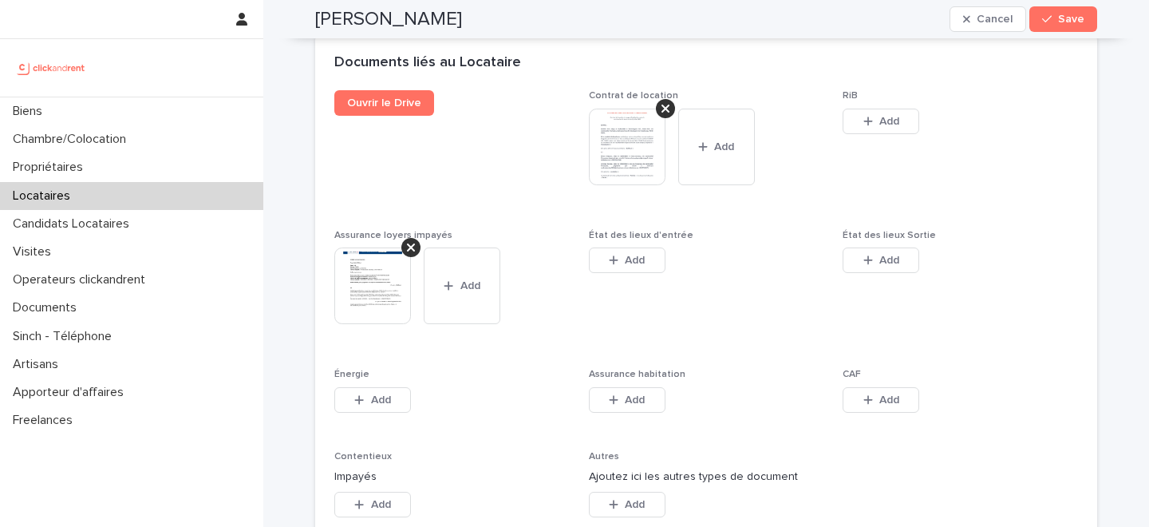
click at [1061, 24] on span "Save" at bounding box center [1071, 19] width 26 height 11
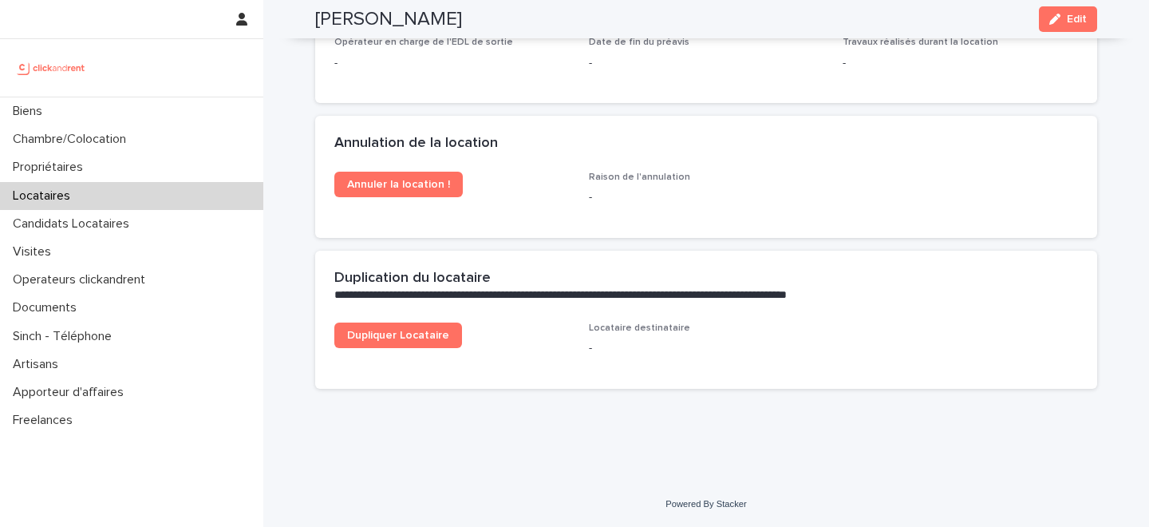
scroll to position [2310, 0]
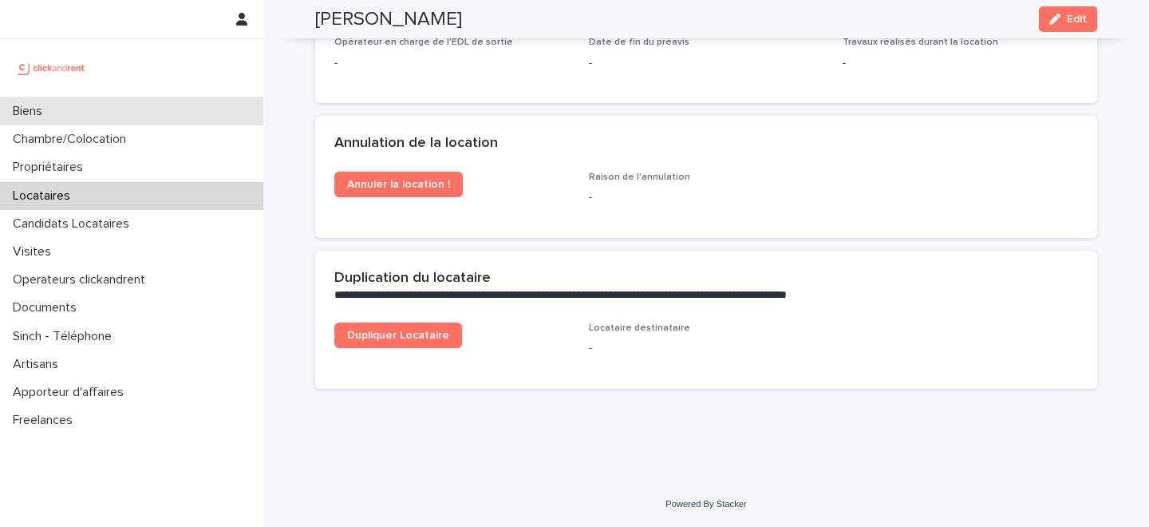
click at [85, 109] on div "Biens" at bounding box center [131, 111] width 263 height 28
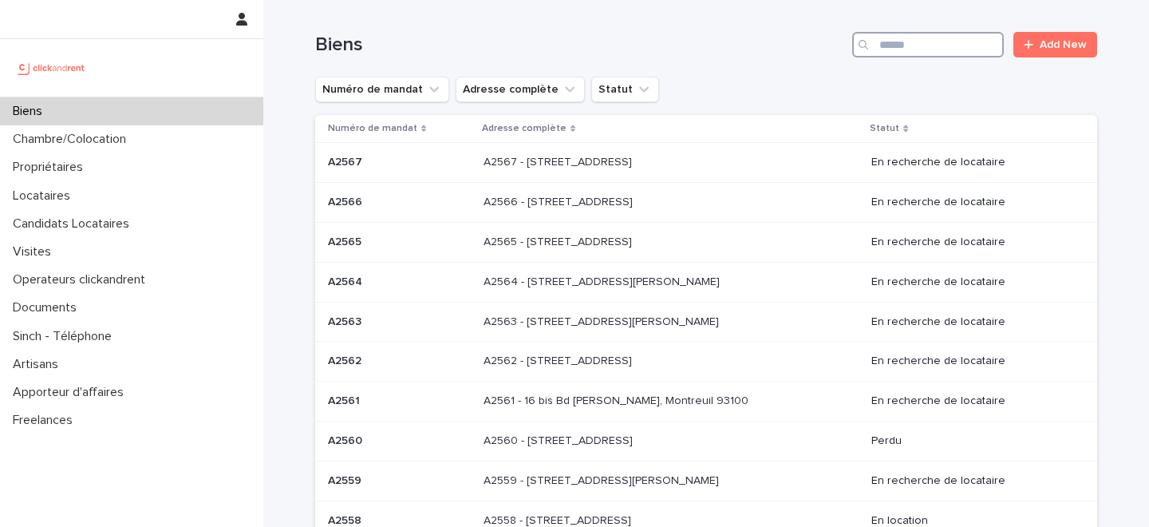
click at [951, 39] on input "Search" at bounding box center [928, 45] width 152 height 26
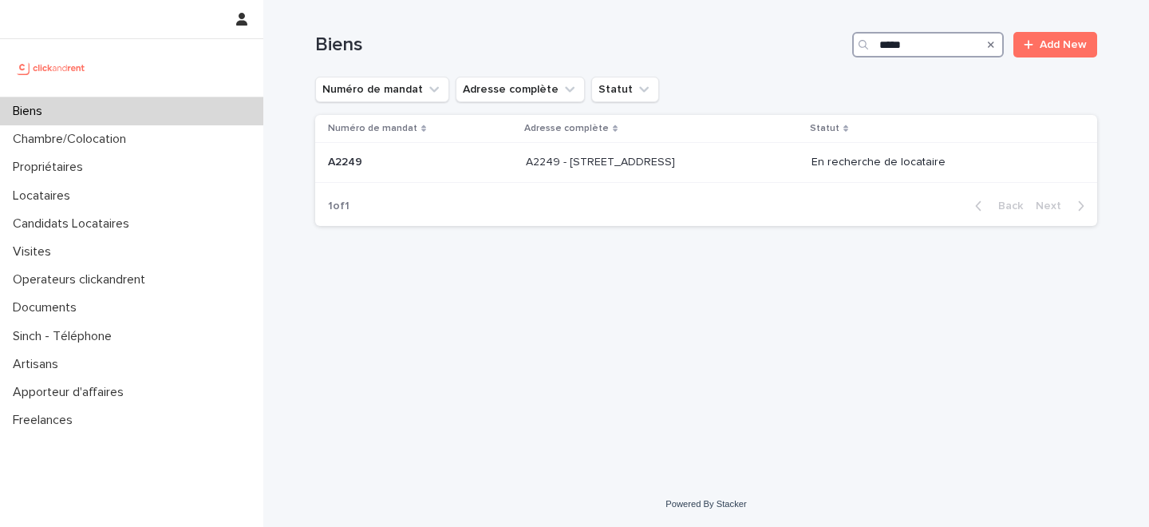
type input "*****"
click at [556, 167] on p "A2249 - 14 Rue de la Fontaine, Torcy 77200" at bounding box center [602, 160] width 152 height 17
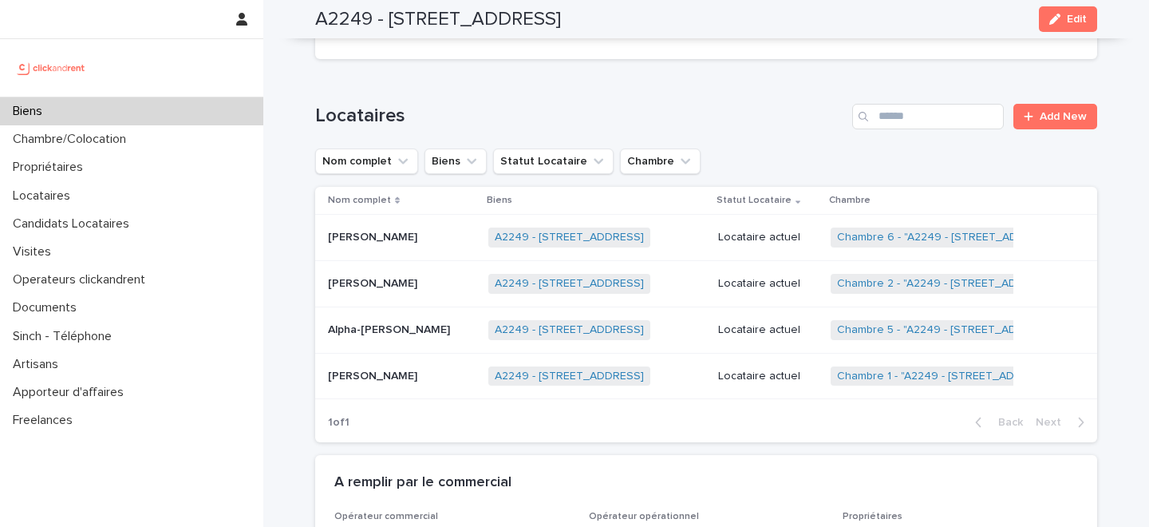
scroll to position [827, 0]
click at [528, 368] on link "A2249 - 14 Rue de la Fontaine, Torcy 77200" at bounding box center [569, 375] width 149 height 14
click at [428, 368] on p at bounding box center [402, 375] width 148 height 14
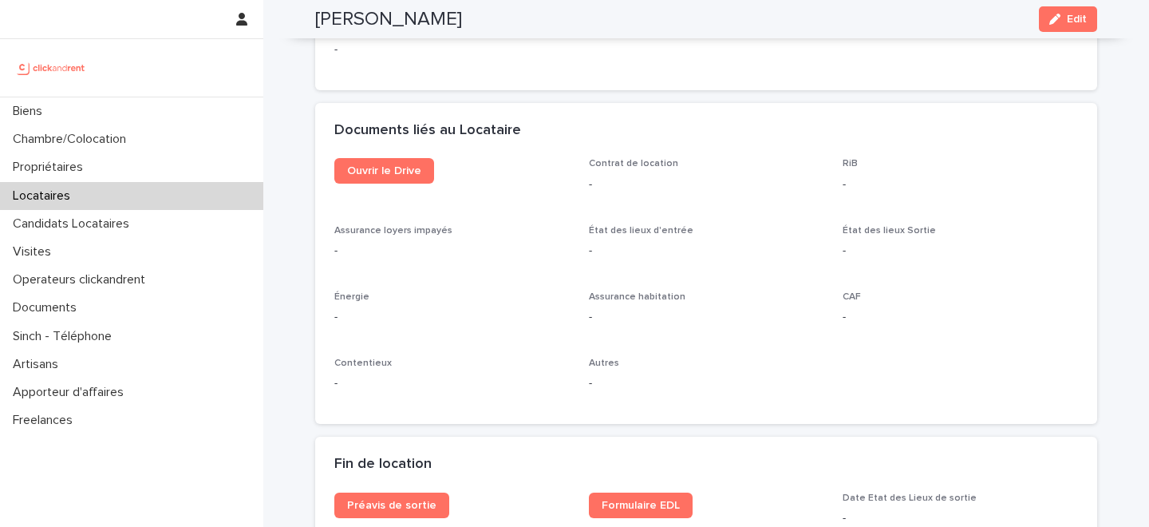
scroll to position [1473, 0]
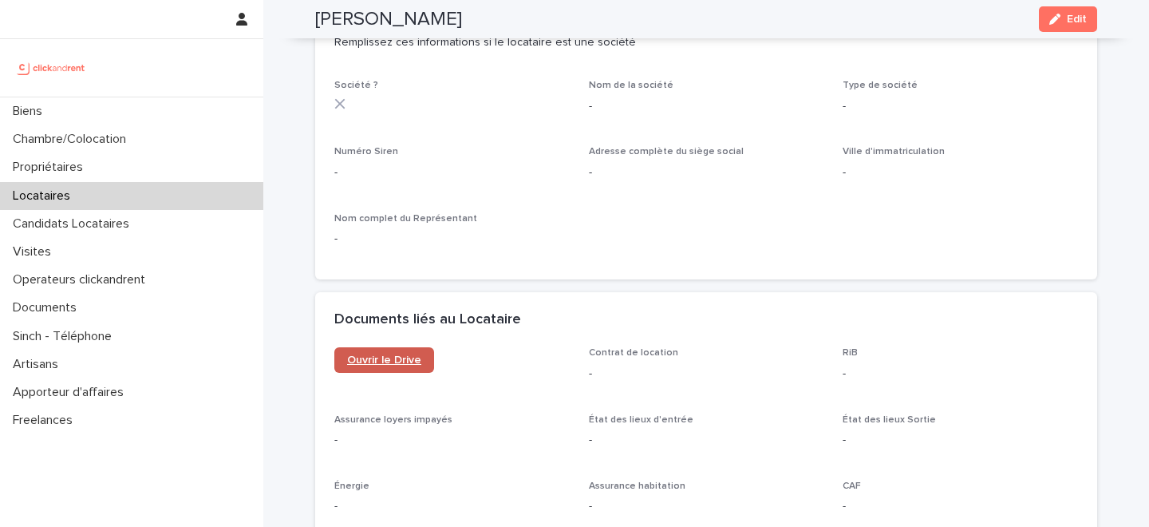
click at [397, 360] on span "Ouvrir le Drive" at bounding box center [384, 359] width 74 height 11
click at [1063, 20] on div "button" at bounding box center [1059, 19] width 18 height 11
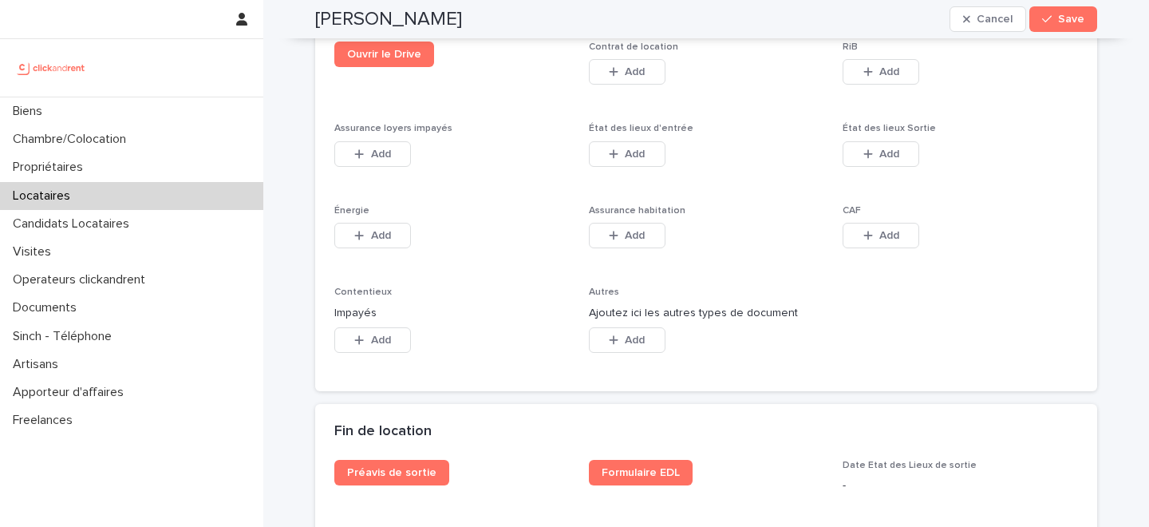
scroll to position [2610, 0]
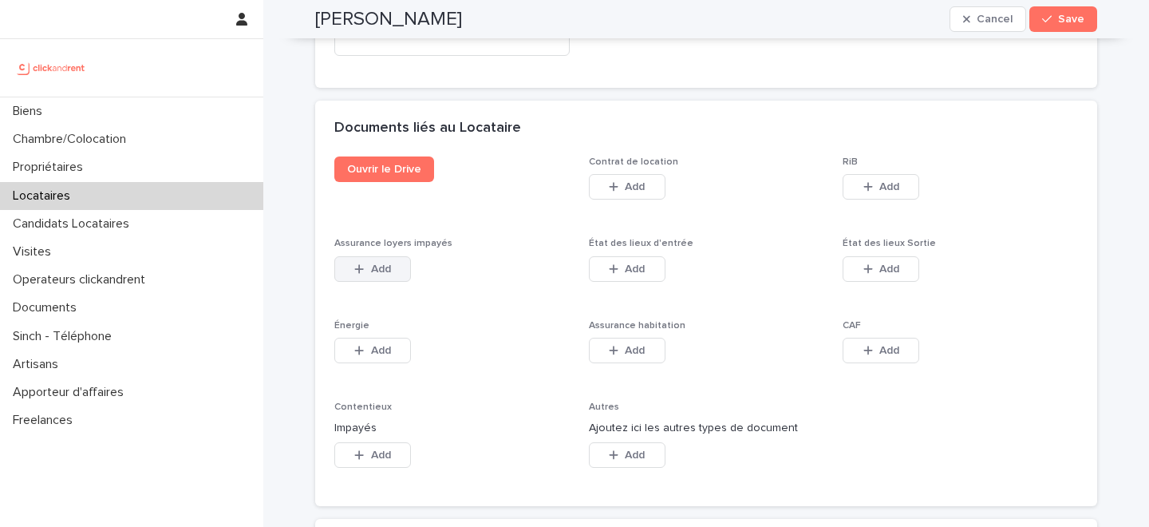
click at [378, 256] on button "Add" at bounding box center [372, 269] width 77 height 26
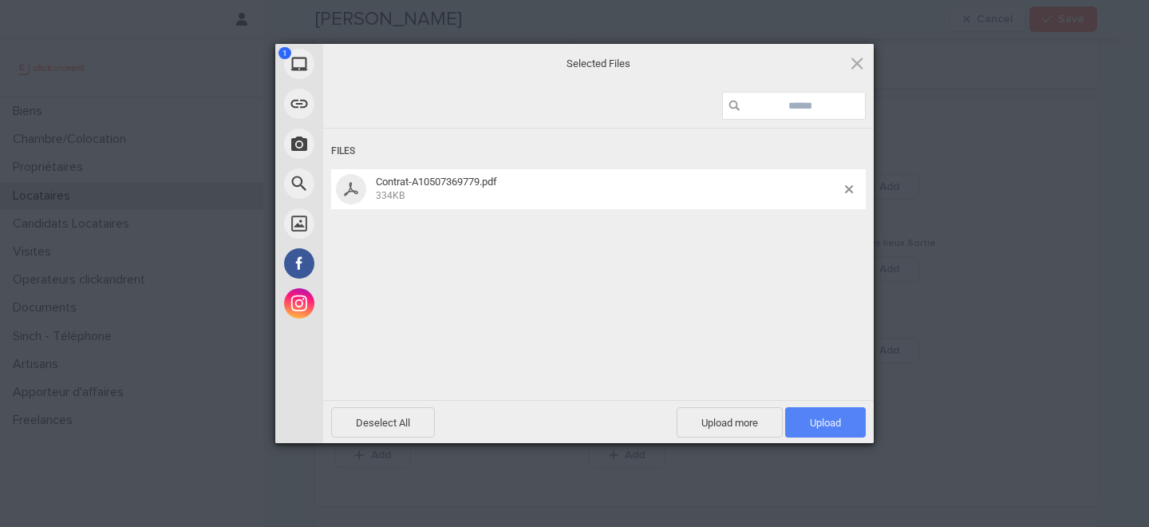
click at [825, 417] on span "Upload 1" at bounding box center [825, 423] width 31 height 12
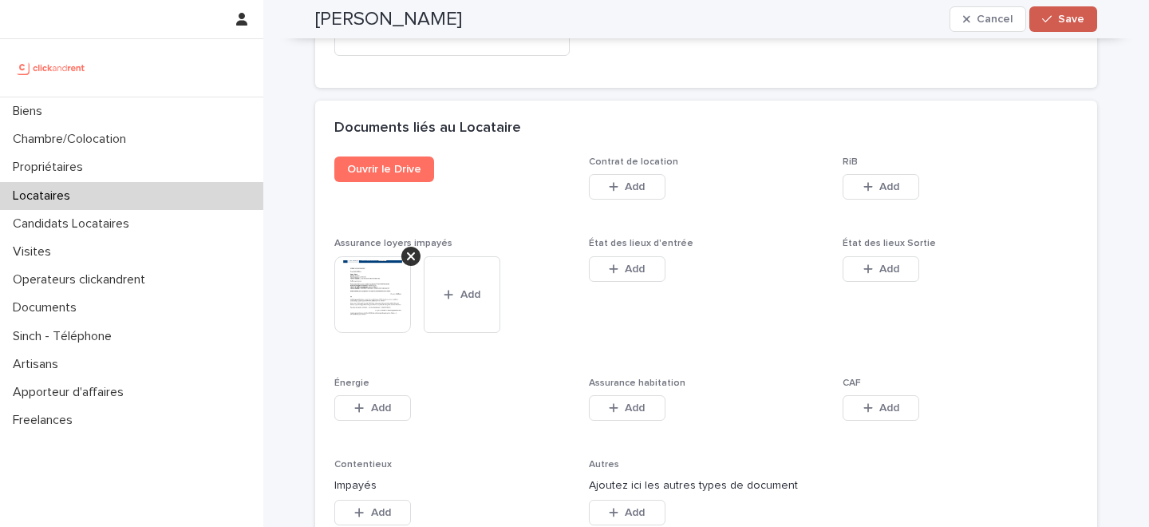
click at [1066, 25] on button "Save" at bounding box center [1064, 19] width 68 height 26
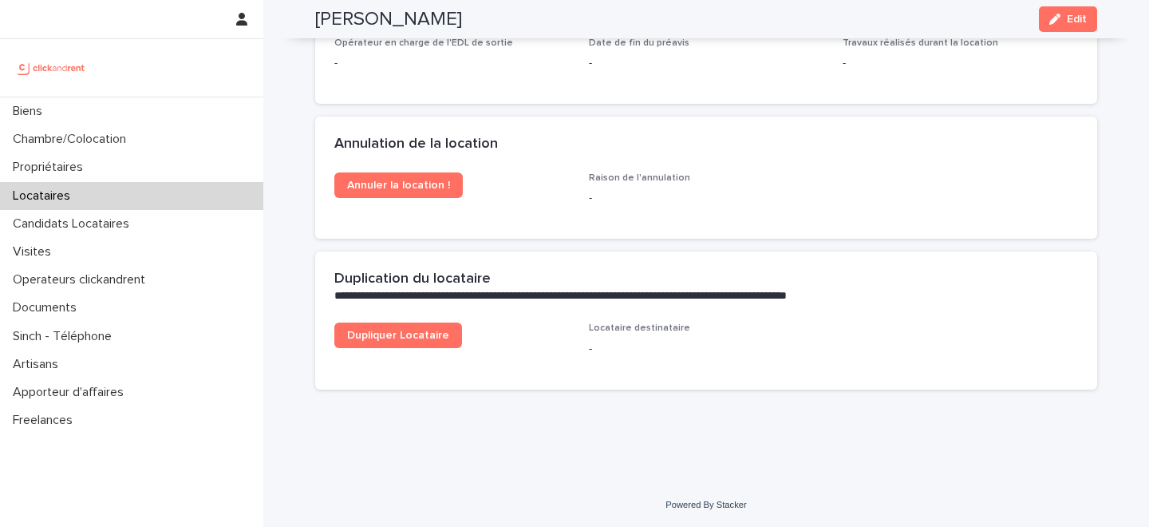
scroll to position [2246, 0]
click at [591, 218] on div "Raison de l'annulation -" at bounding box center [706, 195] width 235 height 47
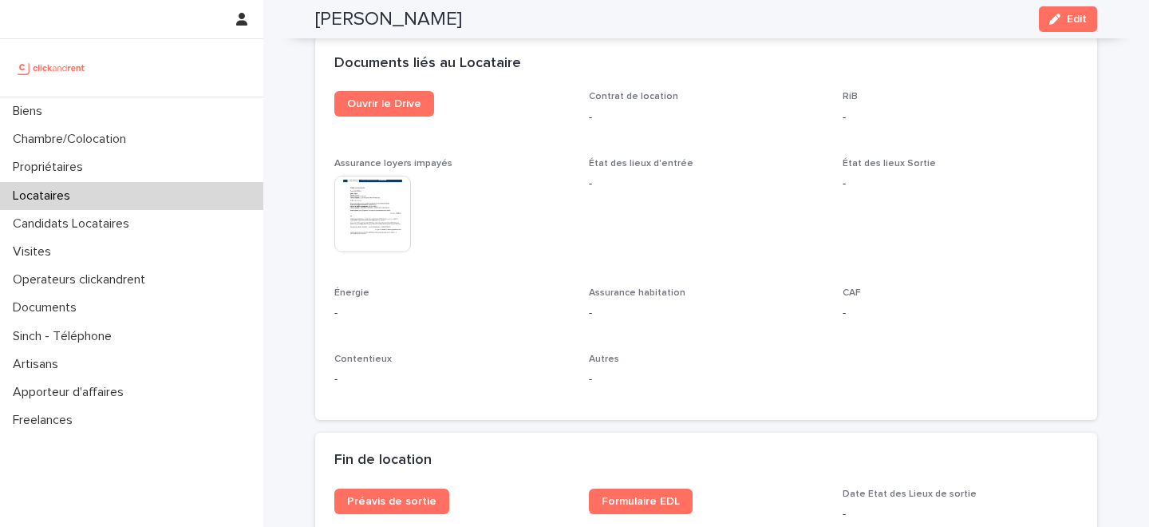
scroll to position [1682, 0]
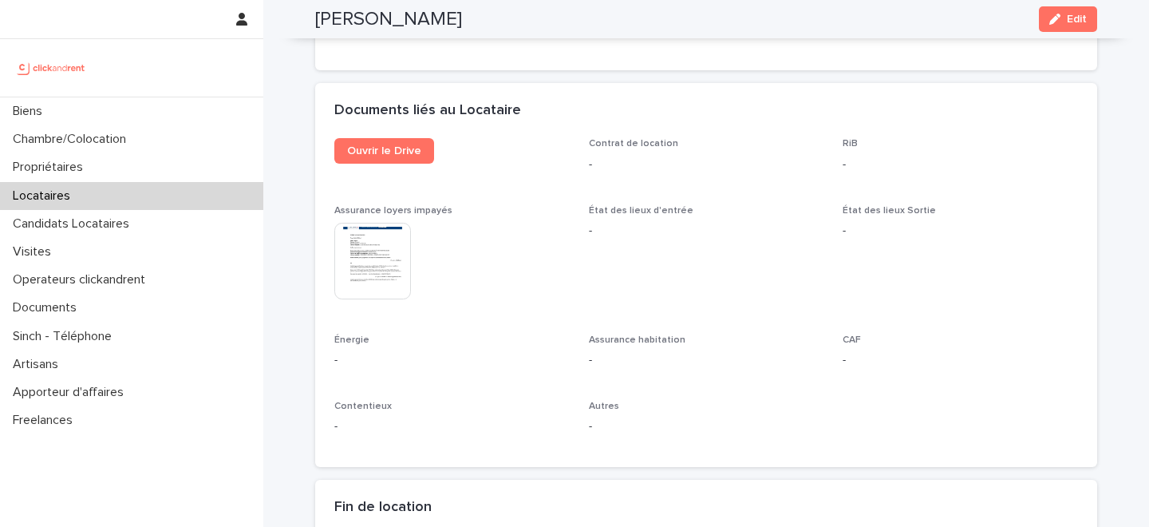
click at [129, 199] on div "Locataires" at bounding box center [131, 196] width 263 height 28
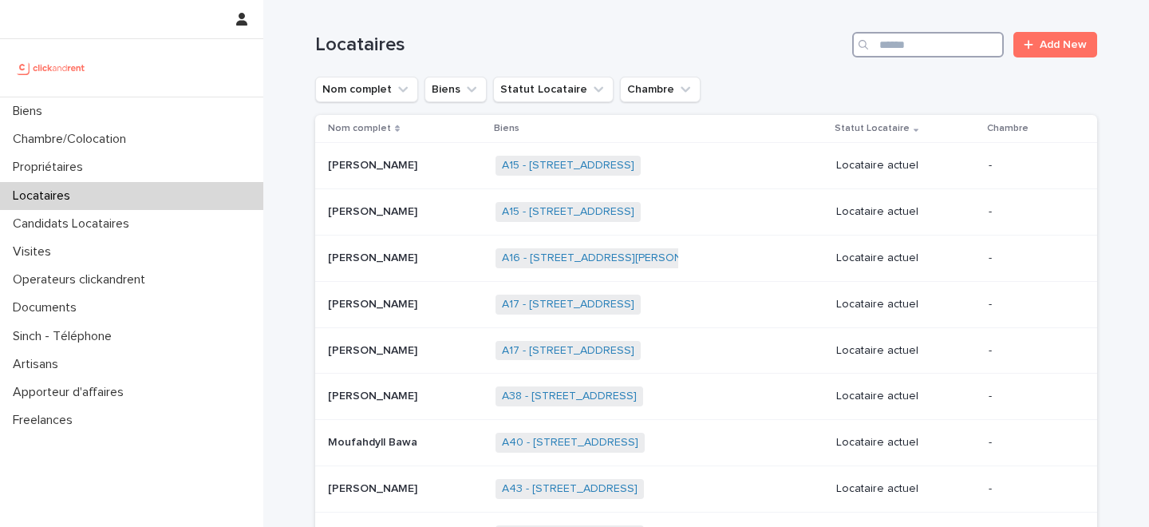
click at [928, 45] on input "Search" at bounding box center [928, 45] width 152 height 26
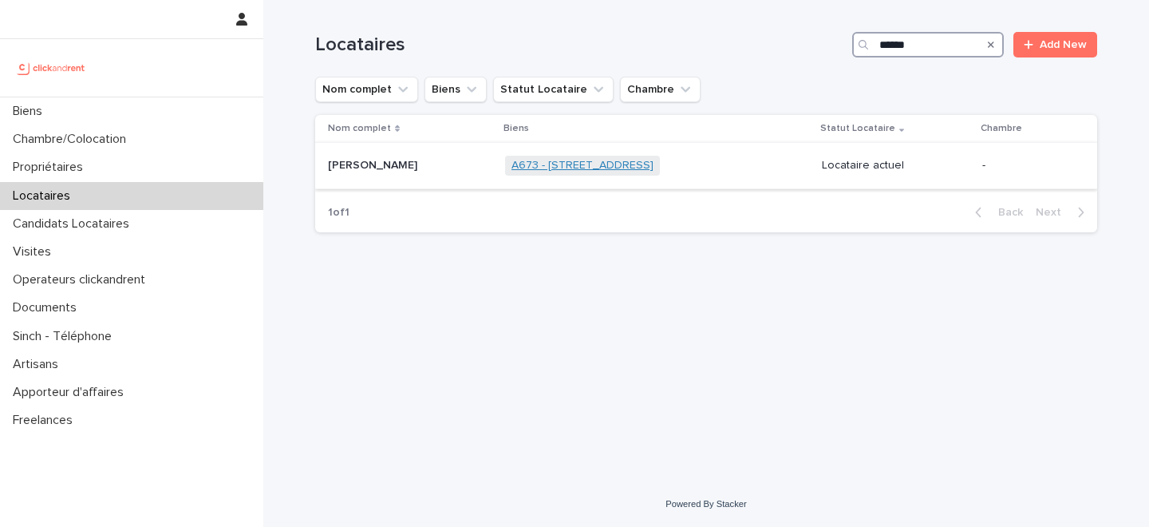
type input "******"
click at [515, 168] on link "A673 - 30 rue Carême Prenant, Argenteuil 95100" at bounding box center [583, 166] width 142 height 14
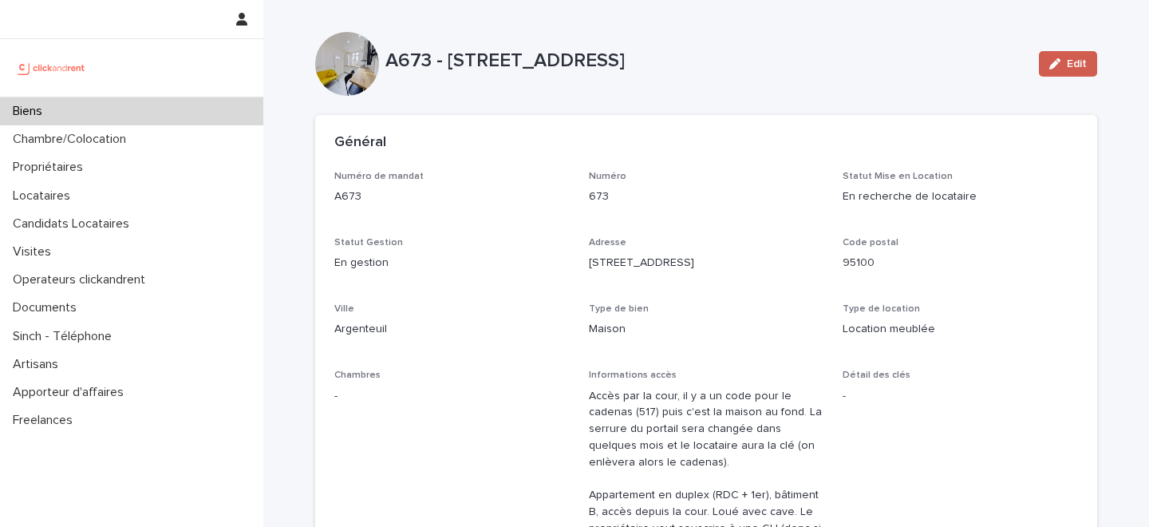
click at [1069, 58] on span "Edit" at bounding box center [1077, 63] width 20 height 11
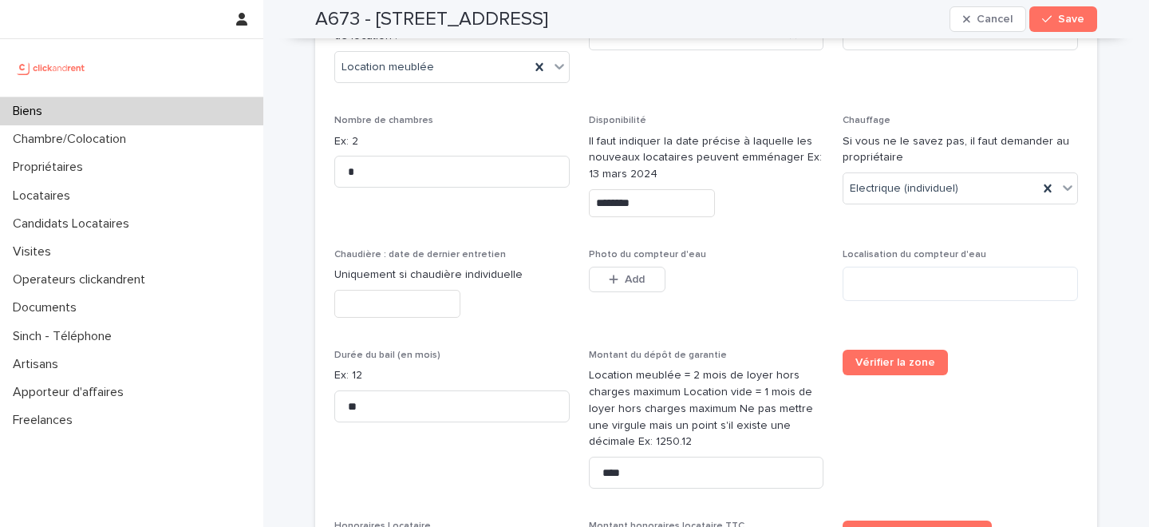
scroll to position [3011, 0]
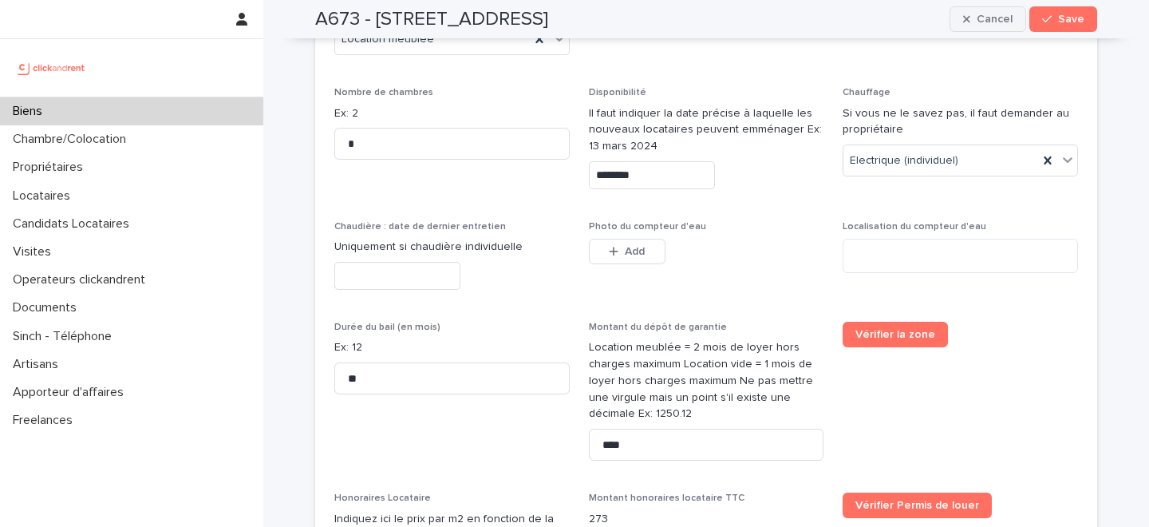
click at [987, 24] on span "Cancel" at bounding box center [995, 19] width 36 height 11
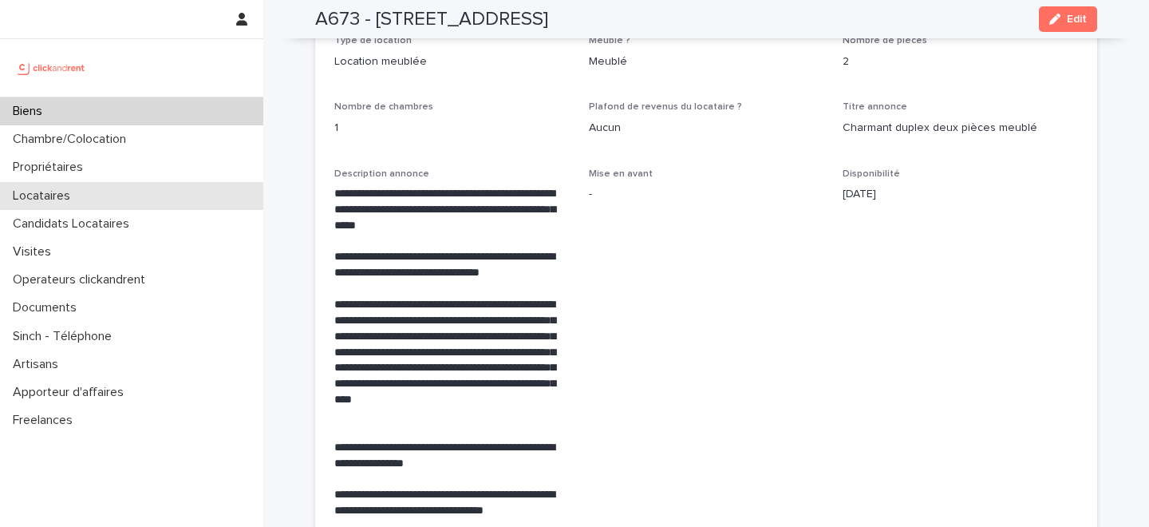
click at [128, 198] on div "Locataires" at bounding box center [131, 196] width 263 height 28
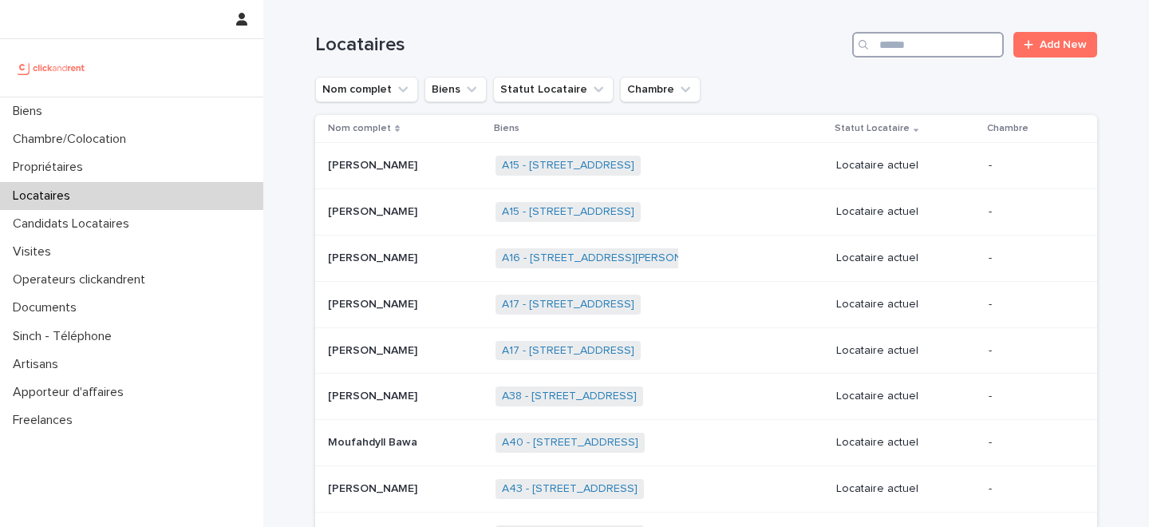
click at [911, 44] on input "Search" at bounding box center [928, 45] width 152 height 26
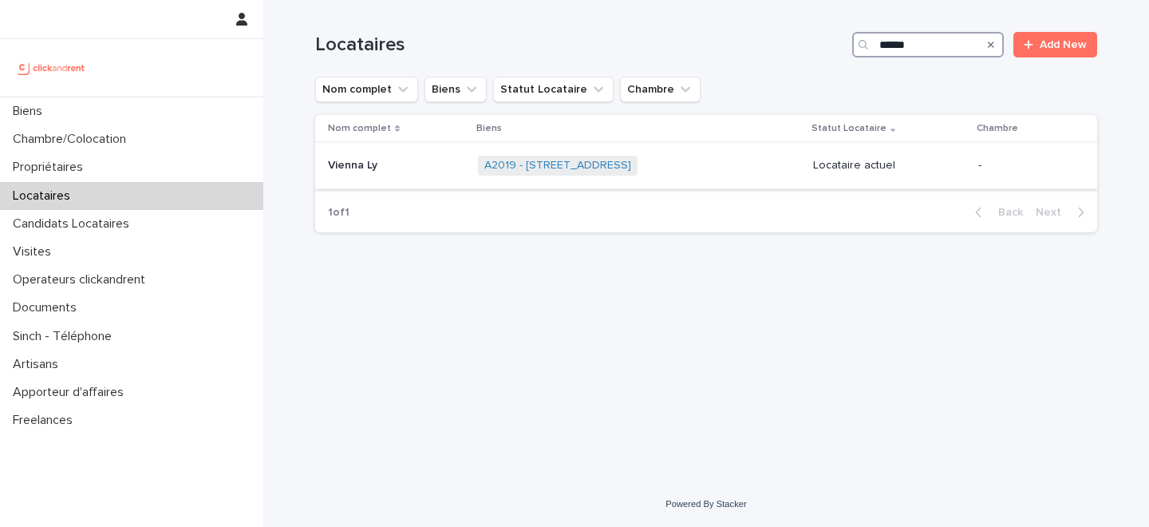
type input "******"
click at [781, 161] on div "A2019 - 80 Rue Vaquette, Amiens 80000 + 0" at bounding box center [639, 165] width 322 height 33
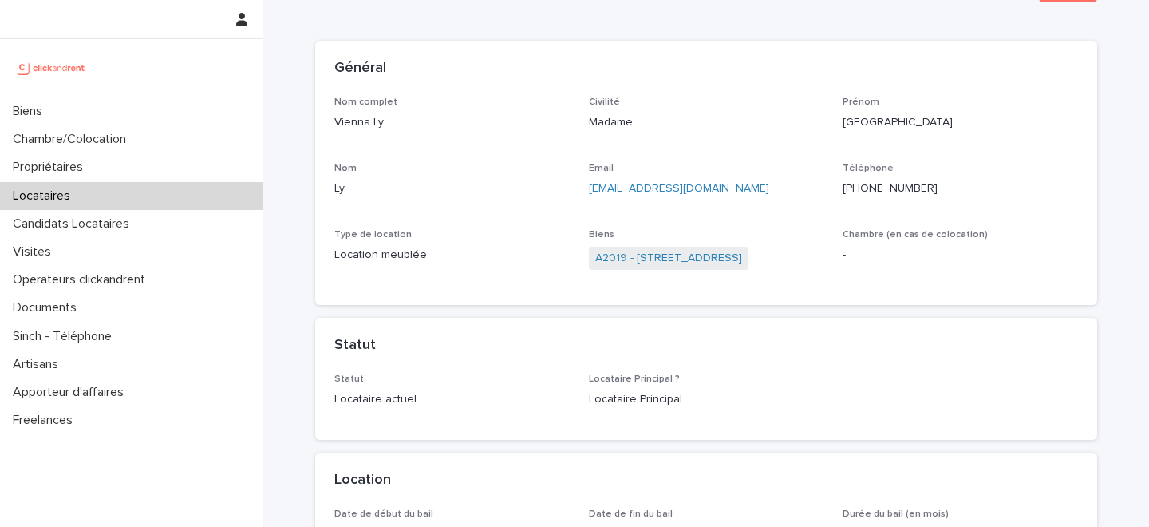
scroll to position [75, 0]
click at [901, 206] on div "Téléphone +33785037220" at bounding box center [960, 185] width 235 height 47
drag, startPoint x: 726, startPoint y: 188, endPoint x: 587, endPoint y: 192, distance: 139.0
click at [589, 192] on p "viennaly5924@gmail.com" at bounding box center [706, 188] width 235 height 17
copy link "viennaly5924@gmail.com"
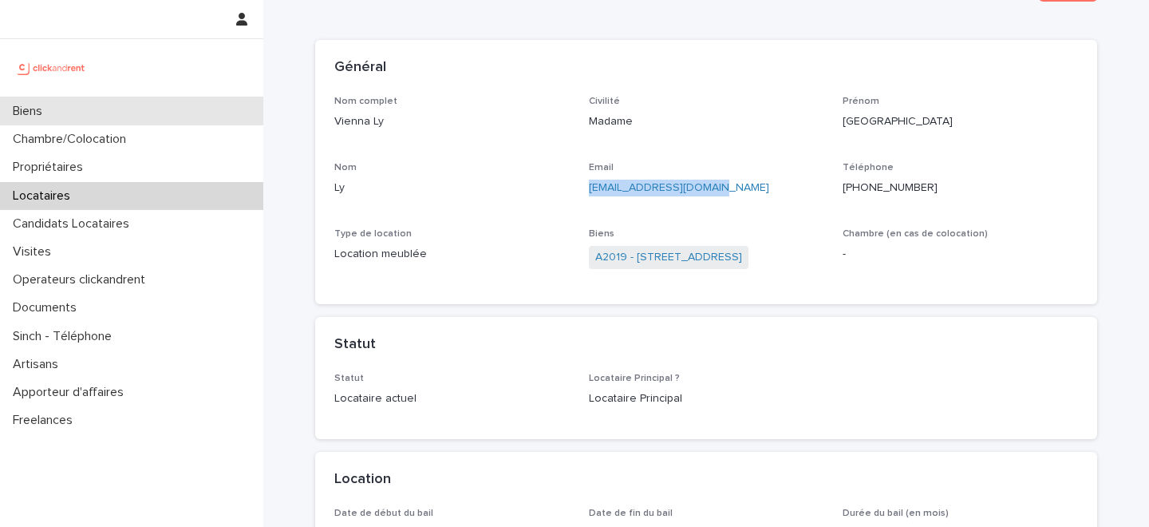
click at [169, 104] on div "Biens" at bounding box center [131, 111] width 263 height 28
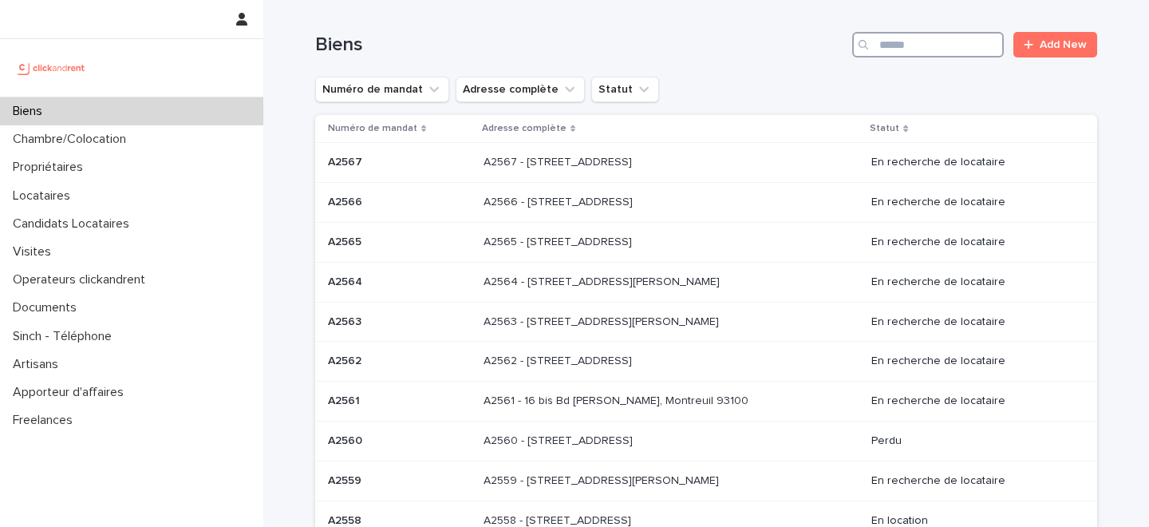
click at [927, 44] on input "Search" at bounding box center [928, 45] width 152 height 26
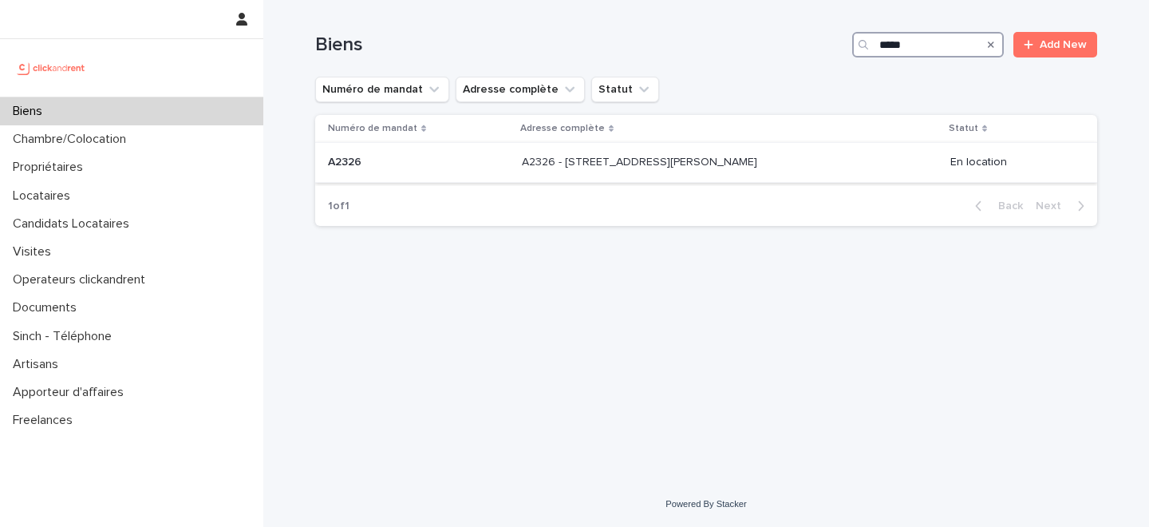
type input "*****"
click at [570, 175] on div "A2326 - 3 rue du Général Leclerc, Amiens 80000 A2326 - 3 rue du Général Leclerc…" at bounding box center [730, 162] width 416 height 26
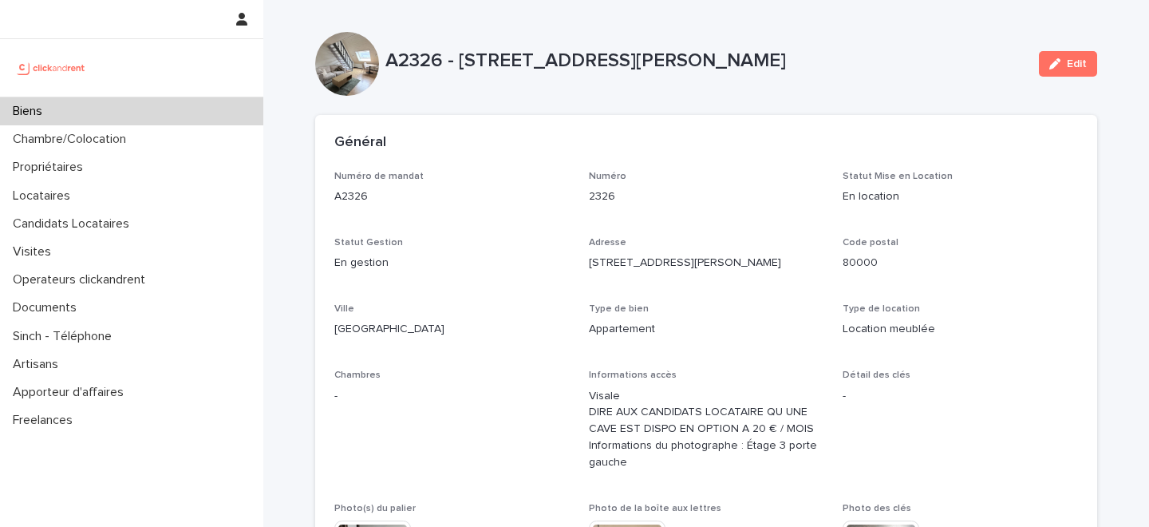
click at [475, 239] on p "Statut Gestion" at bounding box center [451, 242] width 235 height 11
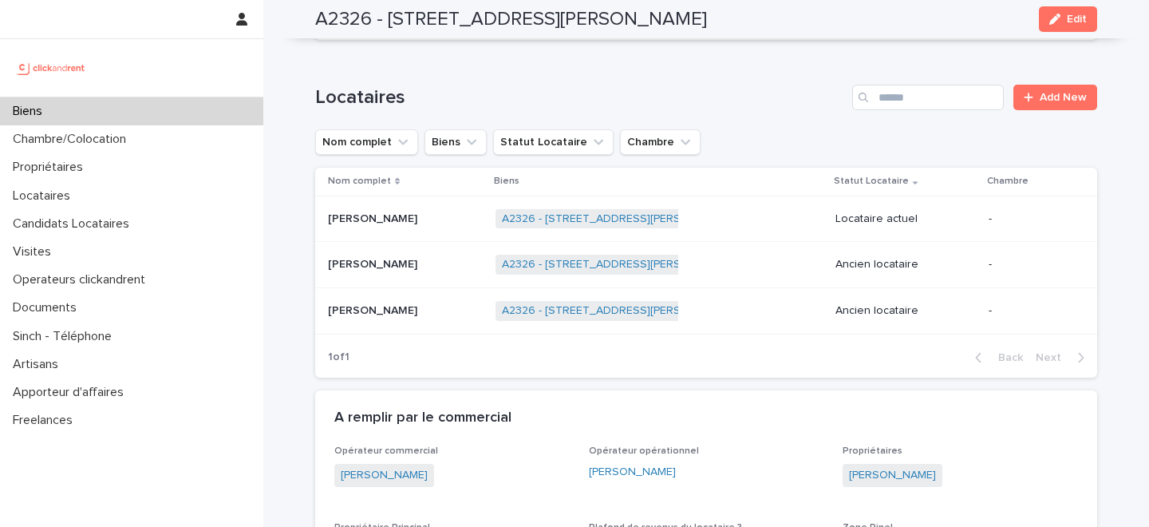
scroll to position [662, 0]
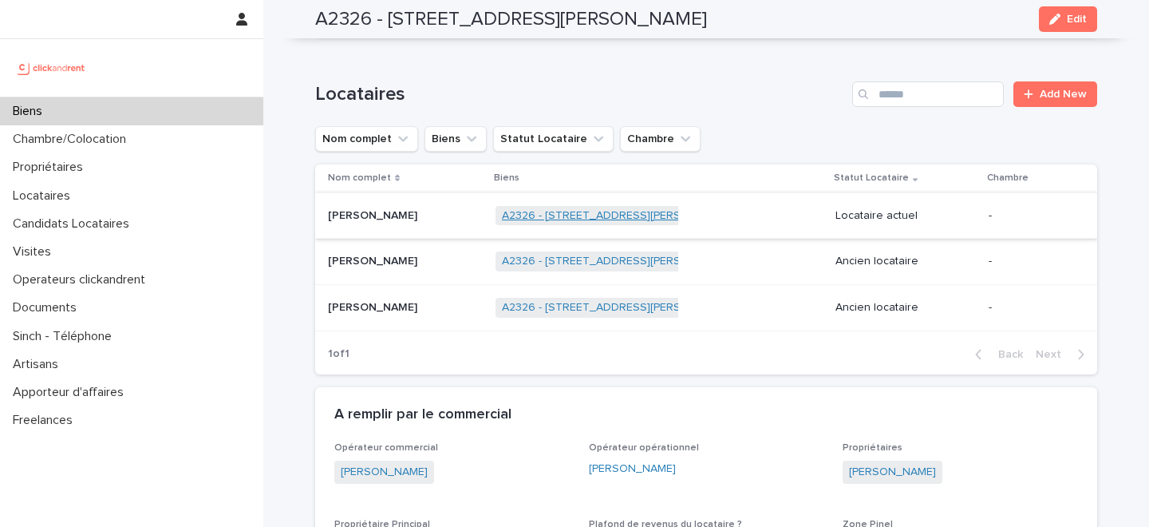
click at [507, 216] on link "A2326 - 3 rue du Général Leclerc, Amiens 80000" at bounding box center [619, 216] width 235 height 14
click at [407, 216] on p at bounding box center [405, 216] width 155 height 14
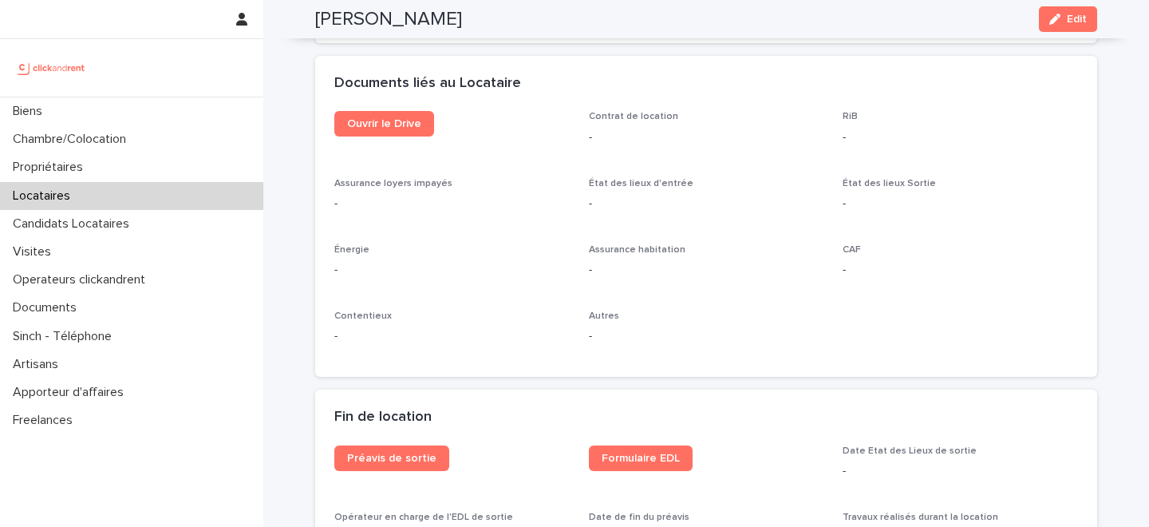
scroll to position [1658, 0]
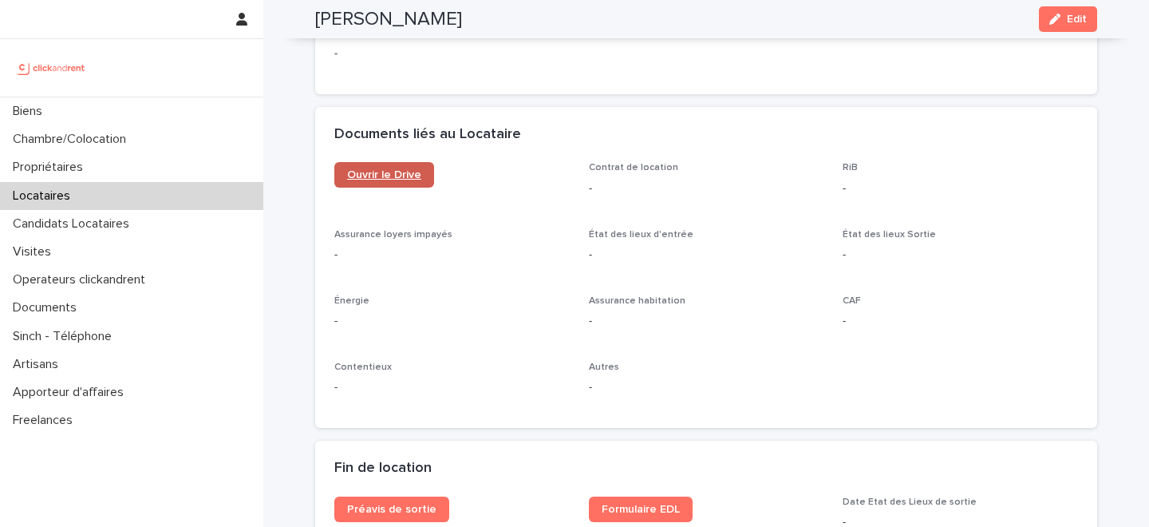
click at [407, 174] on span "Ouvrir le Drive" at bounding box center [384, 174] width 74 height 11
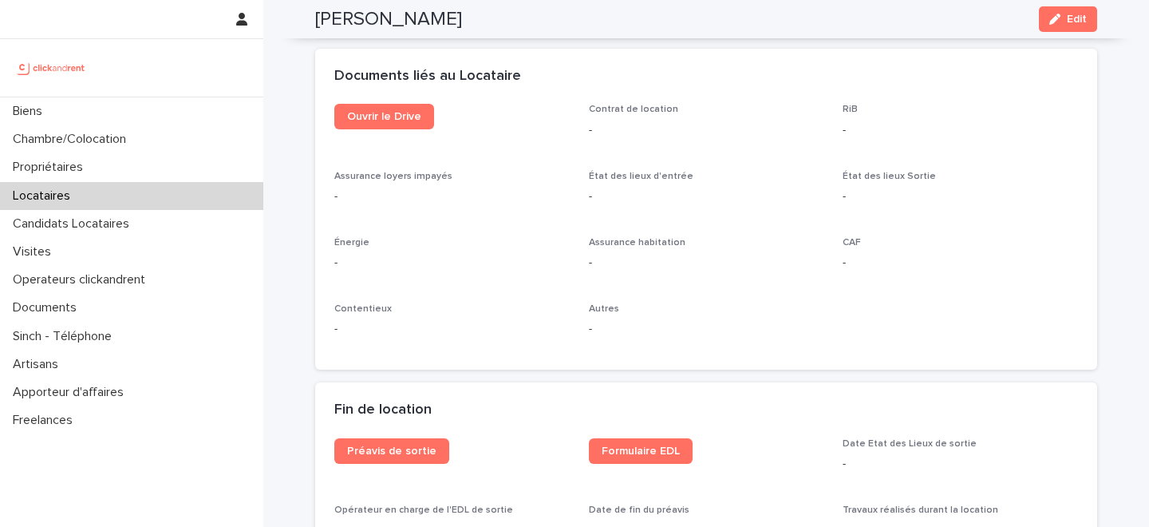
scroll to position [1717, 0]
click at [1067, 14] on span "Edit" at bounding box center [1077, 19] width 20 height 11
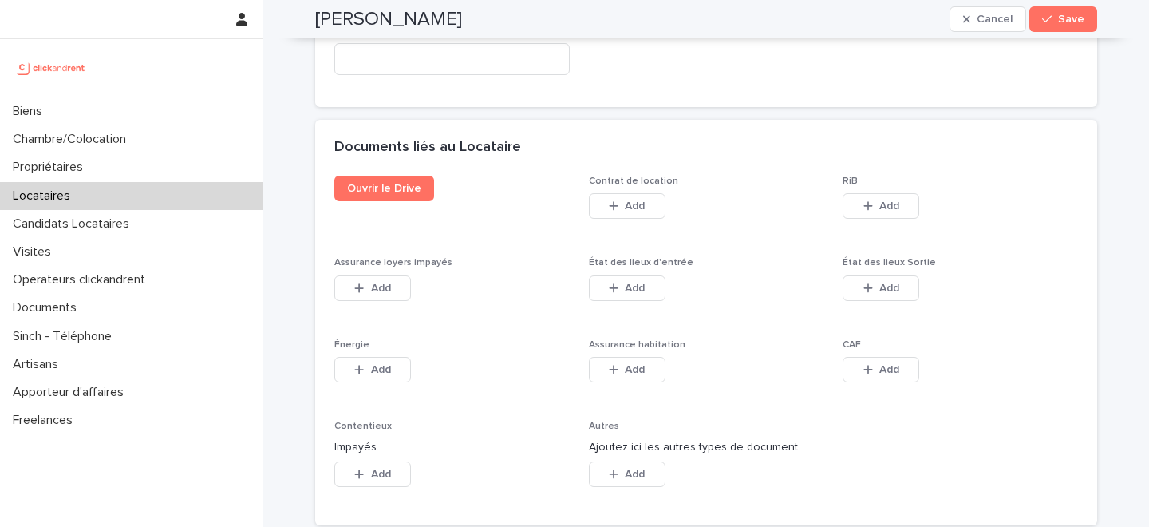
scroll to position [2586, 0]
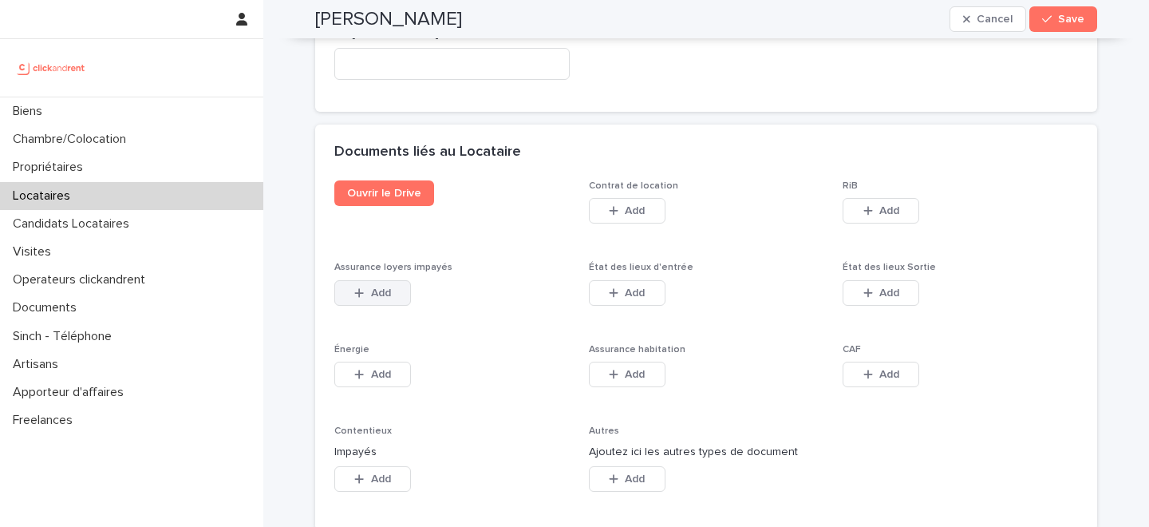
click at [371, 287] on span "Add" at bounding box center [381, 292] width 20 height 11
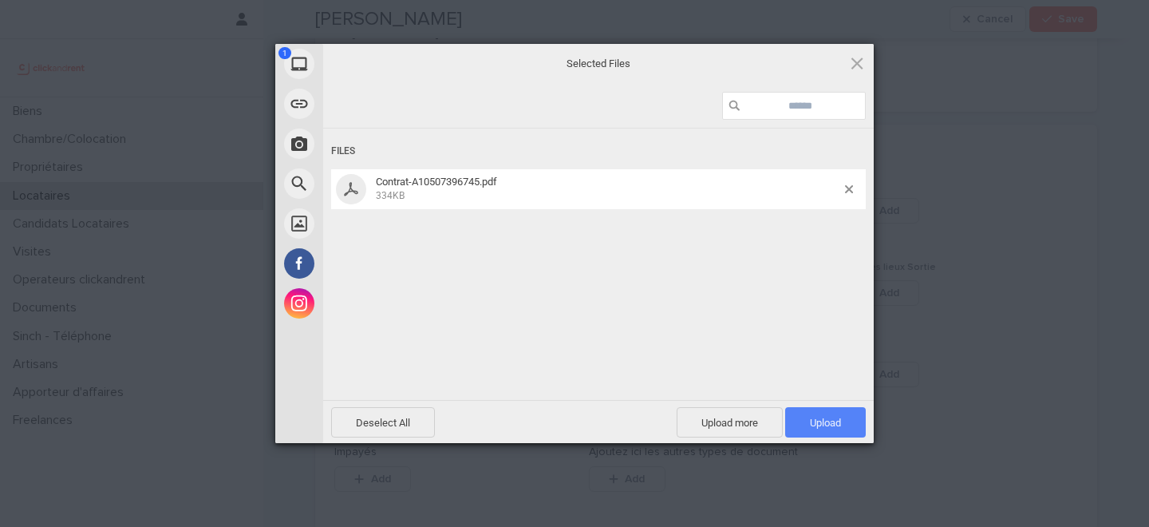
click at [818, 421] on span "Upload 1" at bounding box center [825, 423] width 31 height 12
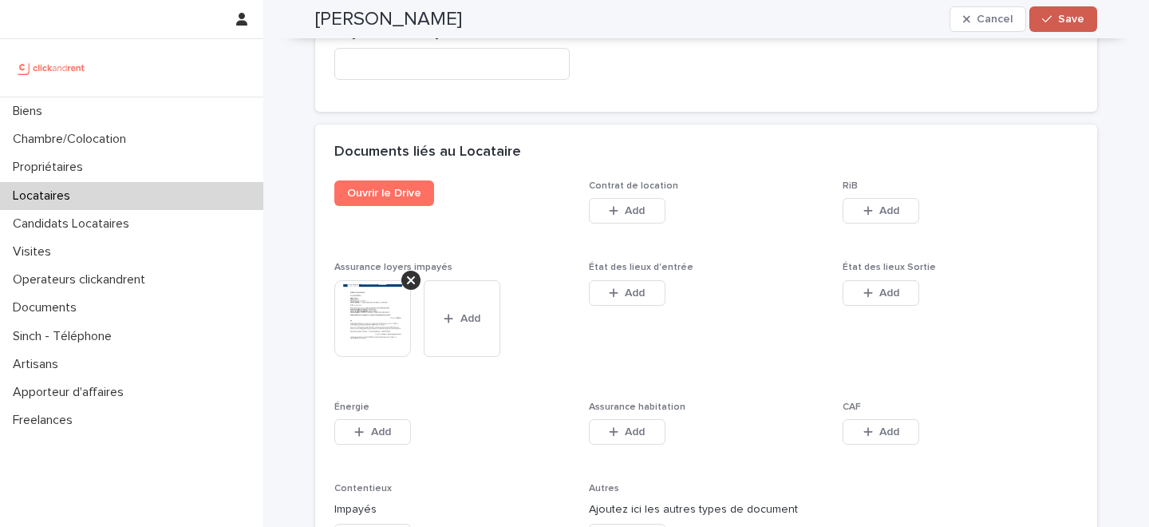
click at [1072, 22] on span "Save" at bounding box center [1071, 19] width 26 height 11
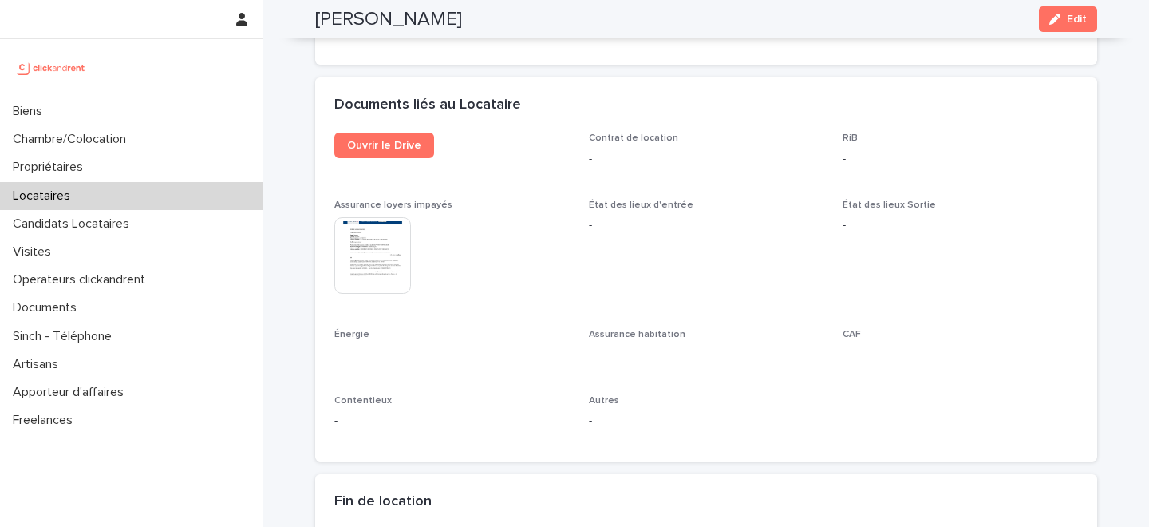
scroll to position [1565, 0]
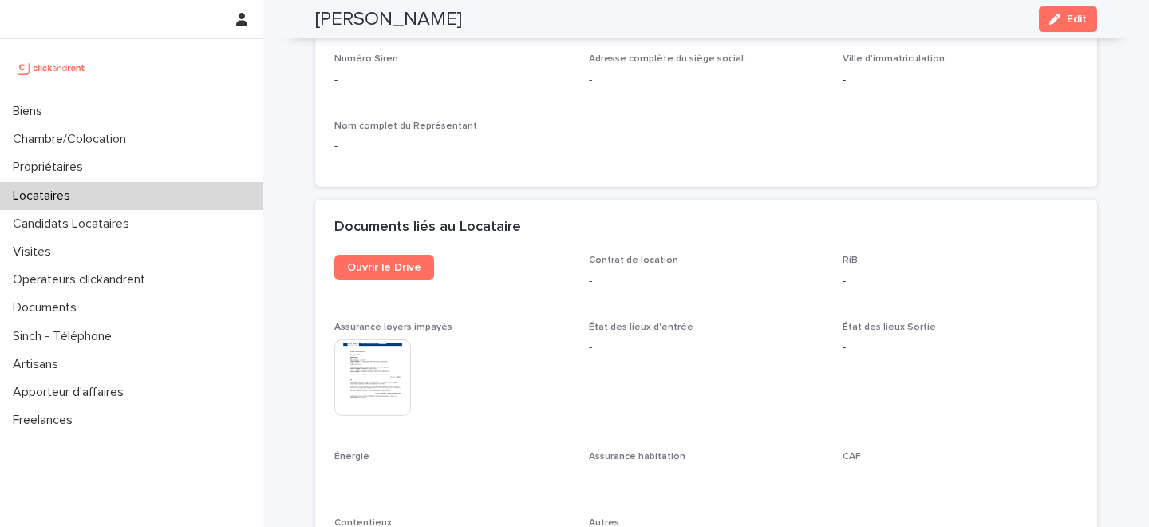
click at [142, 196] on div "Locataires" at bounding box center [131, 196] width 263 height 28
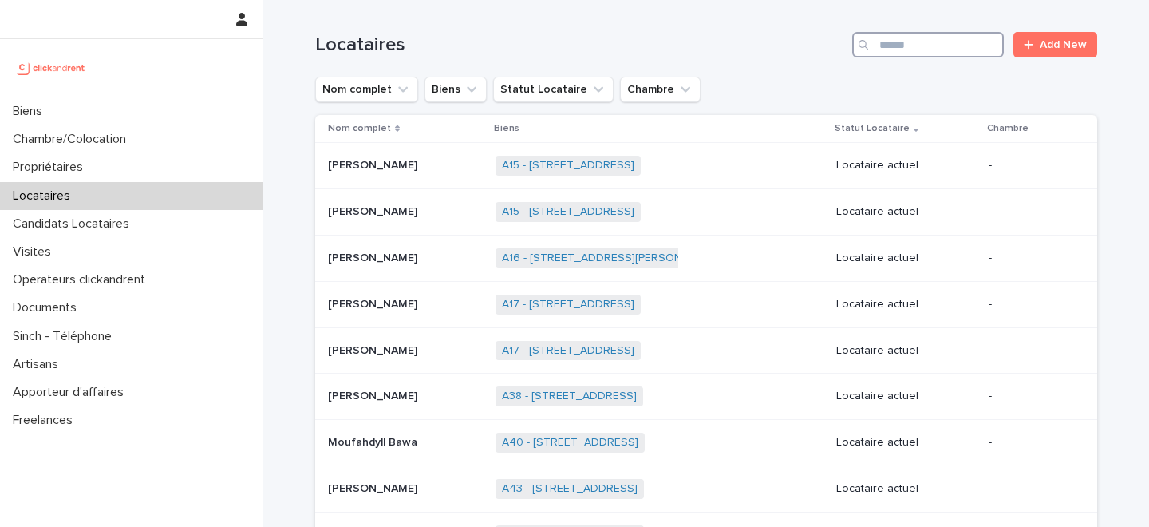
click at [913, 49] on input "Search" at bounding box center [928, 45] width 152 height 26
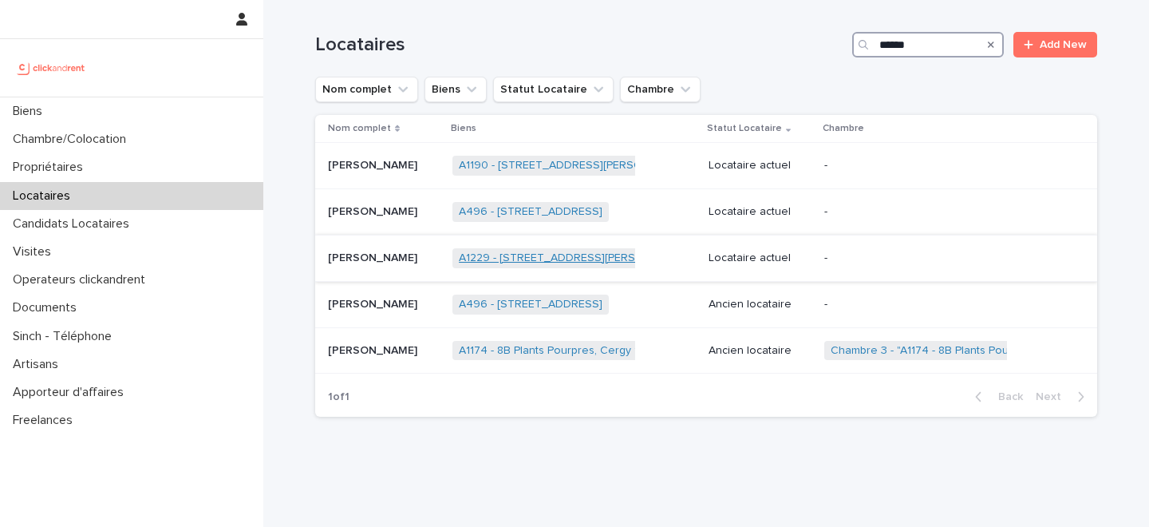
type input "******"
click at [465, 259] on link "A1229 - [STREET_ADDRESS][PERSON_NAME]" at bounding box center [575, 258] width 233 height 14
click at [406, 261] on p at bounding box center [384, 258] width 112 height 14
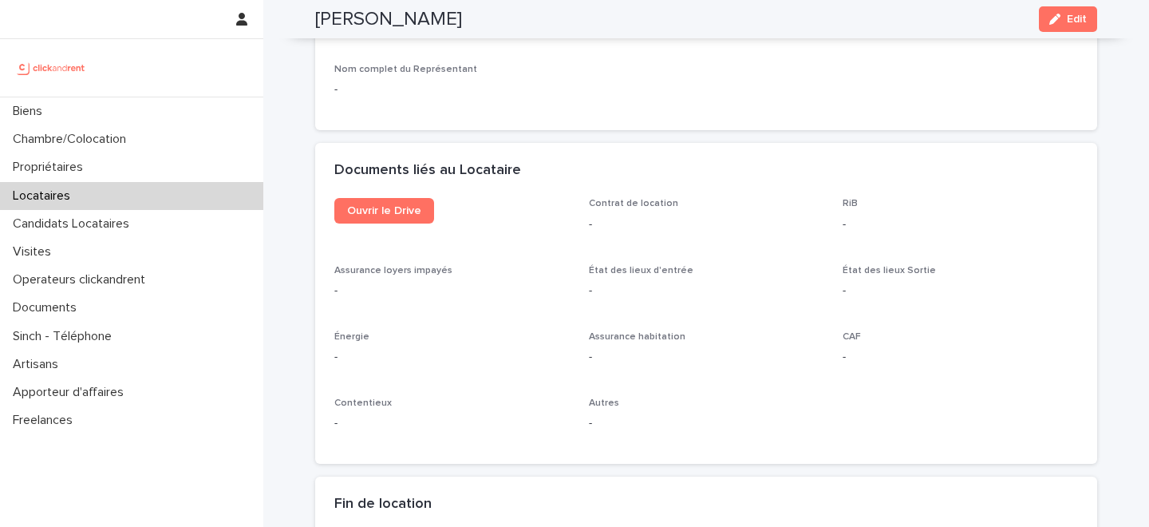
scroll to position [1592, 0]
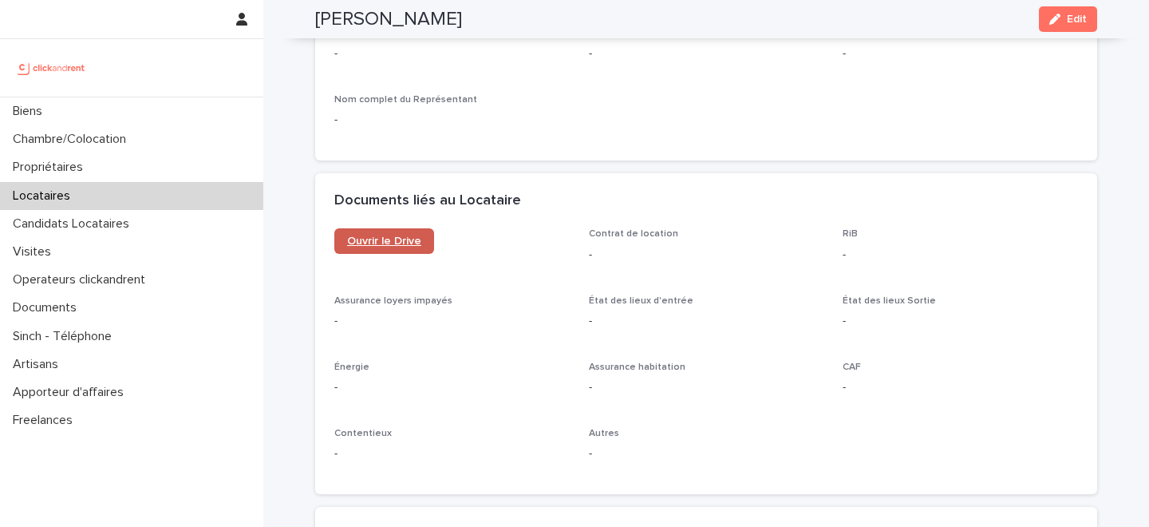
click at [402, 252] on link "Ouvrir le Drive" at bounding box center [384, 241] width 100 height 26
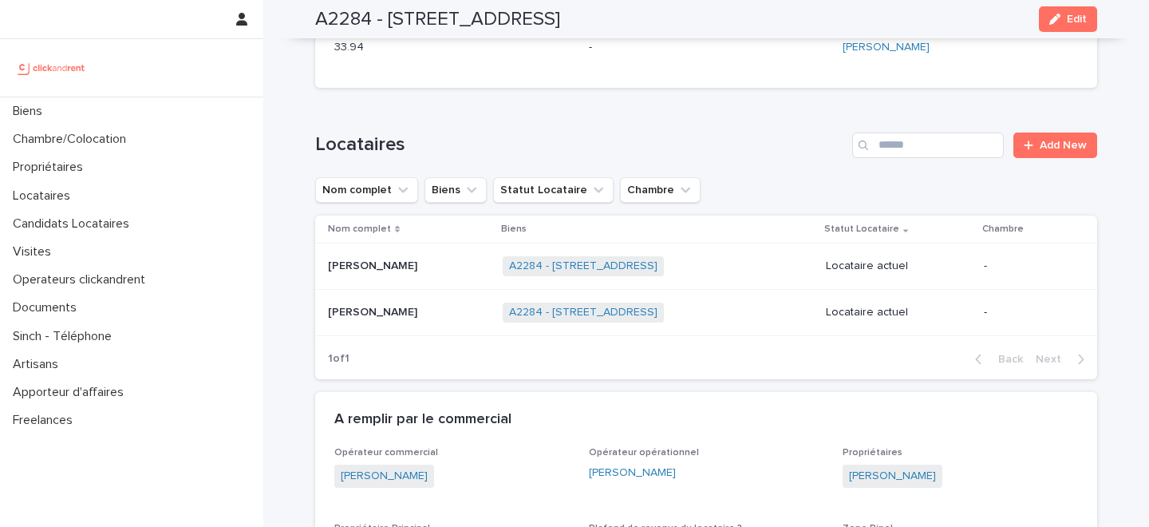
scroll to position [401, 0]
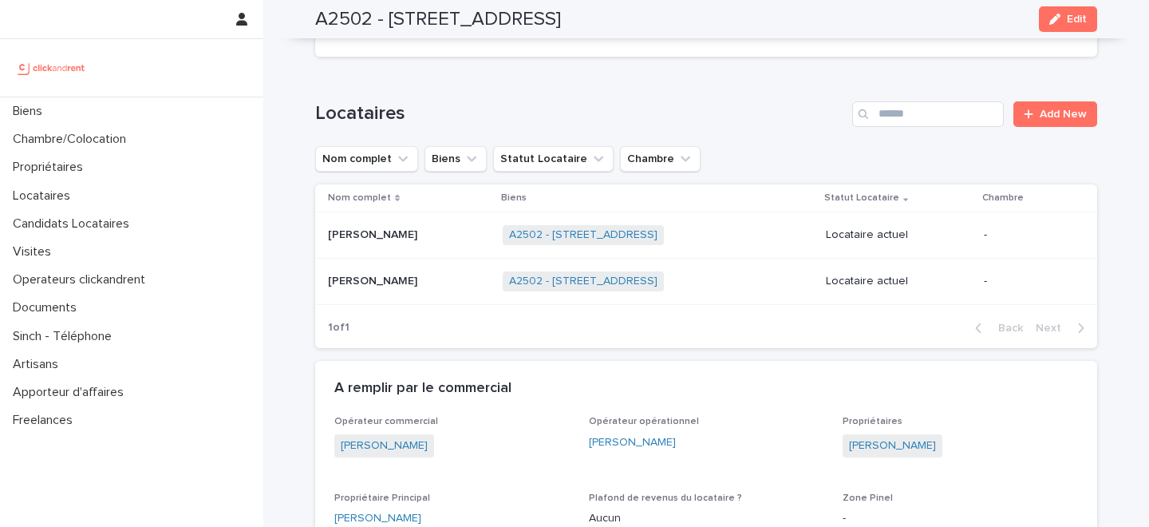
scroll to position [914, 0]
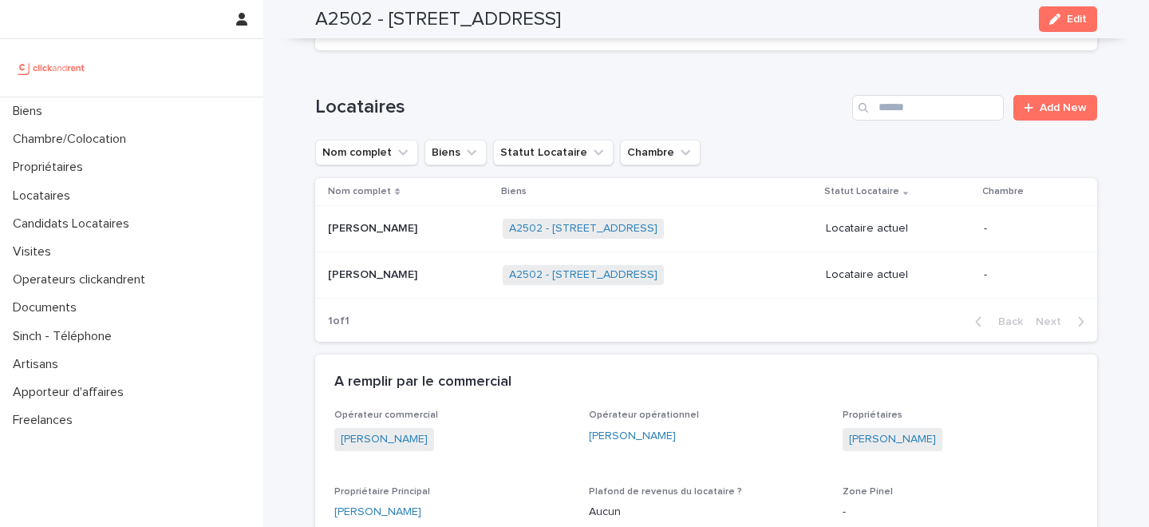
click at [423, 268] on p at bounding box center [409, 275] width 162 height 14
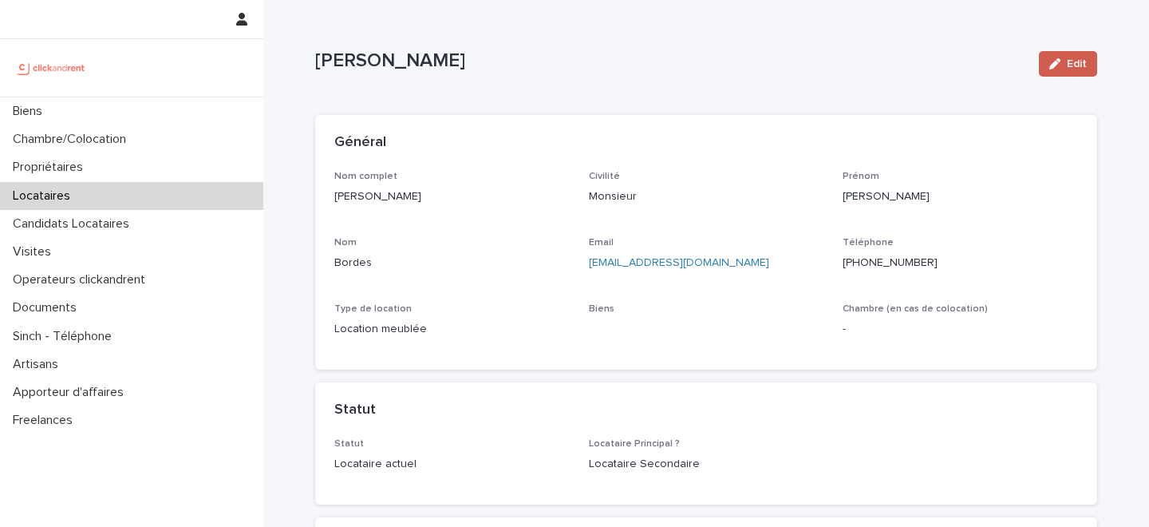
click at [1059, 69] on icon "button" at bounding box center [1055, 63] width 11 height 11
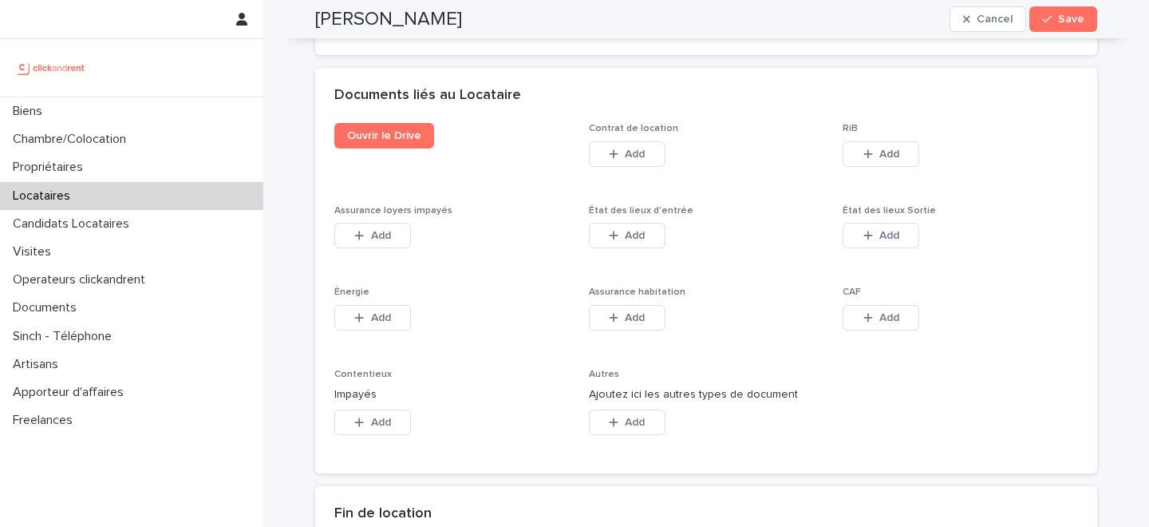
scroll to position [2644, 0]
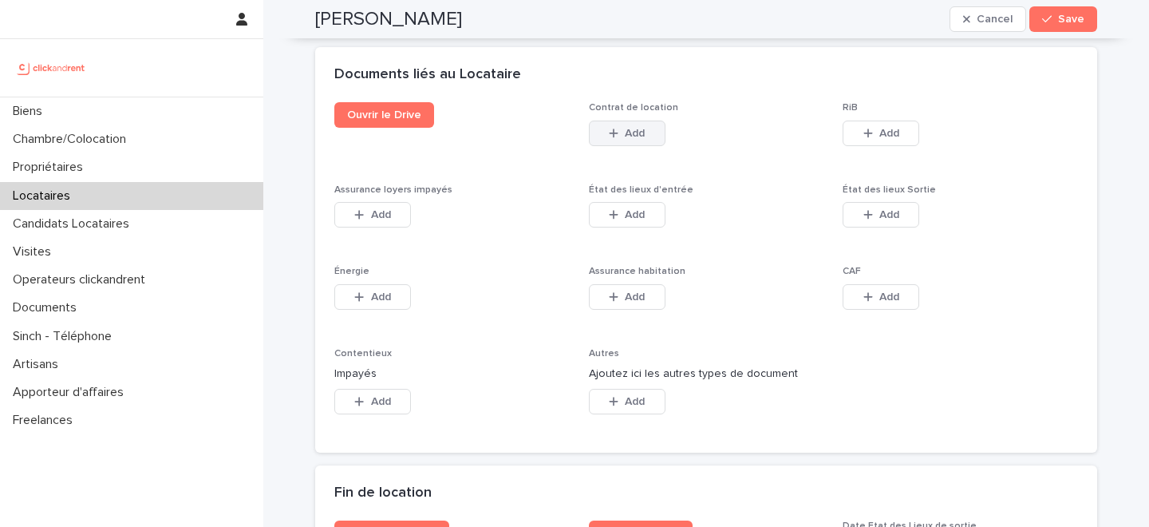
click at [633, 128] on span "Add" at bounding box center [635, 133] width 20 height 11
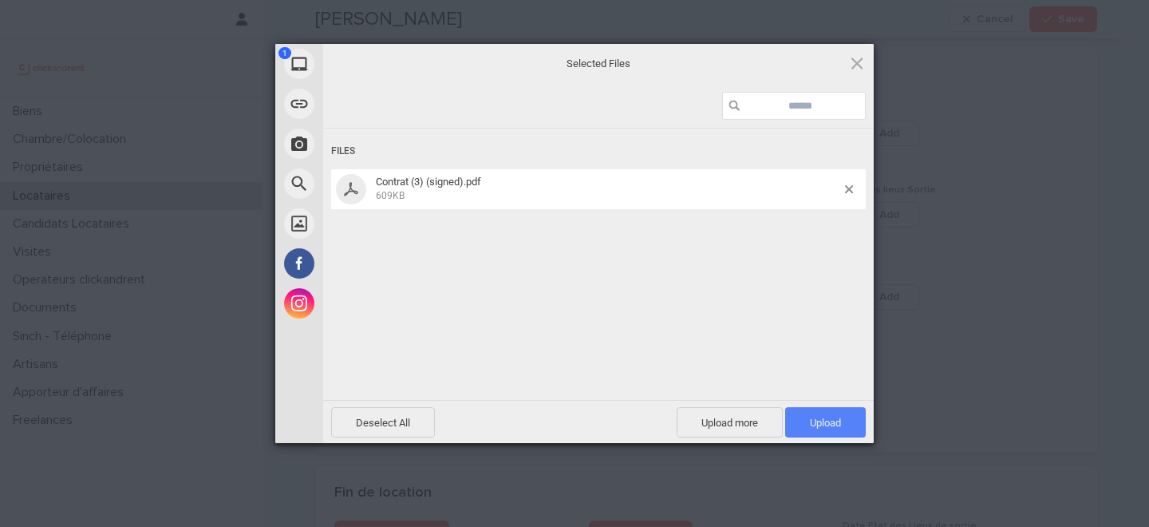
click at [834, 417] on span "Upload 1" at bounding box center [825, 423] width 31 height 12
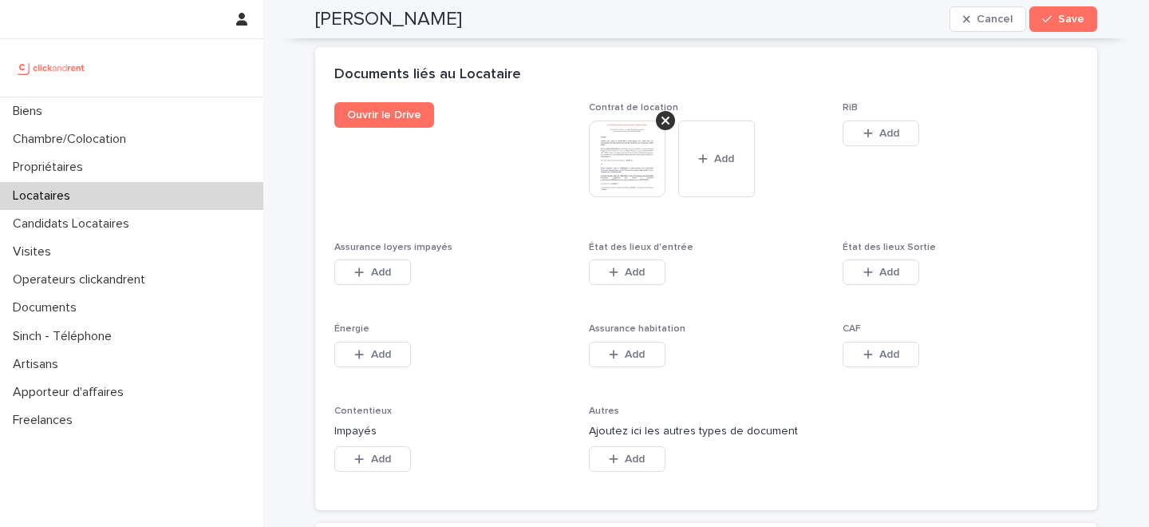
click at [1063, 32] on div "Andrea Bordes Cancel Save" at bounding box center [706, 19] width 782 height 38
click at [1079, 22] on span "Save" at bounding box center [1071, 19] width 26 height 11
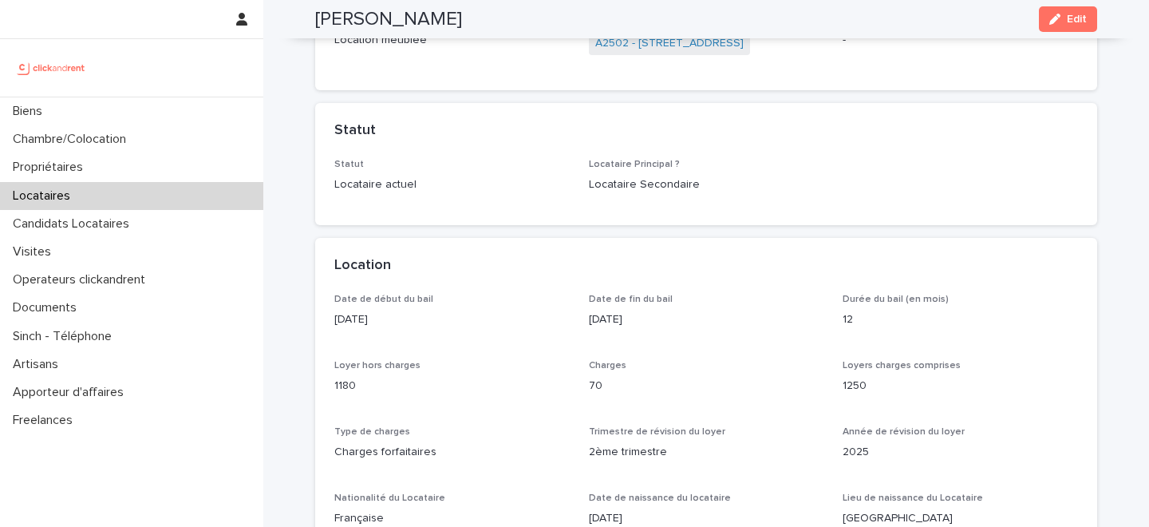
scroll to position [0, 0]
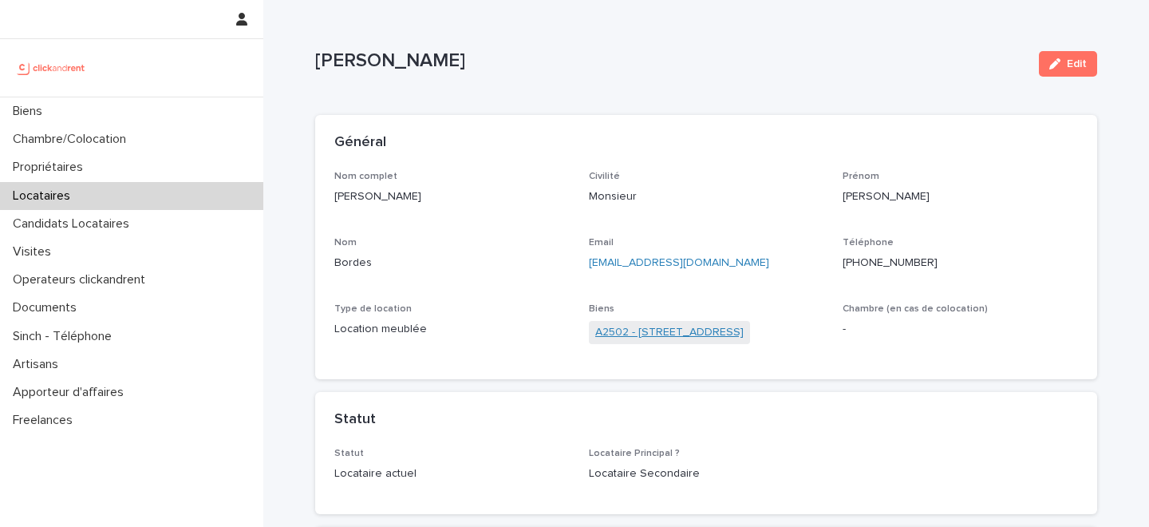
click at [647, 330] on link "A2502 - 5 rue Caplat, Paris 75018" at bounding box center [669, 332] width 148 height 17
click at [1062, 60] on div "button" at bounding box center [1059, 63] width 18 height 11
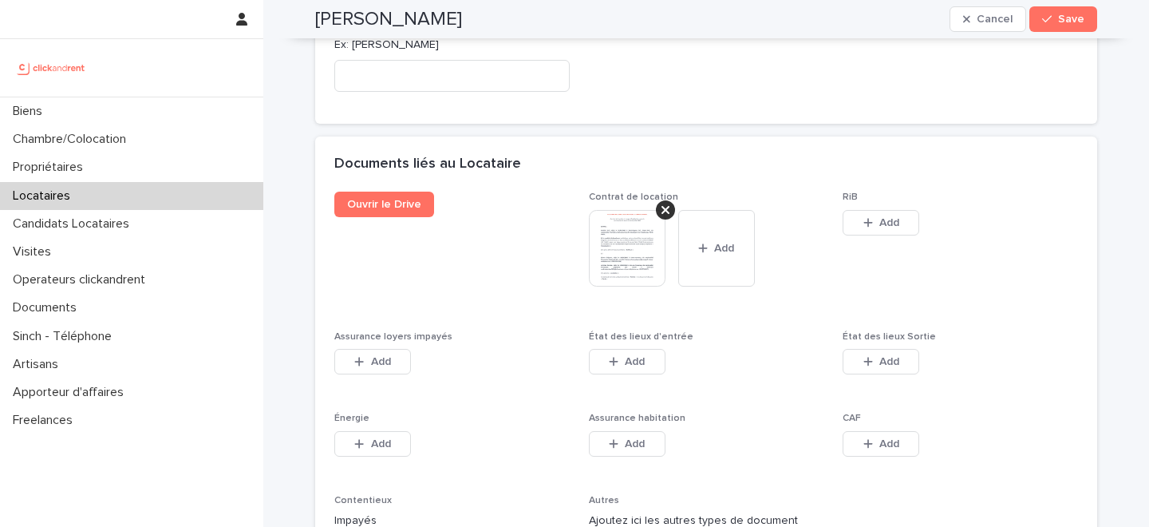
scroll to position [2700, 0]
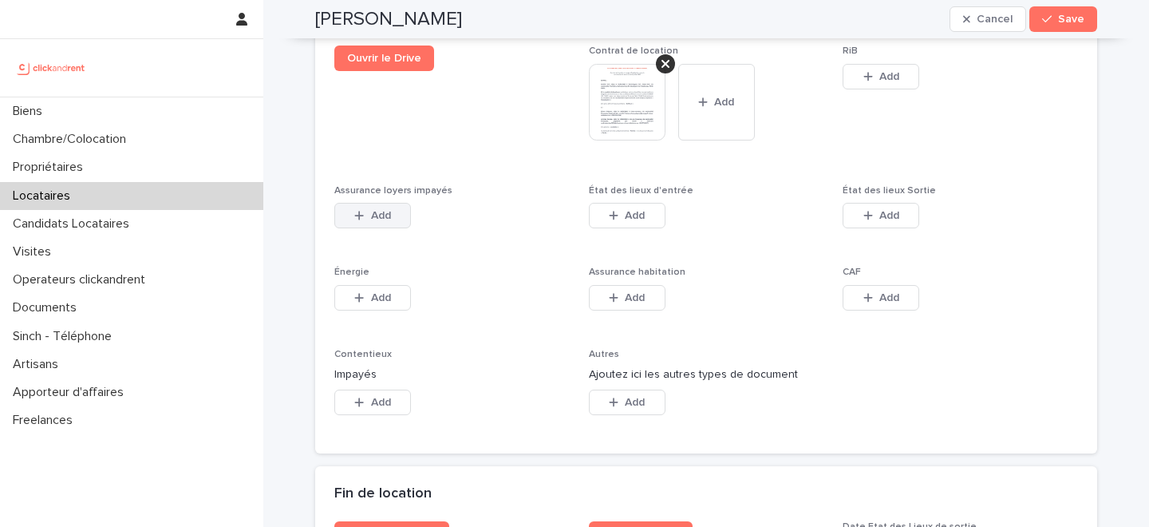
click at [367, 210] on div "button" at bounding box center [362, 215] width 16 height 11
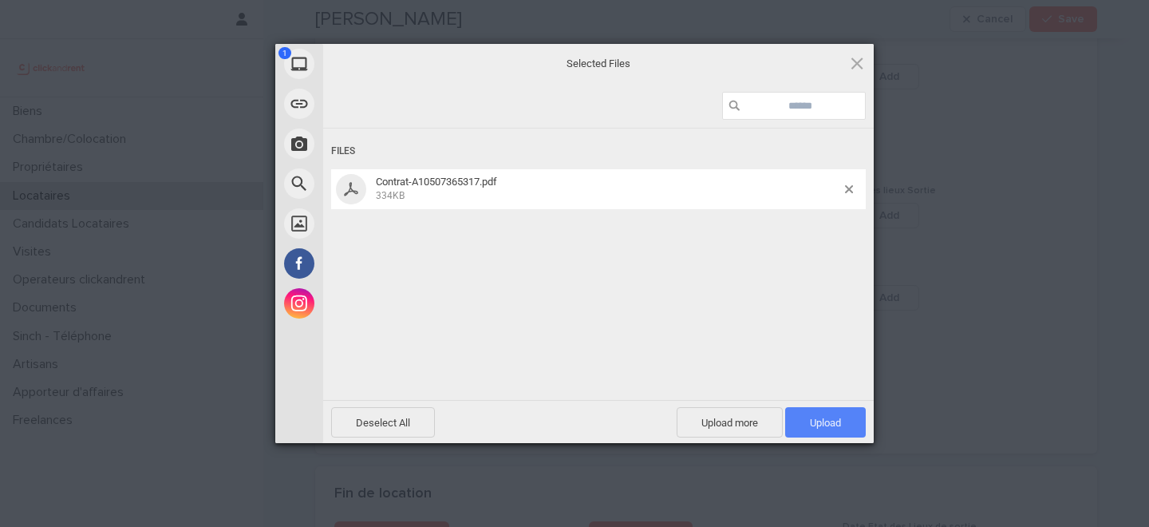
click at [825, 426] on span "Upload 1" at bounding box center [825, 423] width 31 height 12
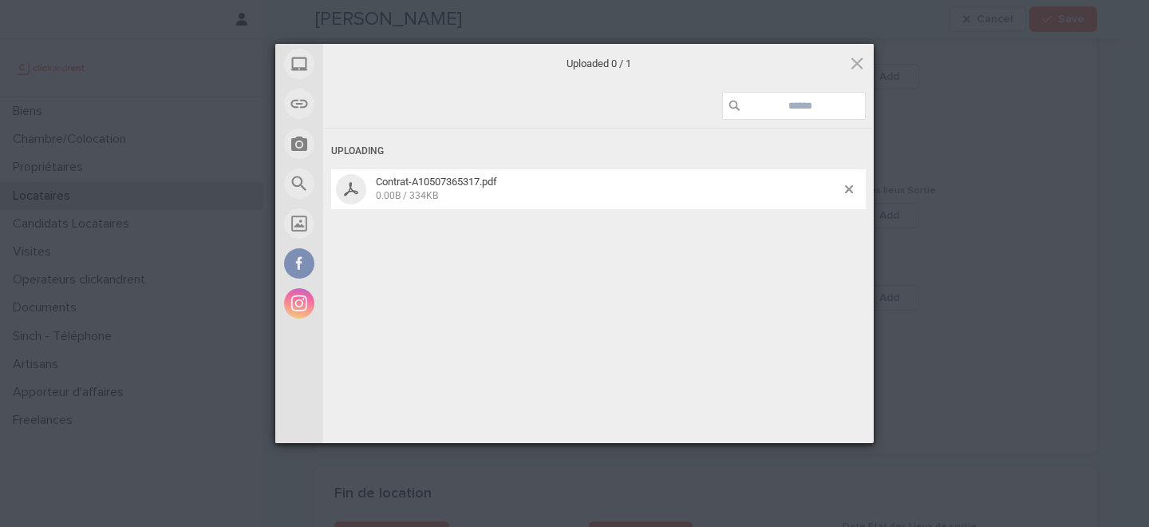
click at [825, 460] on span "Upload 0" at bounding box center [825, 466] width 31 height 12
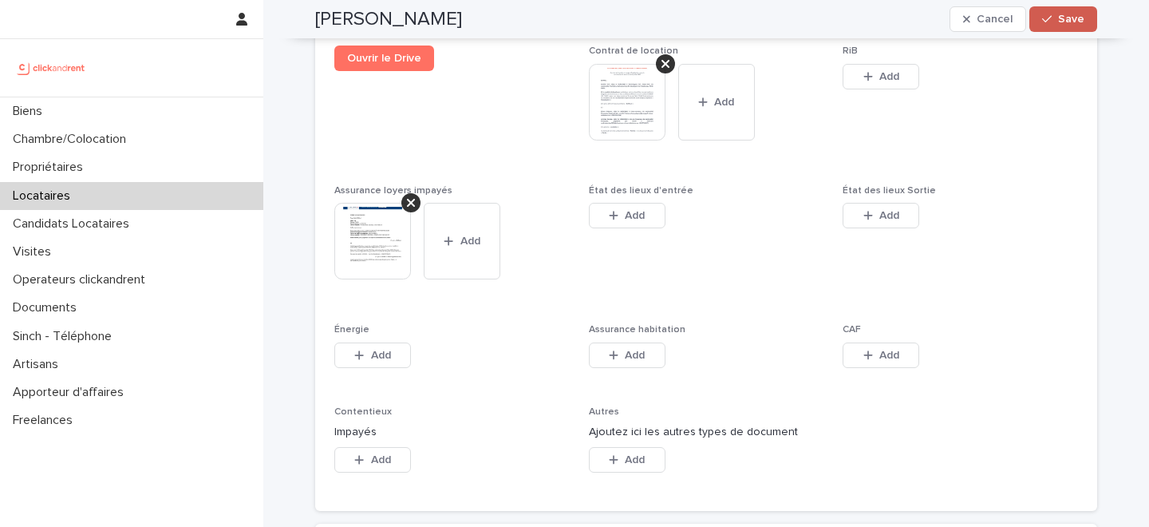
click at [1068, 19] on span "Save" at bounding box center [1071, 19] width 26 height 11
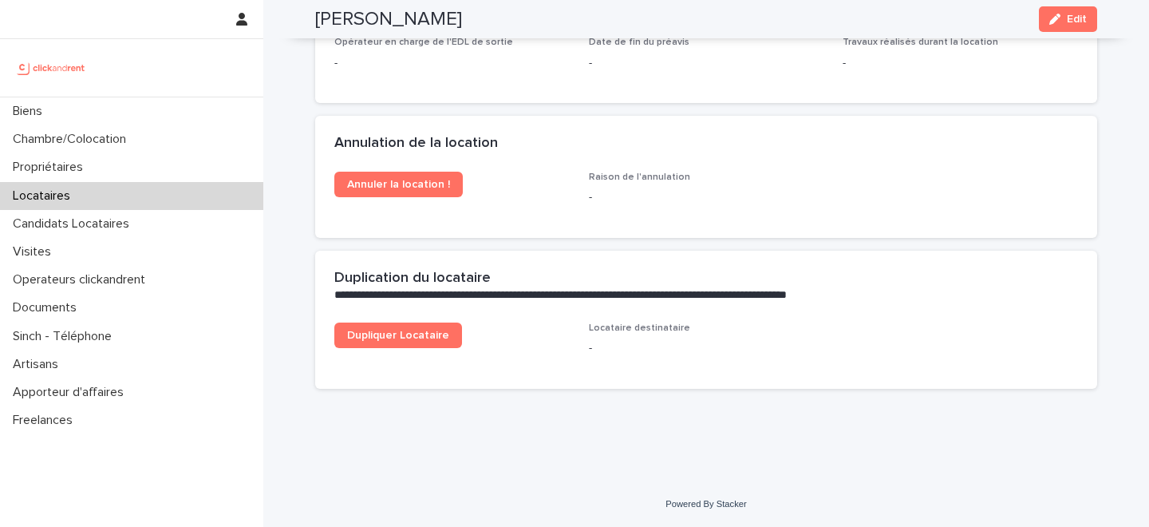
scroll to position [2310, 0]
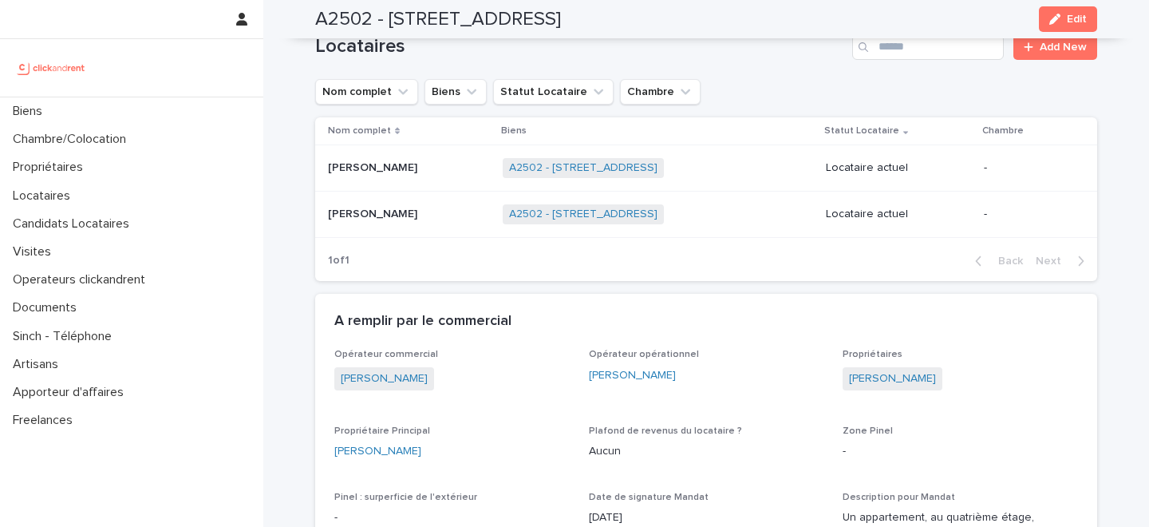
scroll to position [988, 0]
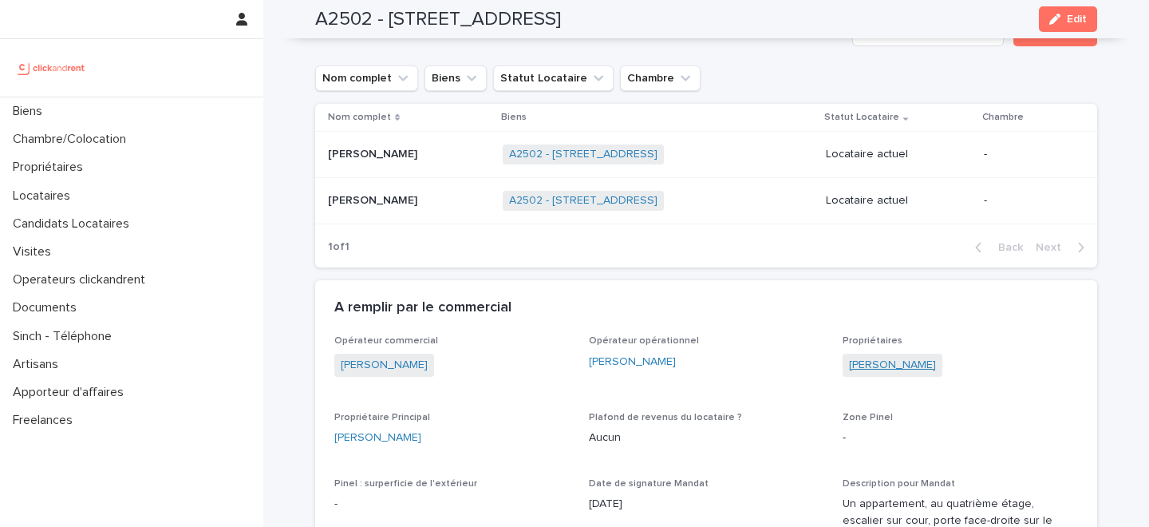
click at [874, 357] on link "Maëlle Voil" at bounding box center [892, 365] width 87 height 17
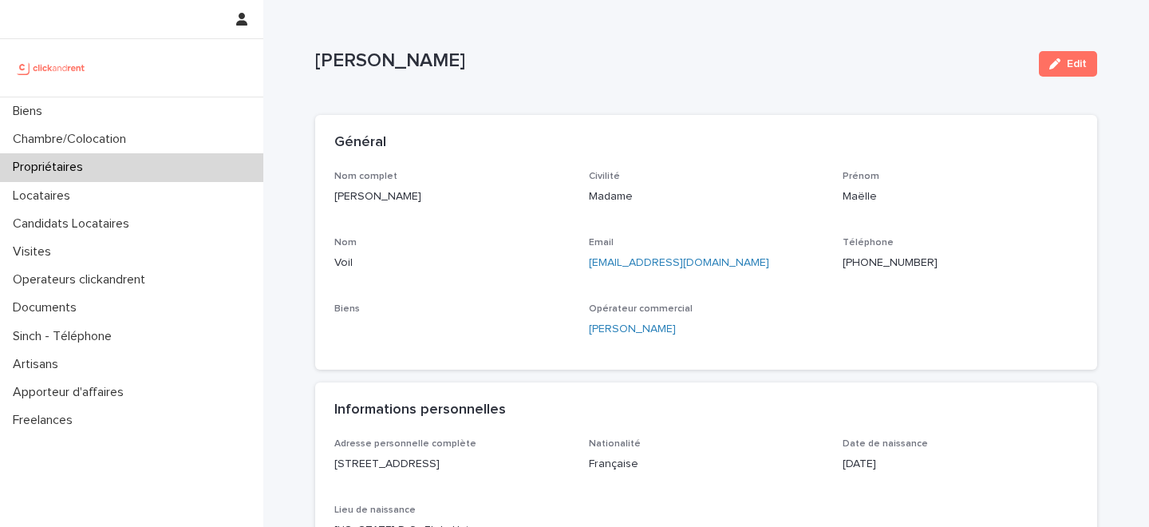
click at [878, 267] on p "+33667713034" at bounding box center [960, 263] width 235 height 17
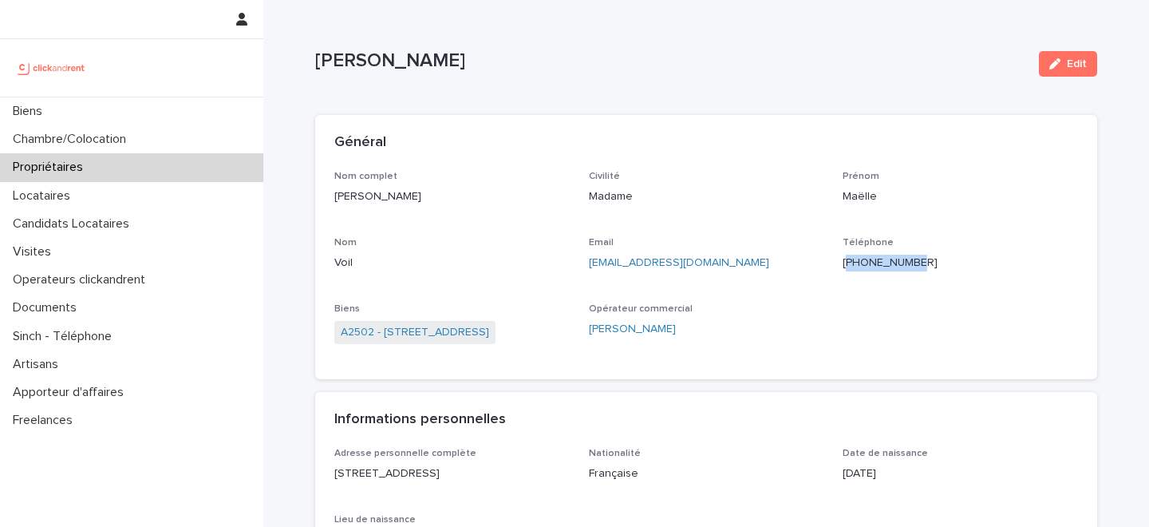
click at [878, 267] on p "+33667713034" at bounding box center [960, 263] width 235 height 17
copy p "+33667713034"
click at [627, 94] on div "Maëlle Voil Edit" at bounding box center [706, 64] width 782 height 64
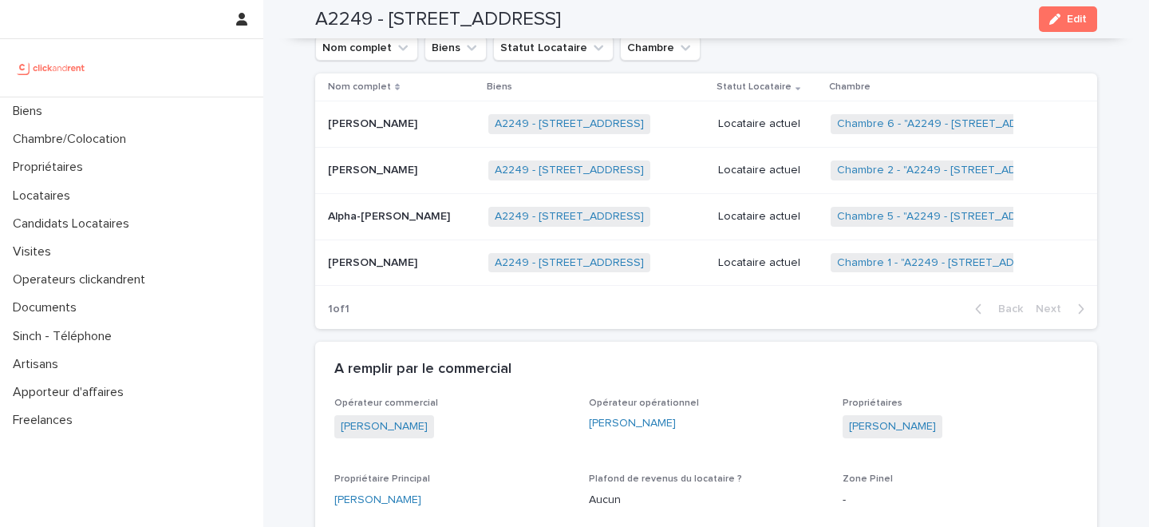
scroll to position [955, 0]
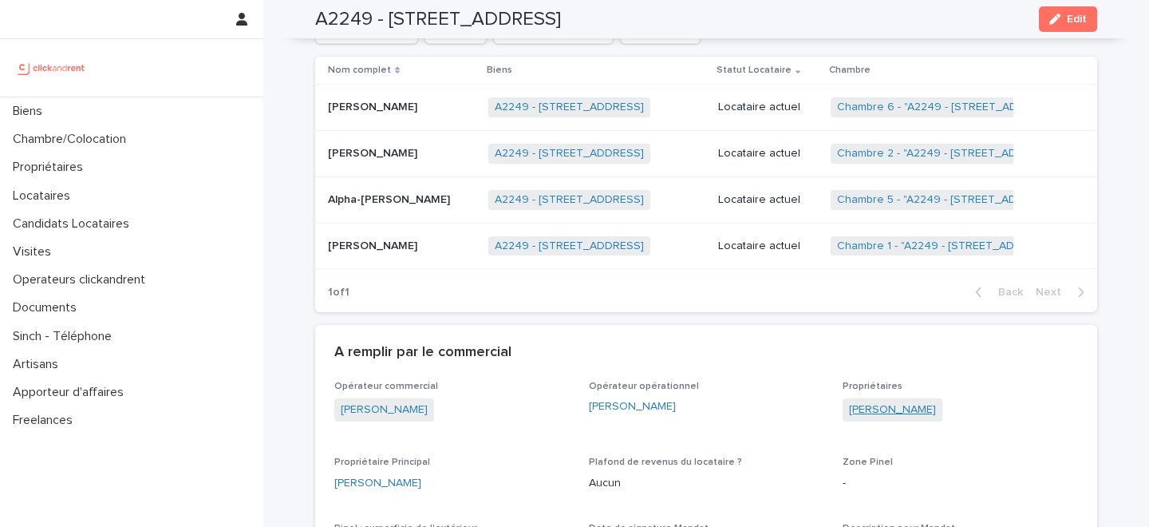
click at [881, 401] on link "[PERSON_NAME]" at bounding box center [892, 409] width 87 height 17
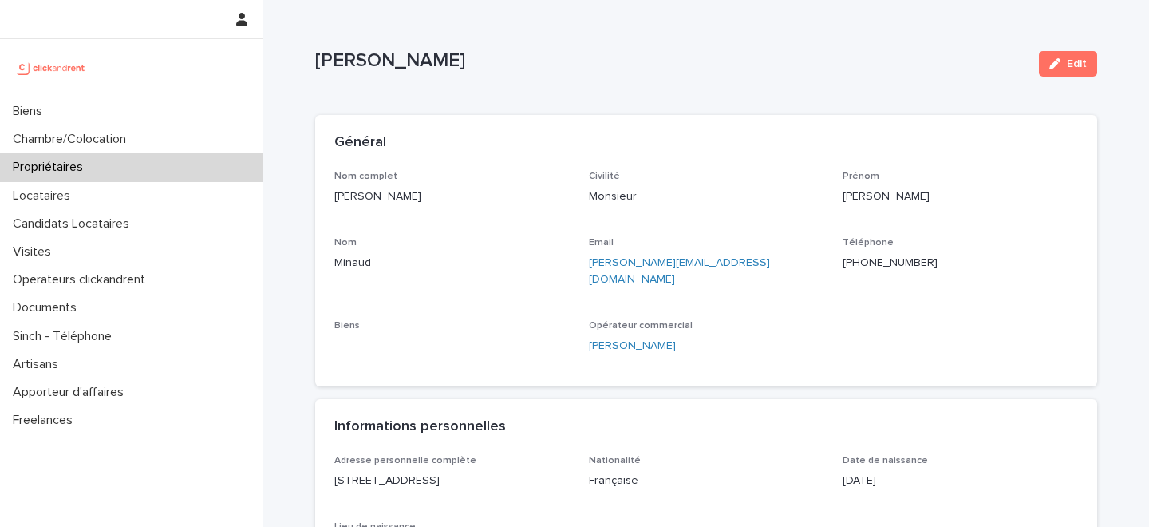
click at [880, 264] on p "[PHONE_NUMBER]" at bounding box center [960, 263] width 235 height 17
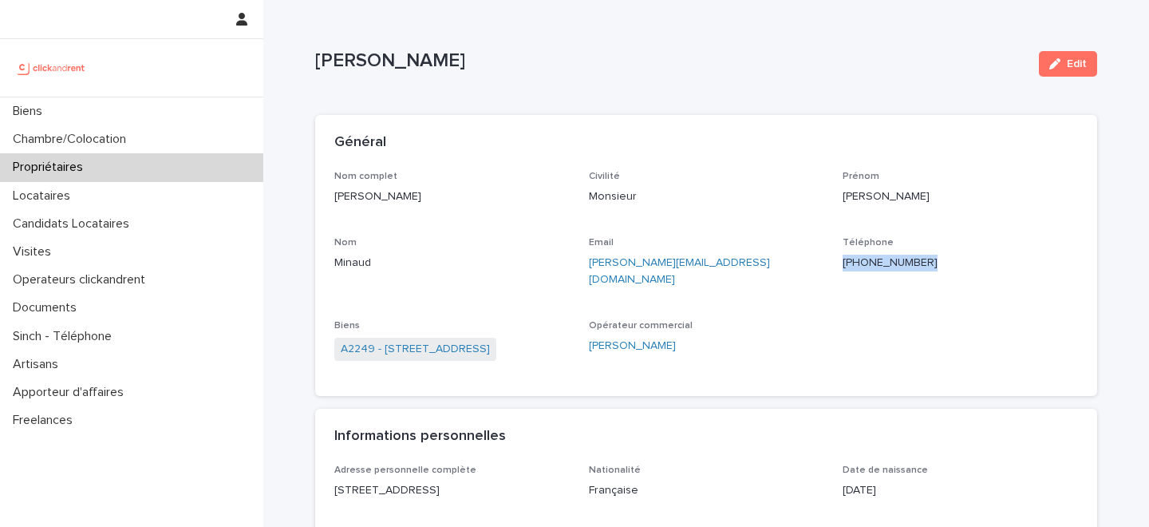
copy p "[PHONE_NUMBER]"
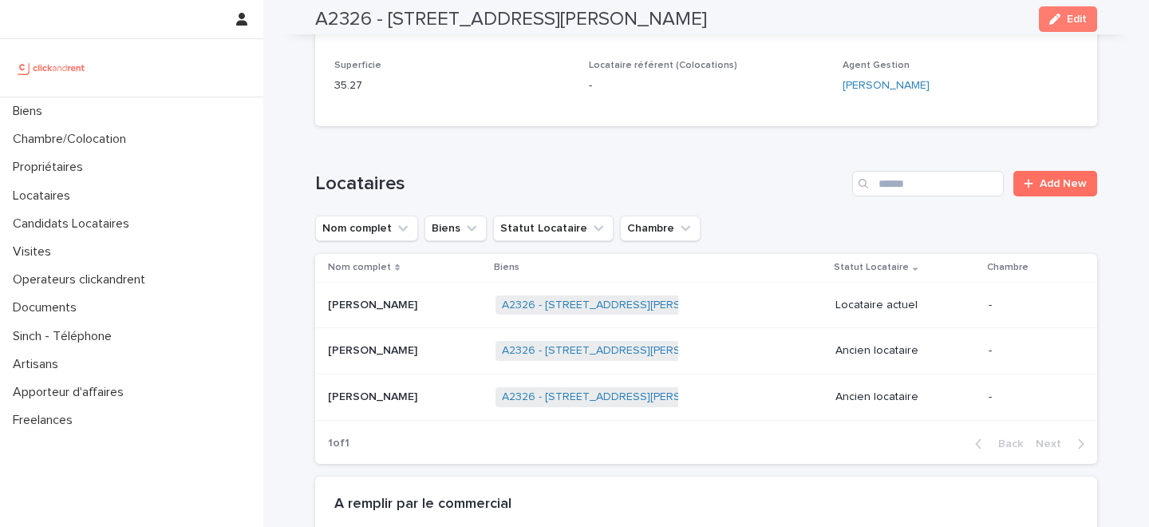
scroll to position [883, 0]
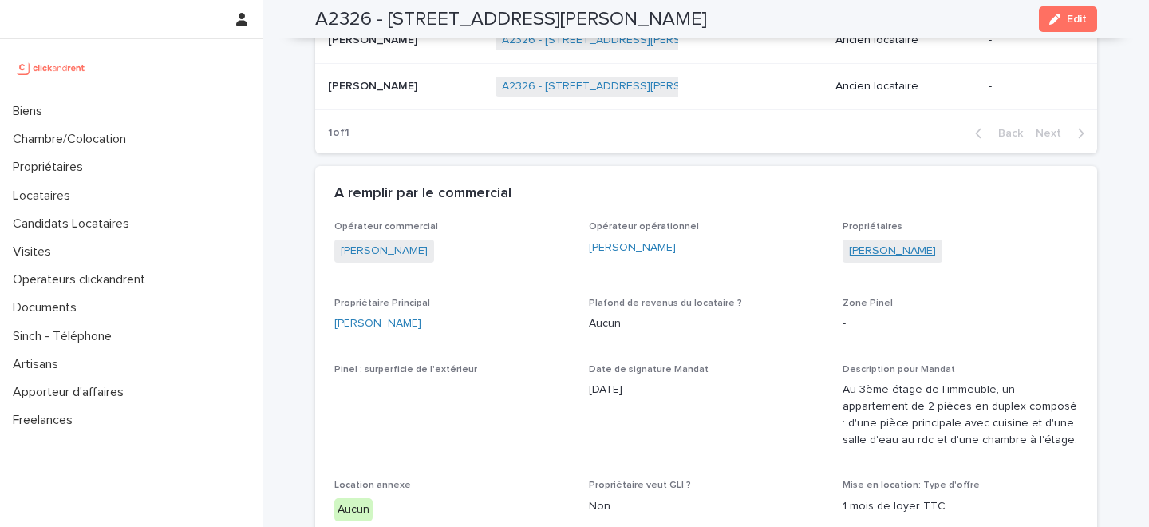
click at [906, 247] on link "[PERSON_NAME]" at bounding box center [892, 251] width 87 height 17
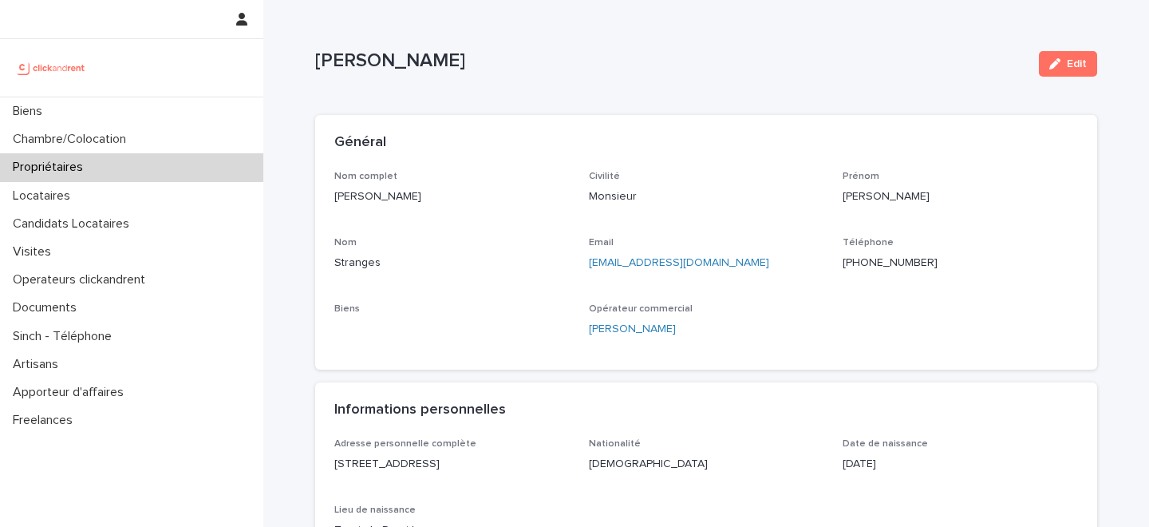
click at [876, 258] on p "[PHONE_NUMBER]" at bounding box center [960, 263] width 235 height 17
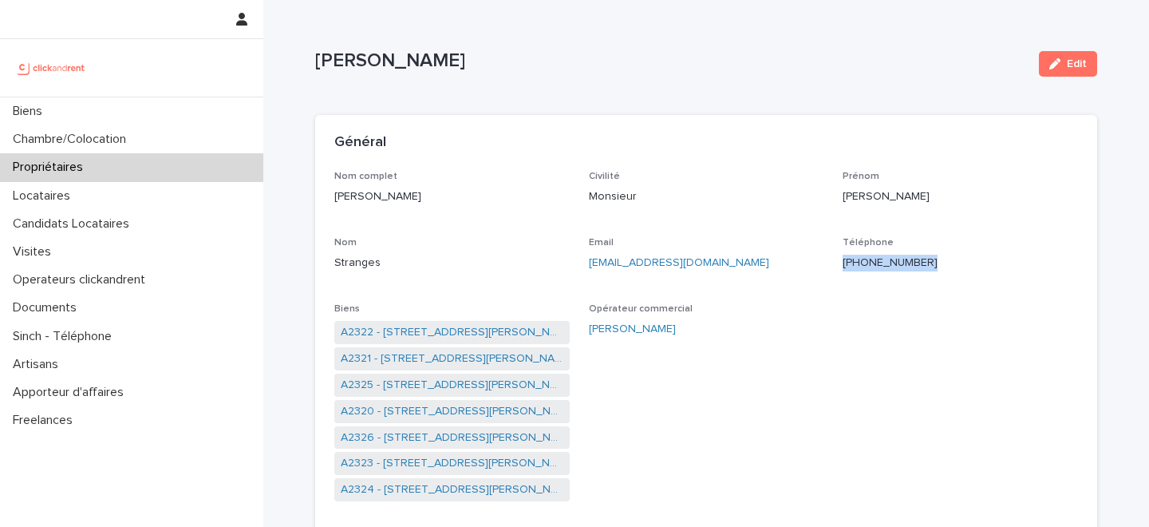
click at [876, 258] on p "[PHONE_NUMBER]" at bounding box center [960, 263] width 235 height 17
copy p "[PHONE_NUMBER]"
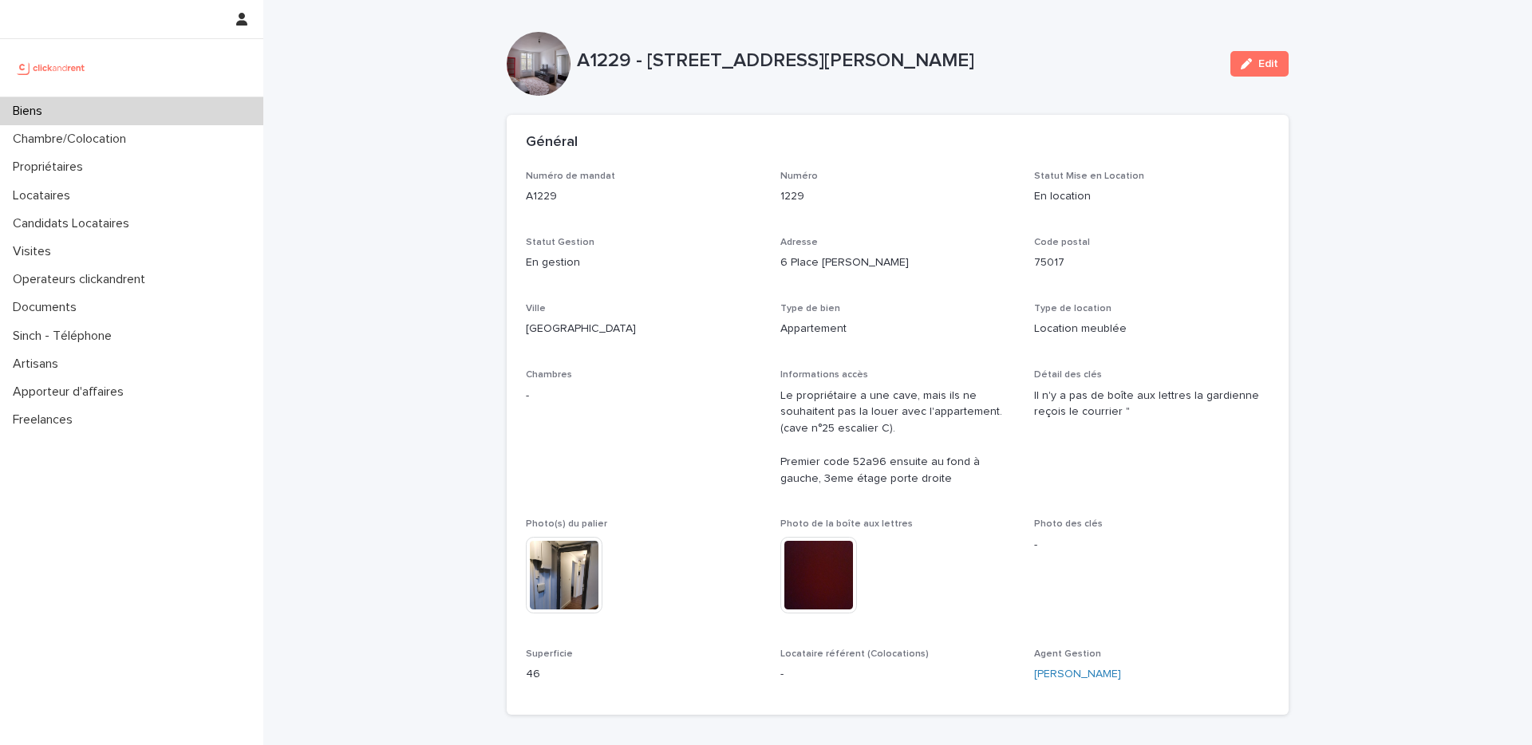
click at [185, 113] on div "Biens" at bounding box center [131, 111] width 263 height 28
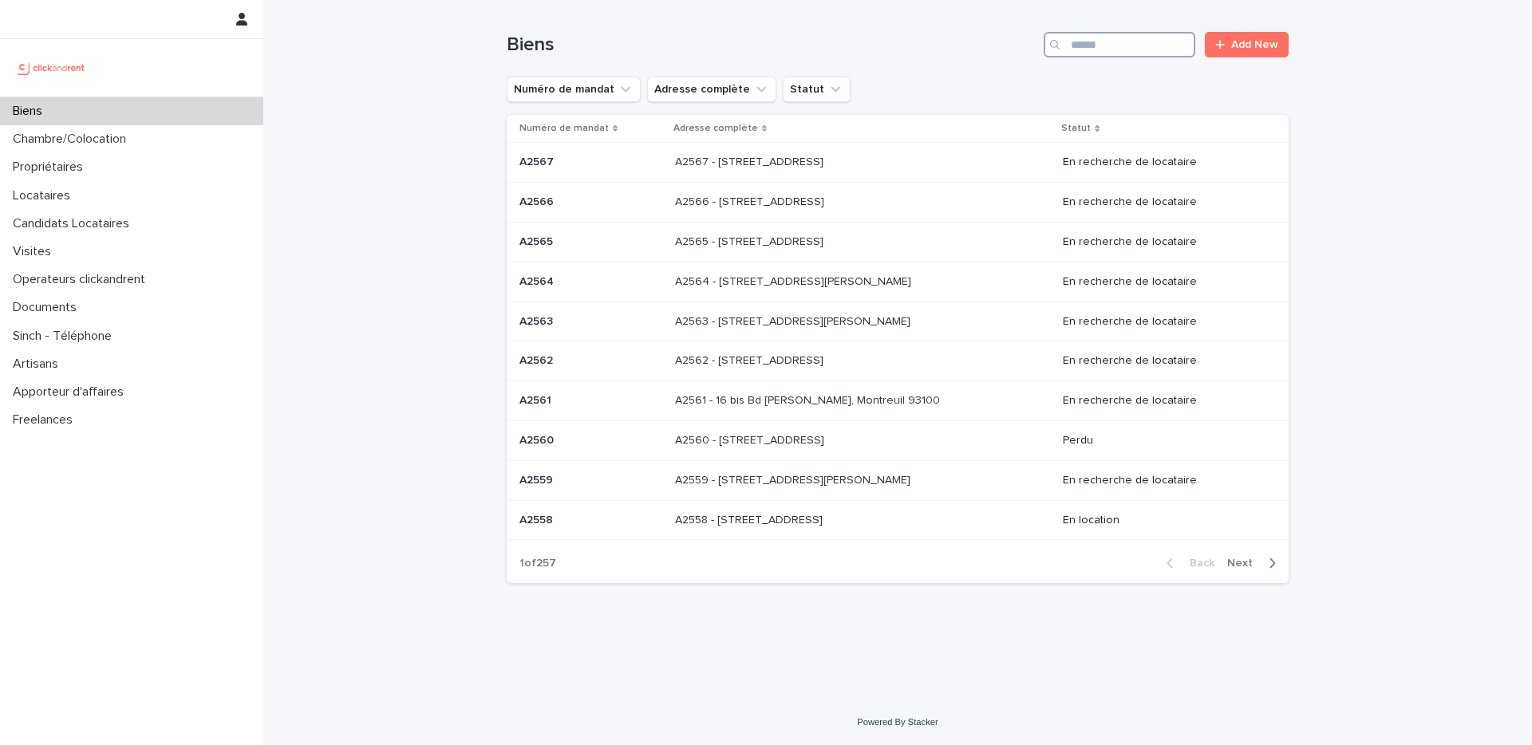
click at [1127, 45] on input "Search" at bounding box center [1120, 45] width 152 height 26
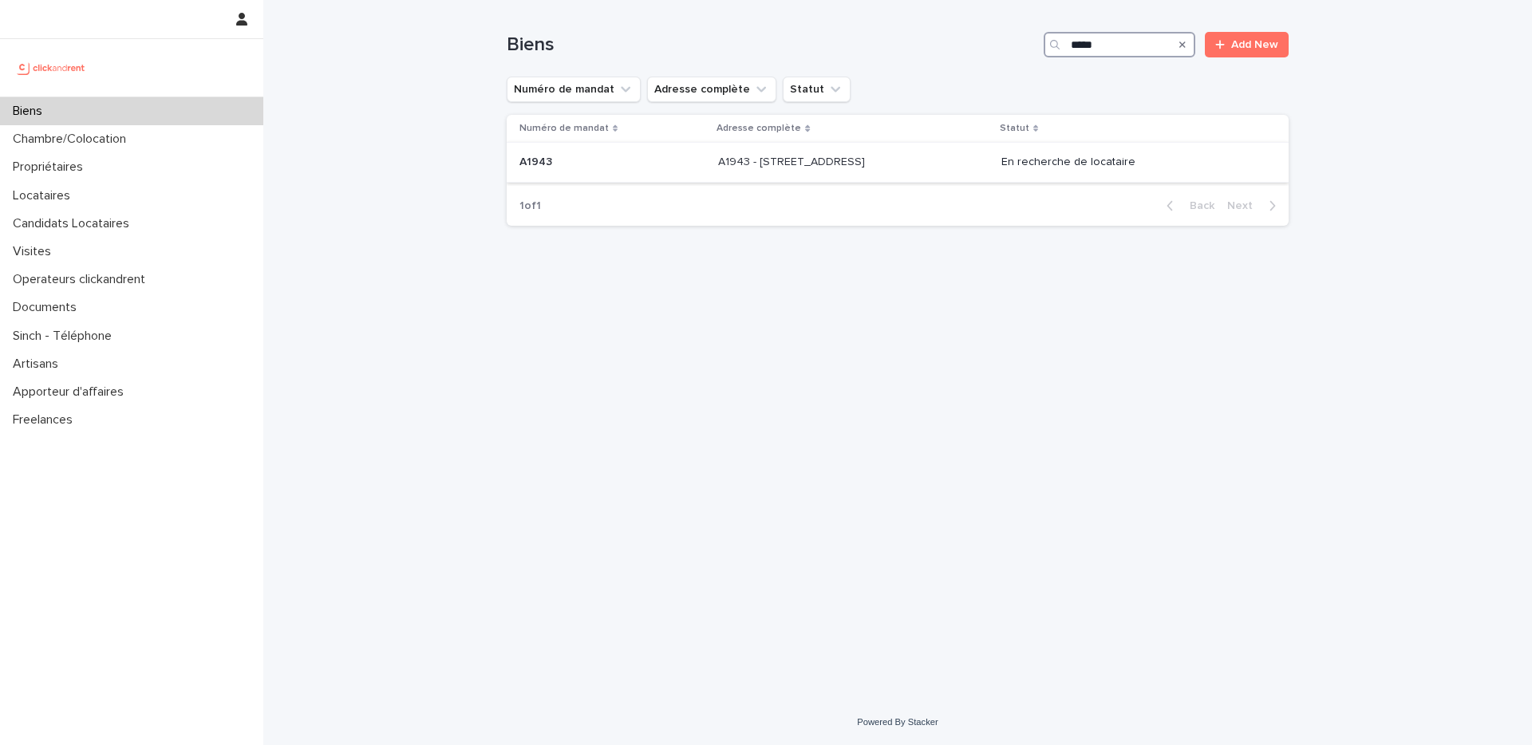
type input "*****"
click at [733, 157] on p "A1943 - [STREET_ADDRESS]" at bounding box center [793, 160] width 150 height 17
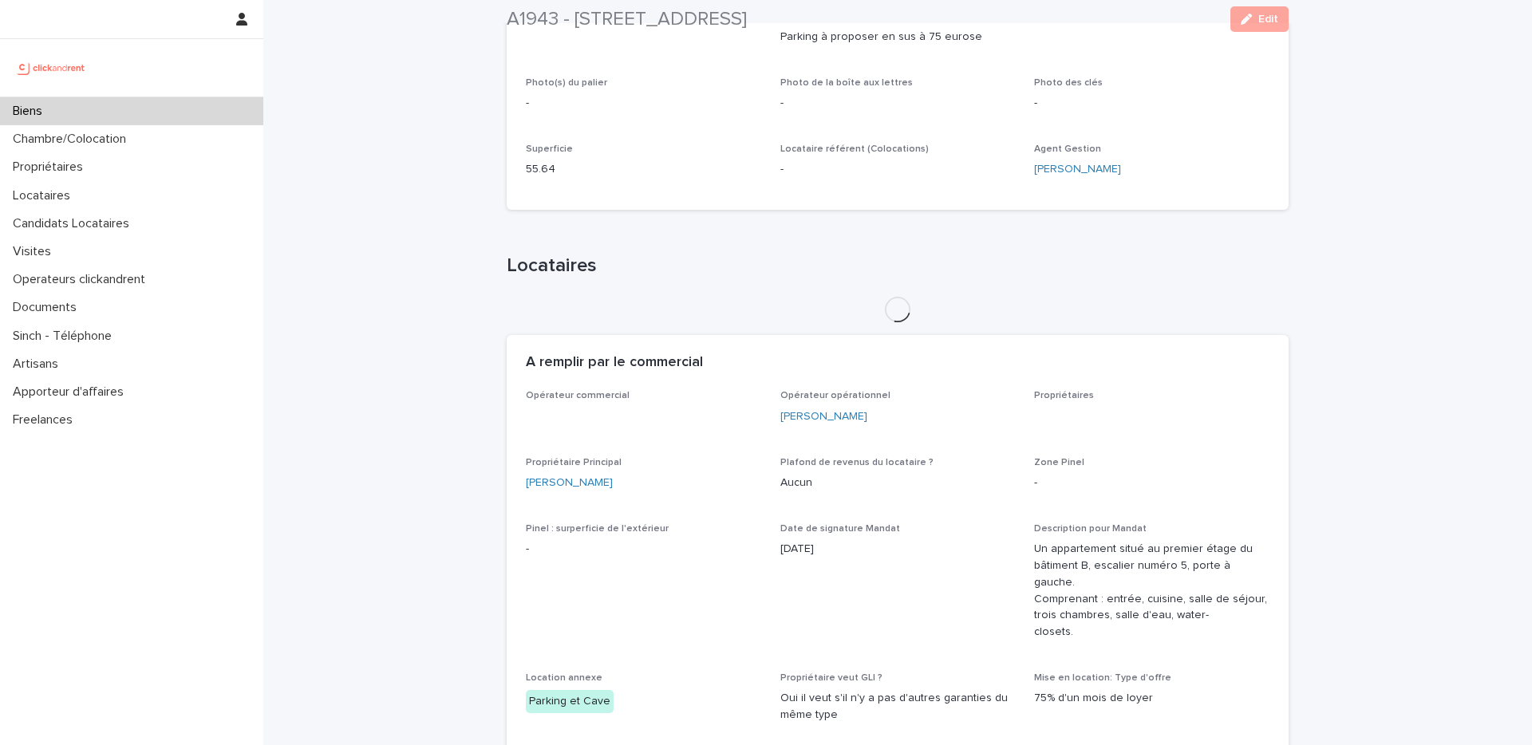
scroll to position [789, 0]
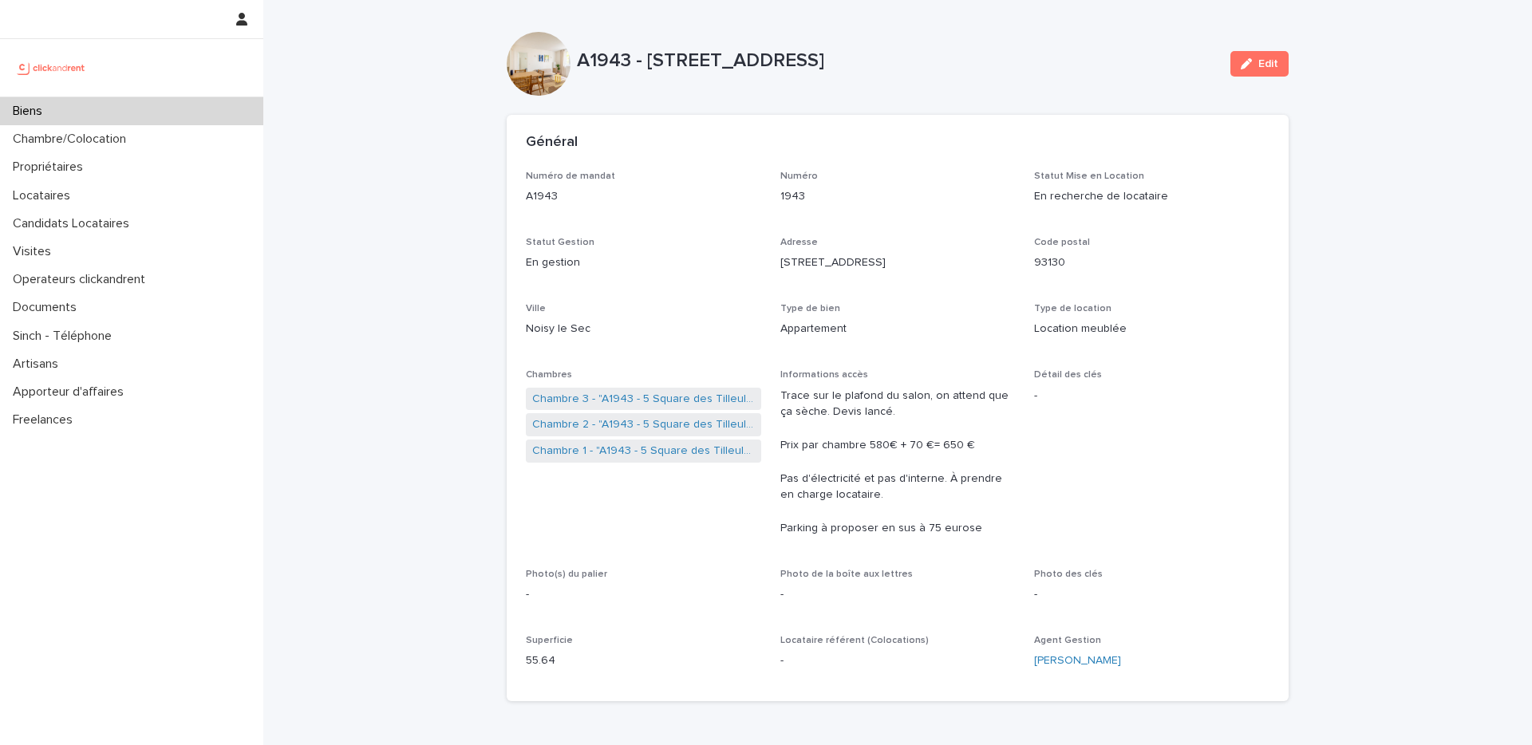
click at [917, 385] on div "Trace sur le plafond du salon, on attend que ça sèche. Devis lancé. Prix par ch…" at bounding box center [898, 461] width 235 height 152
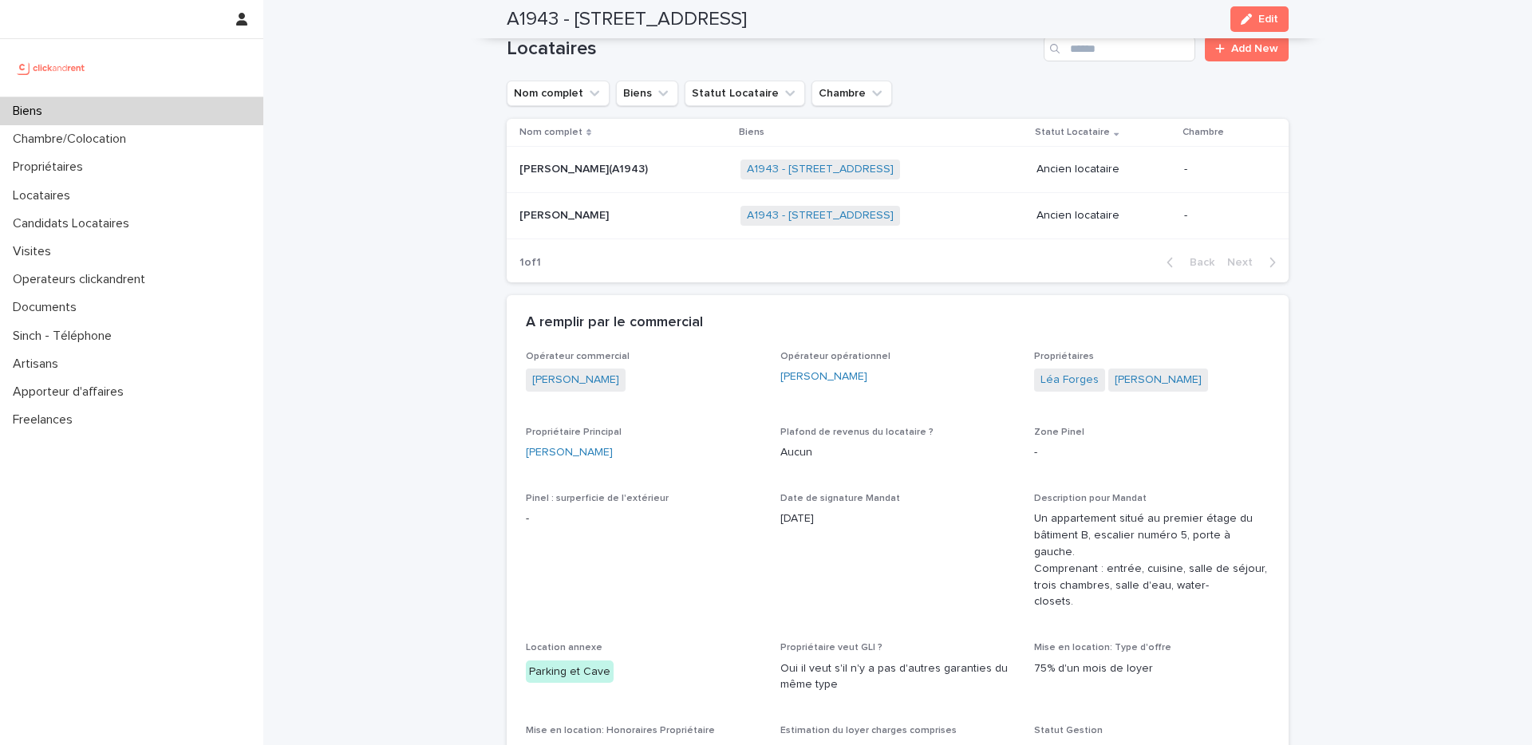
scroll to position [692, 0]
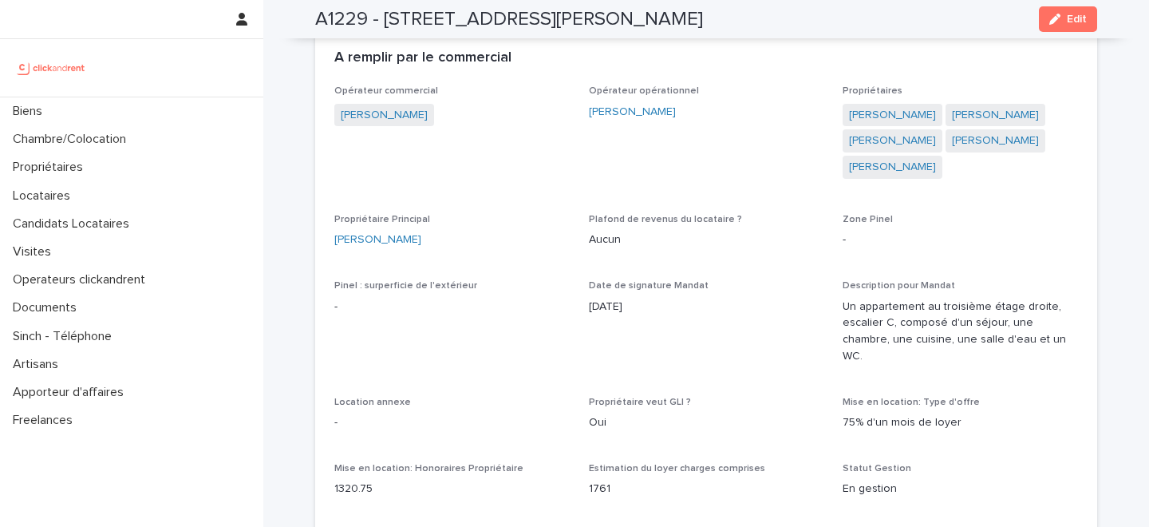
scroll to position [1037, 0]
